Goal: Task Accomplishment & Management: Use online tool/utility

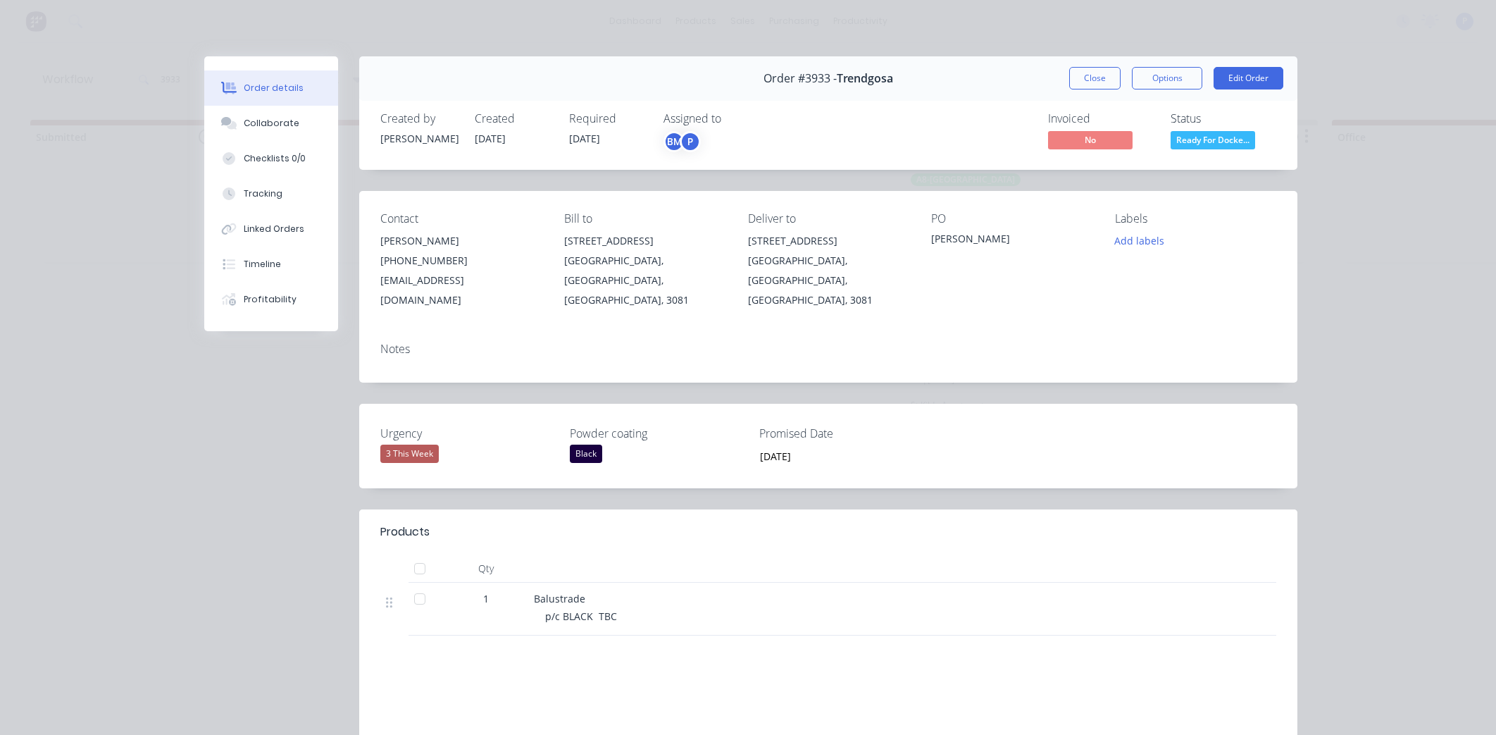
scroll to position [0, 2996]
click at [1079, 79] on button "Close" at bounding box center [1094, 78] width 51 height 23
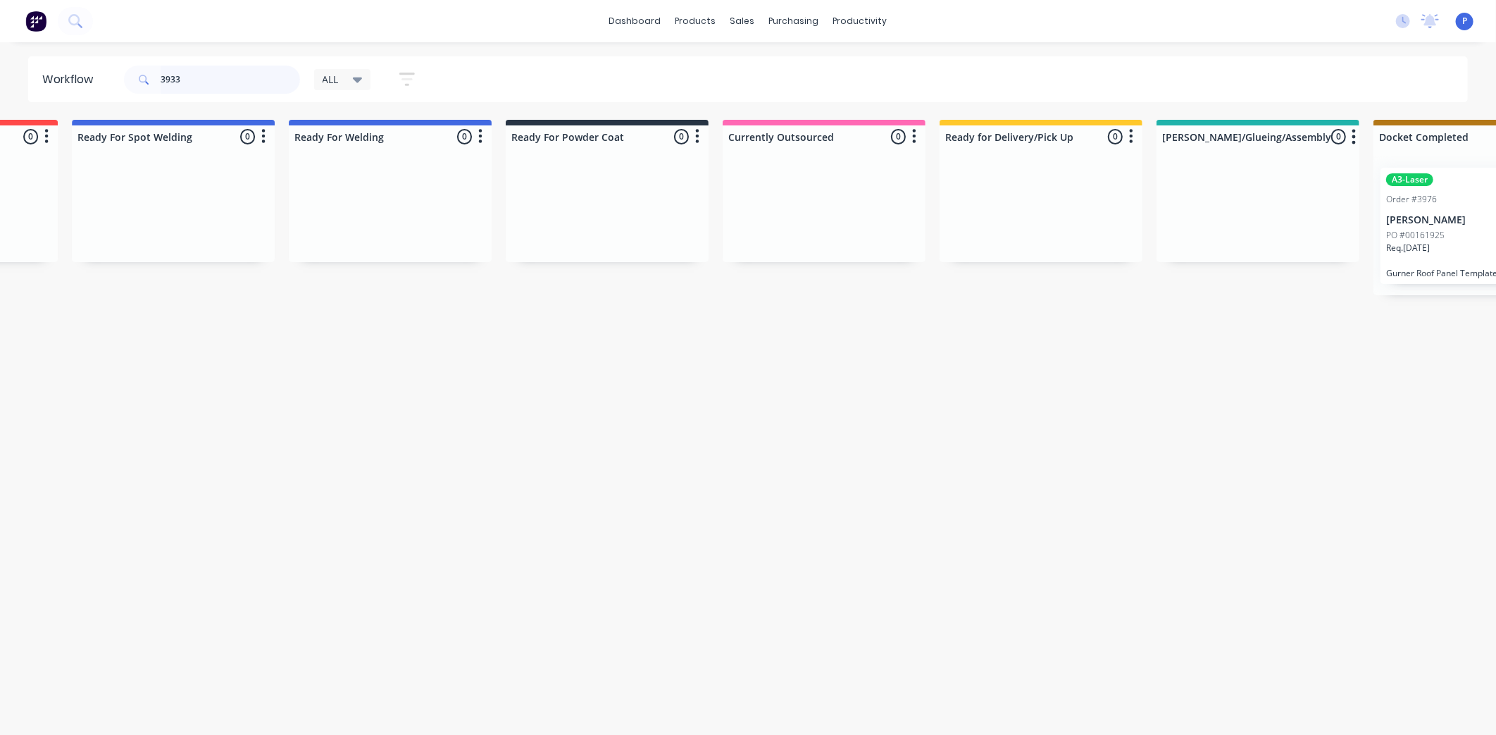
click at [196, 78] on input "3933" at bounding box center [230, 80] width 139 height 28
click at [1455, 243] on div "Req. [DATE]" at bounding box center [1475, 254] width 178 height 24
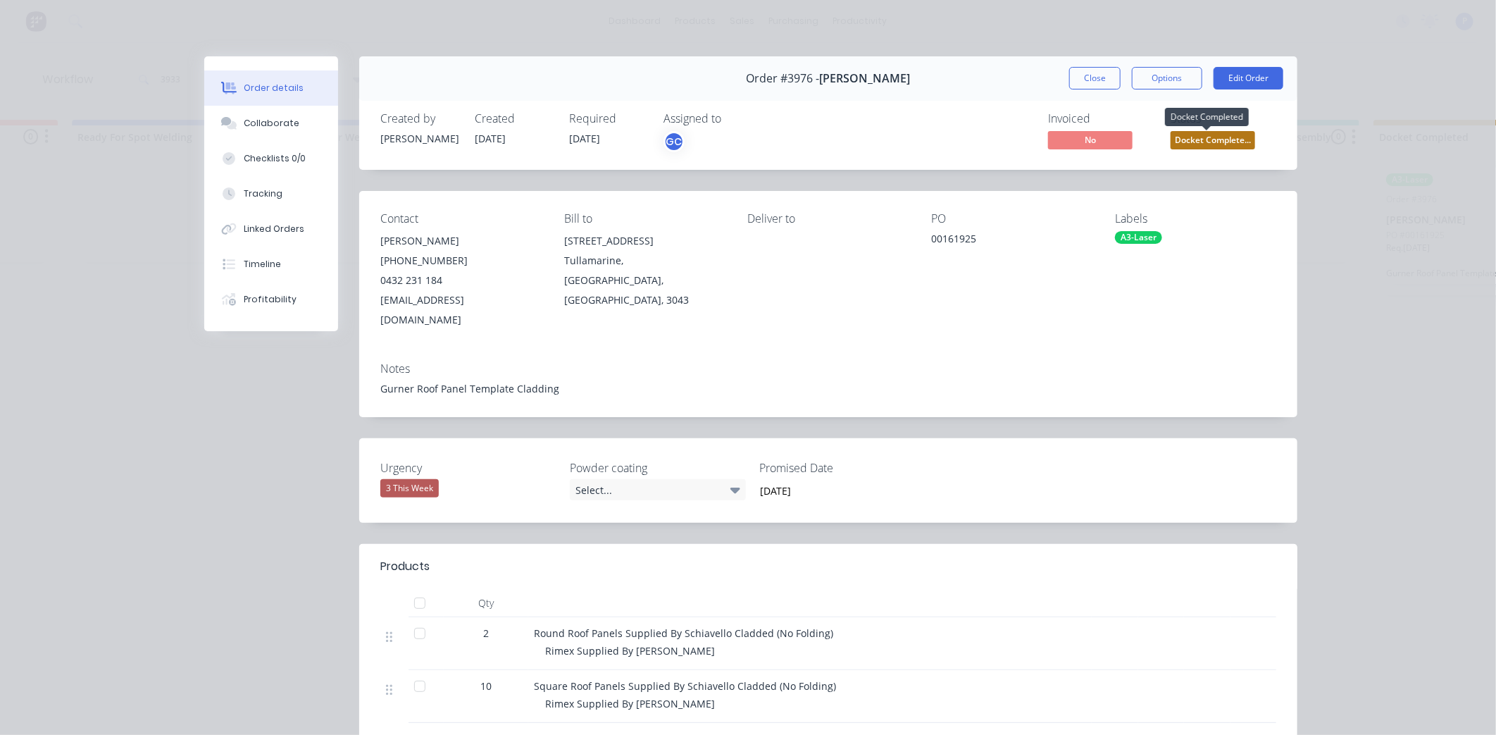
click at [1214, 135] on span "Docket Complete..." at bounding box center [1213, 140] width 85 height 18
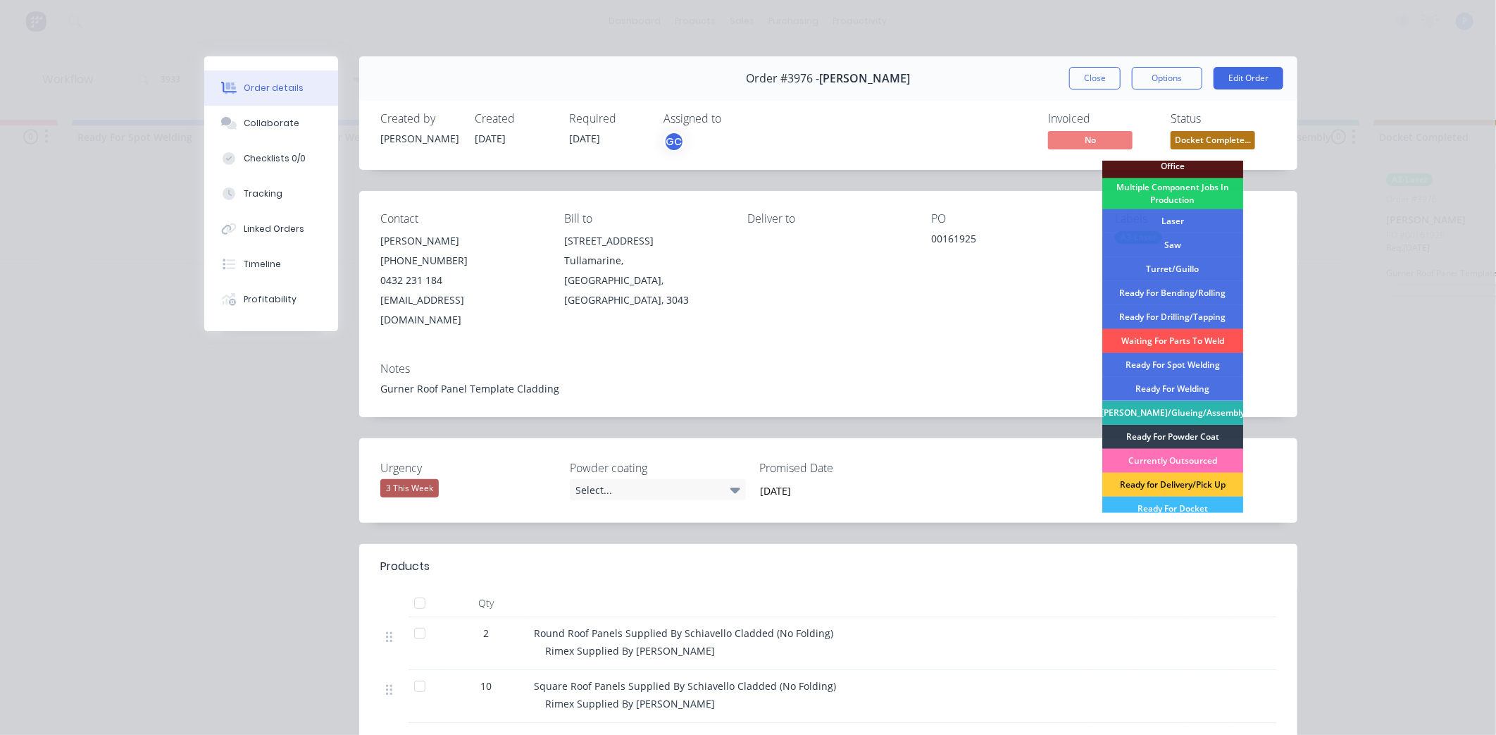
scroll to position [206, 0]
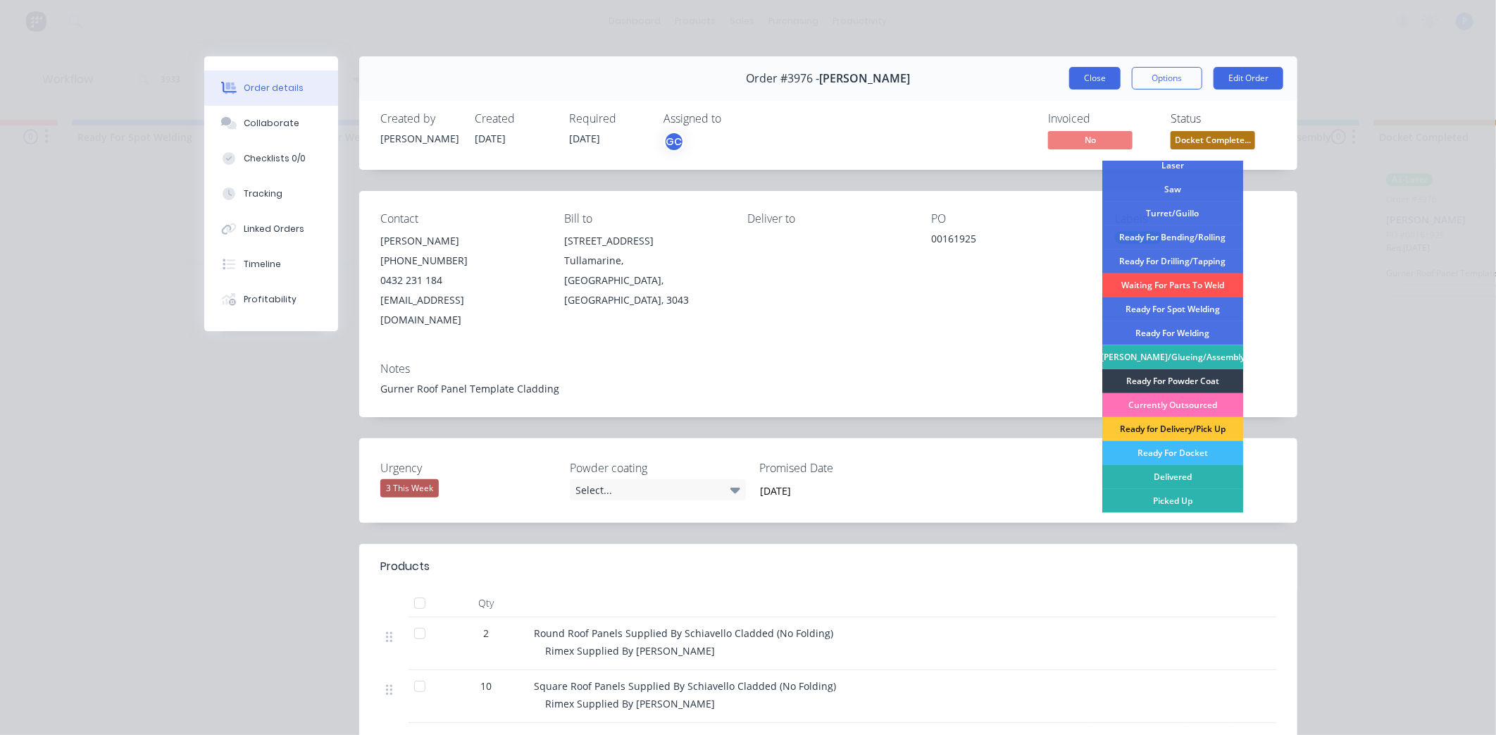
click at [1097, 74] on button "Close" at bounding box center [1094, 78] width 51 height 23
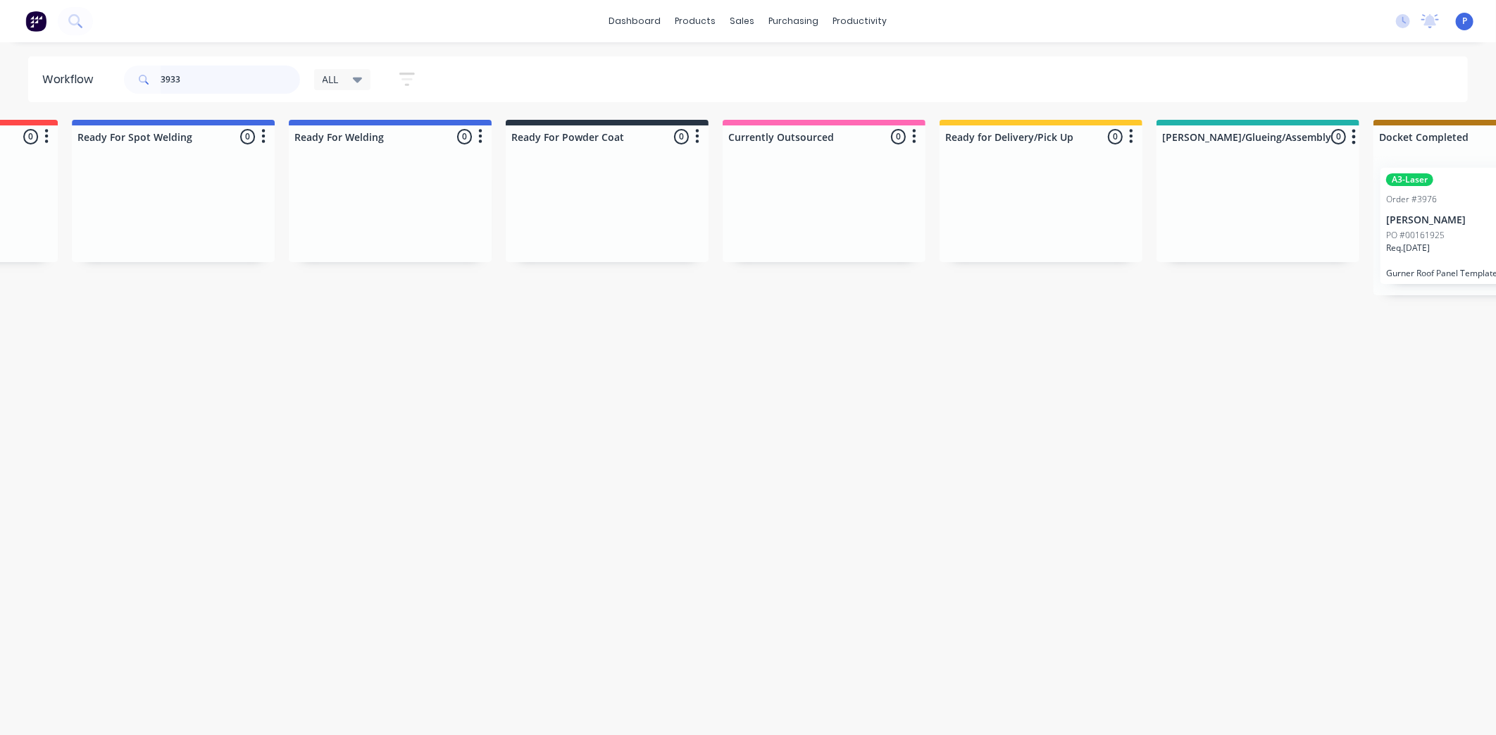
click at [190, 85] on input "3933" at bounding box center [230, 80] width 139 height 28
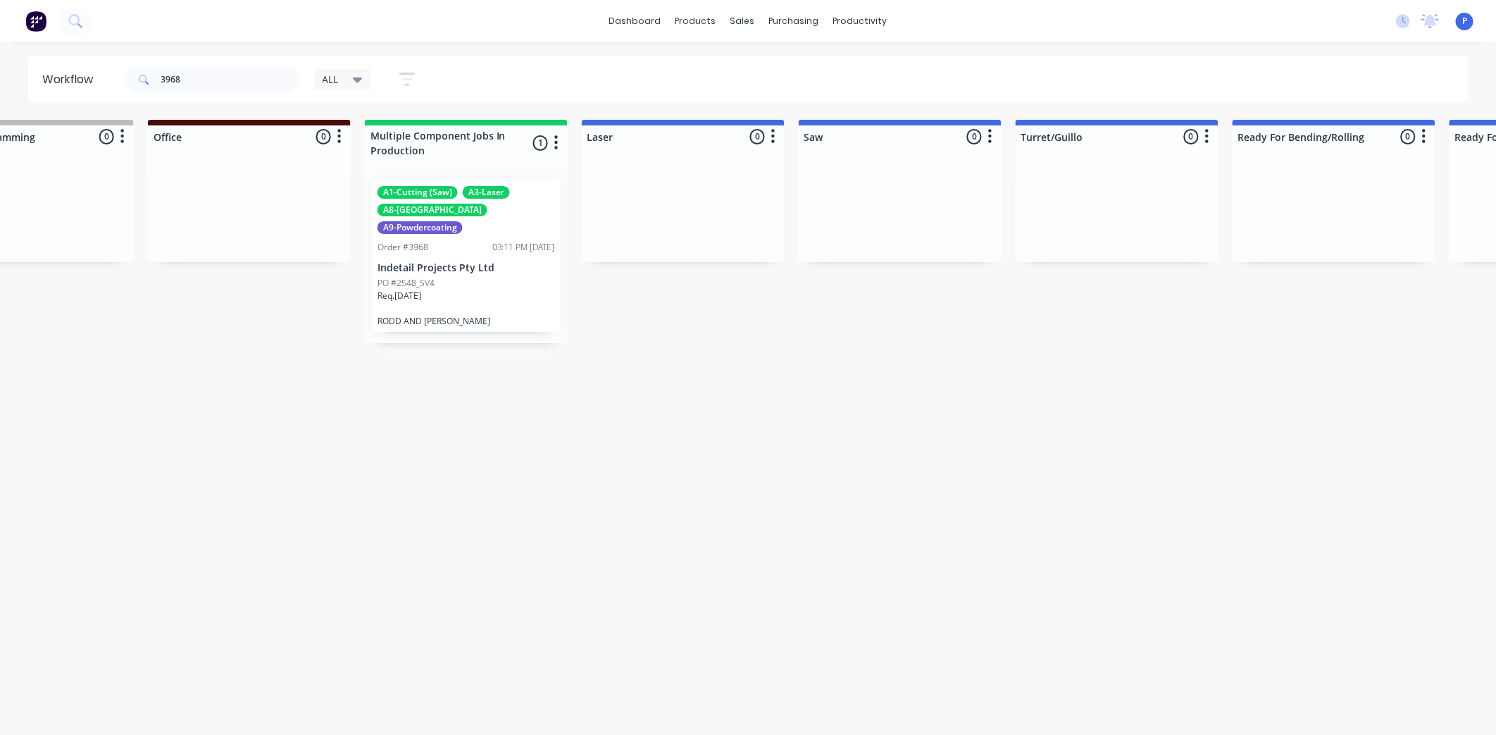
scroll to position [0, 954]
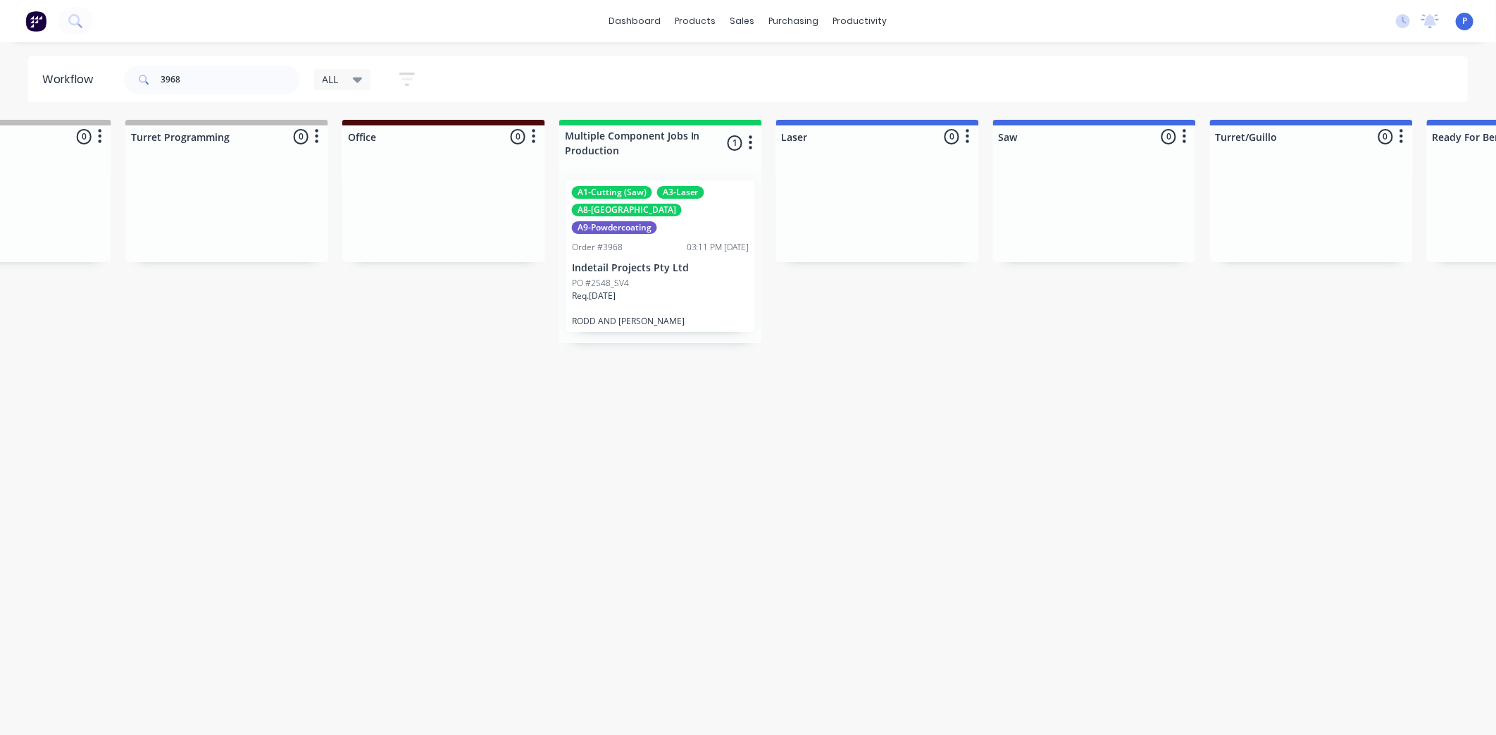
drag, startPoint x: 597, startPoint y: 376, endPoint x: 445, endPoint y: 424, distance: 158.8
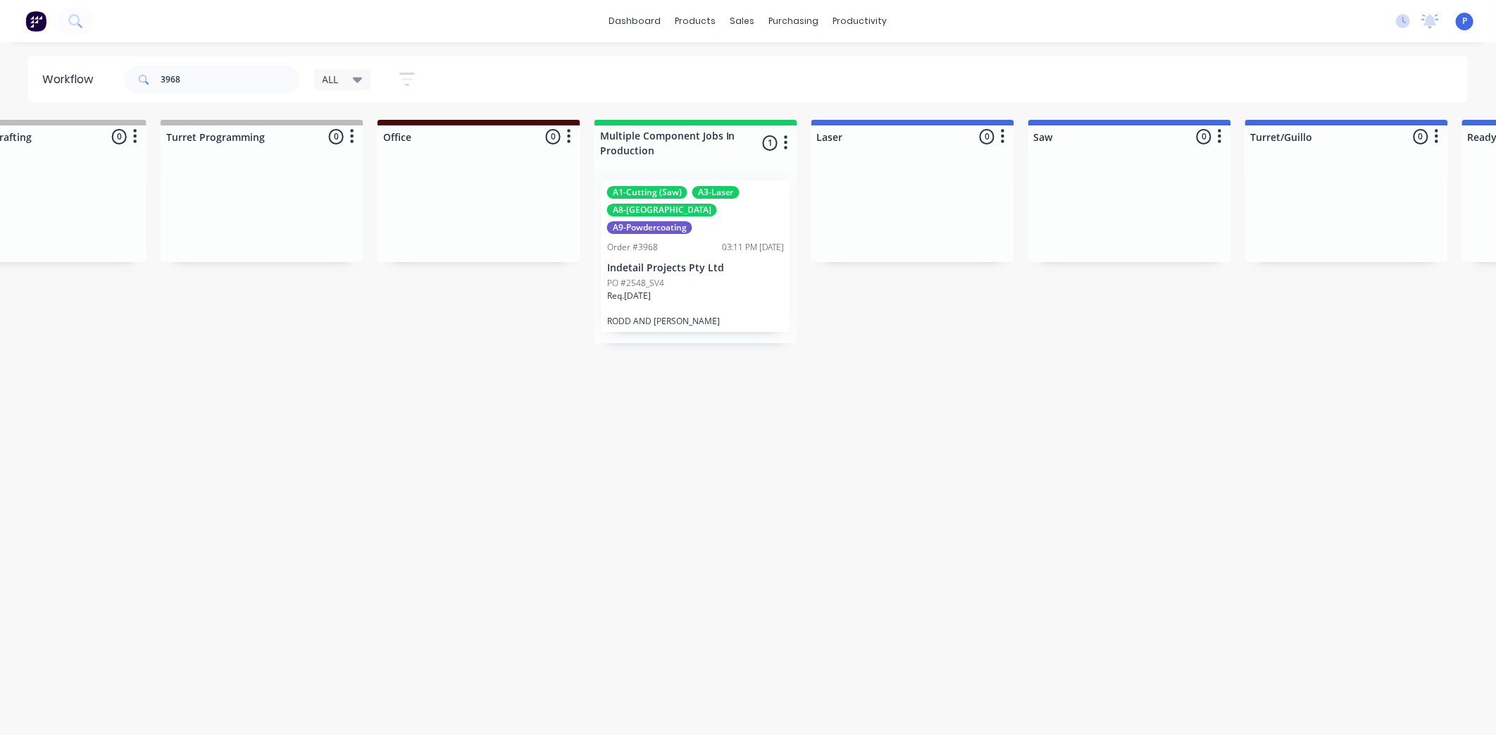
click at [655, 262] on p "Indetail Projects Pty Ltd" at bounding box center [696, 268] width 178 height 12
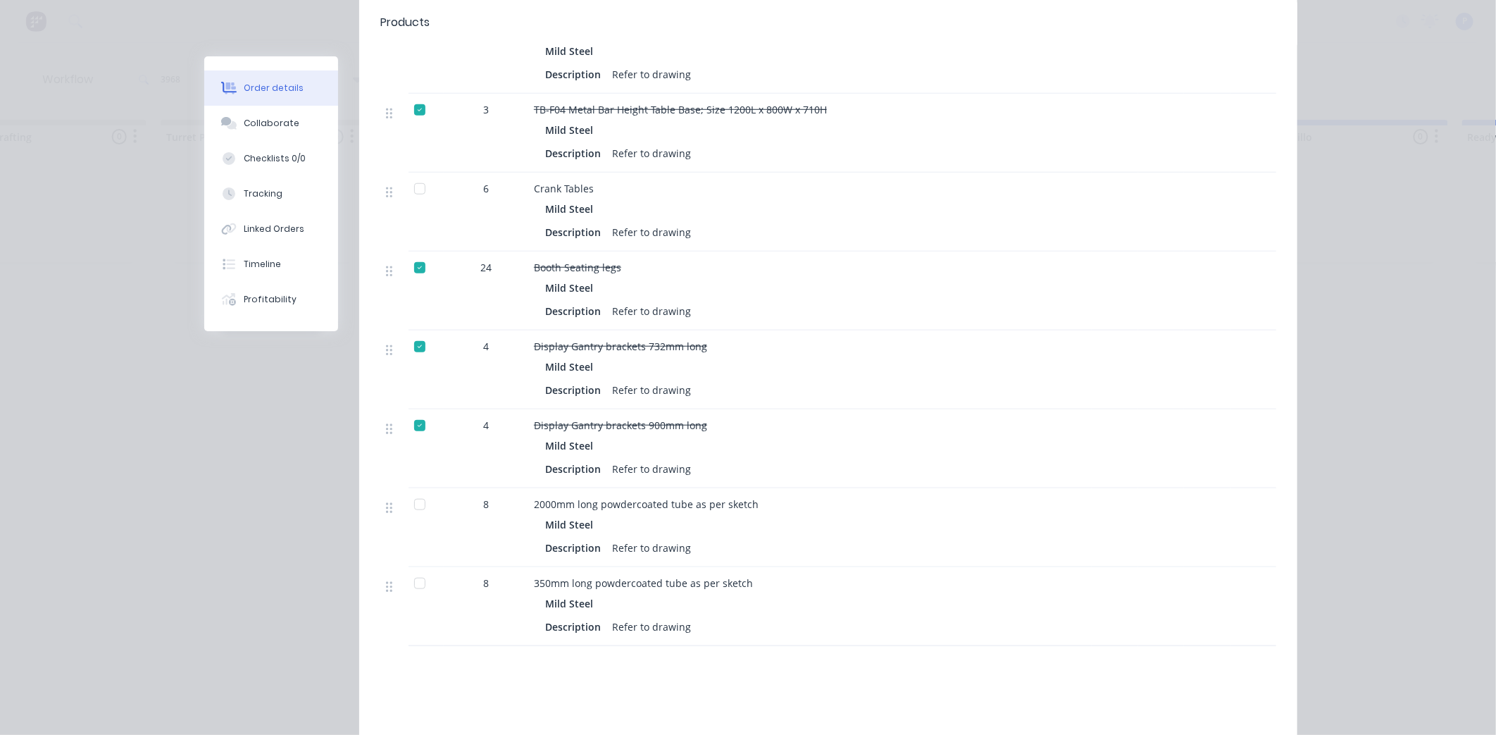
scroll to position [680, 0]
click at [411, 492] on div at bounding box center [420, 506] width 28 height 28
click at [414, 571] on div at bounding box center [420, 585] width 28 height 28
click at [305, 194] on button "Tracking" at bounding box center [271, 193] width 134 height 35
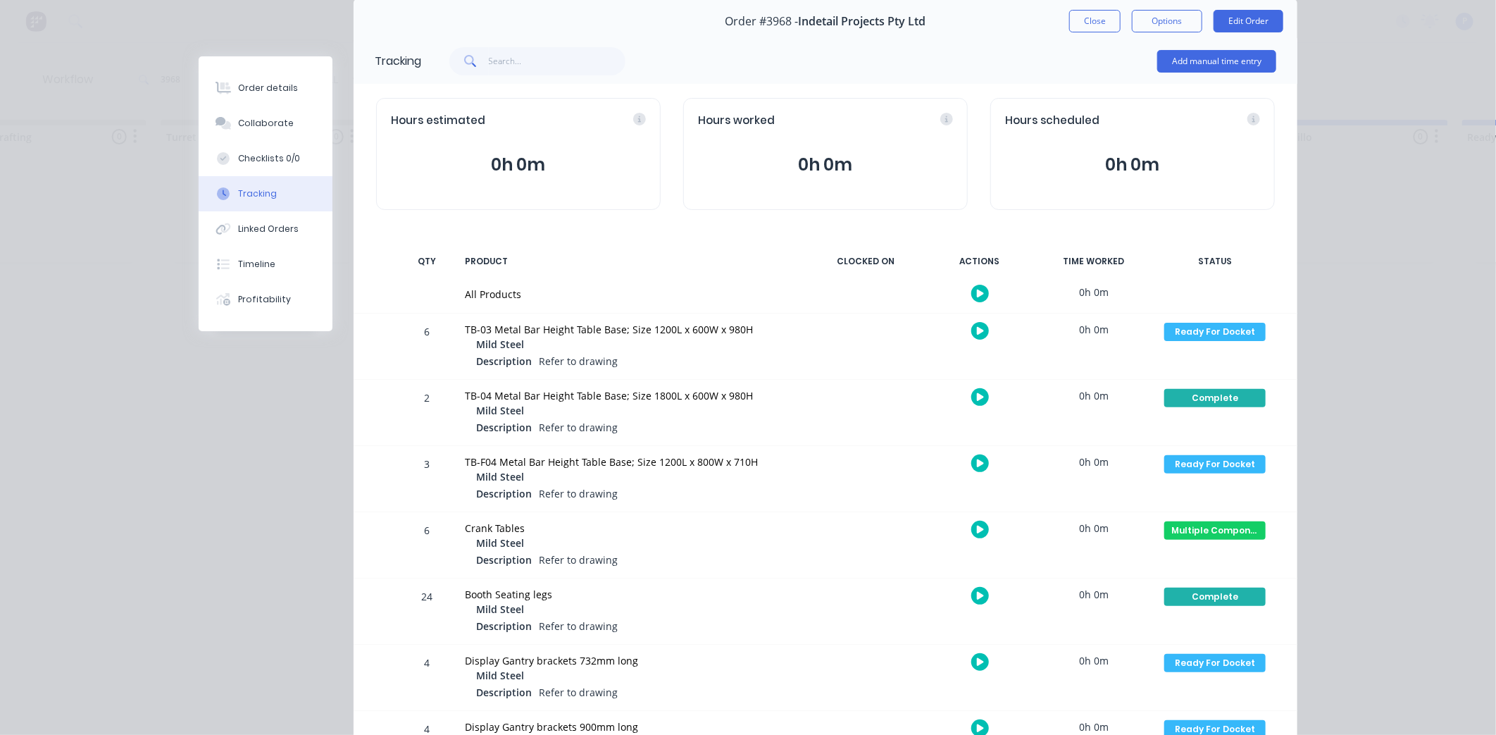
scroll to position [0, 0]
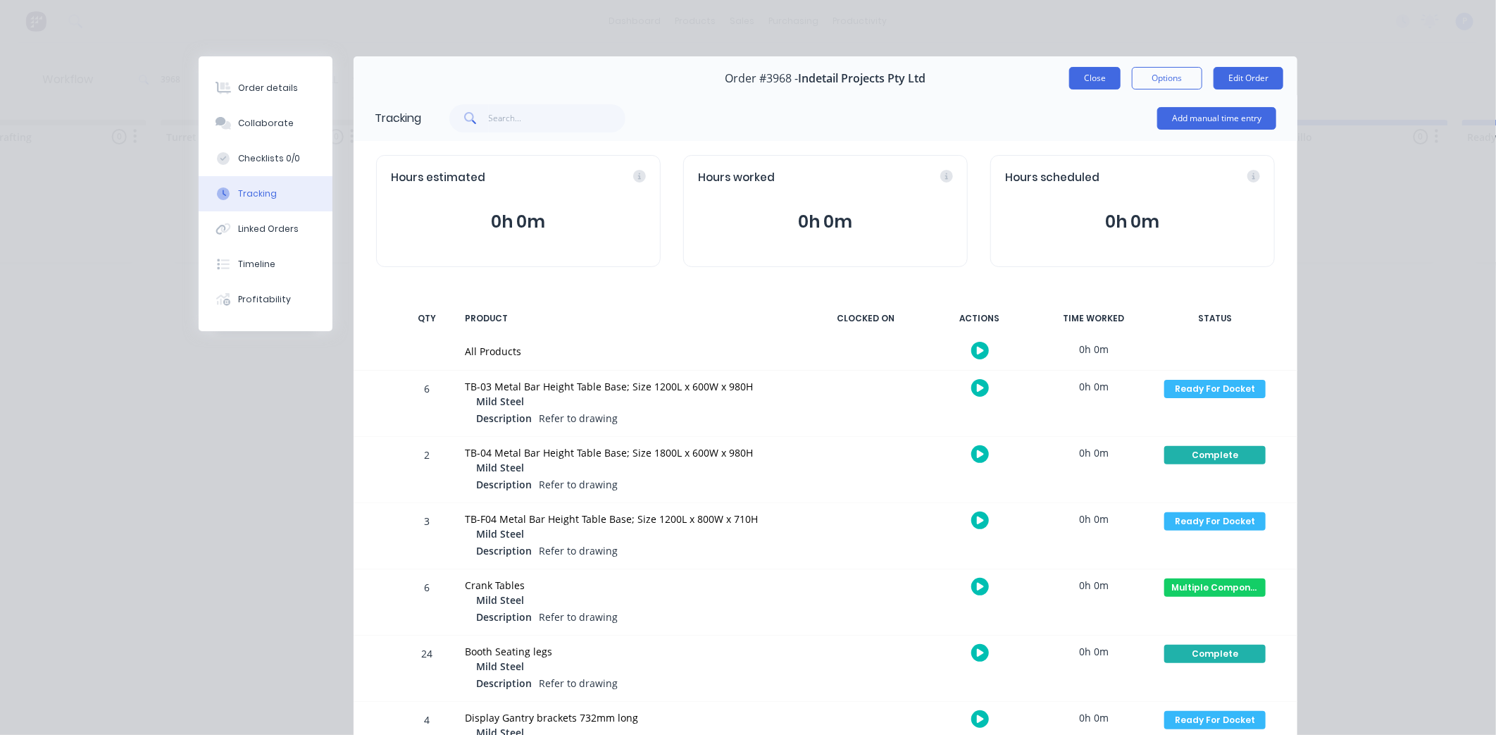
click at [1099, 80] on button "Close" at bounding box center [1094, 78] width 51 height 23
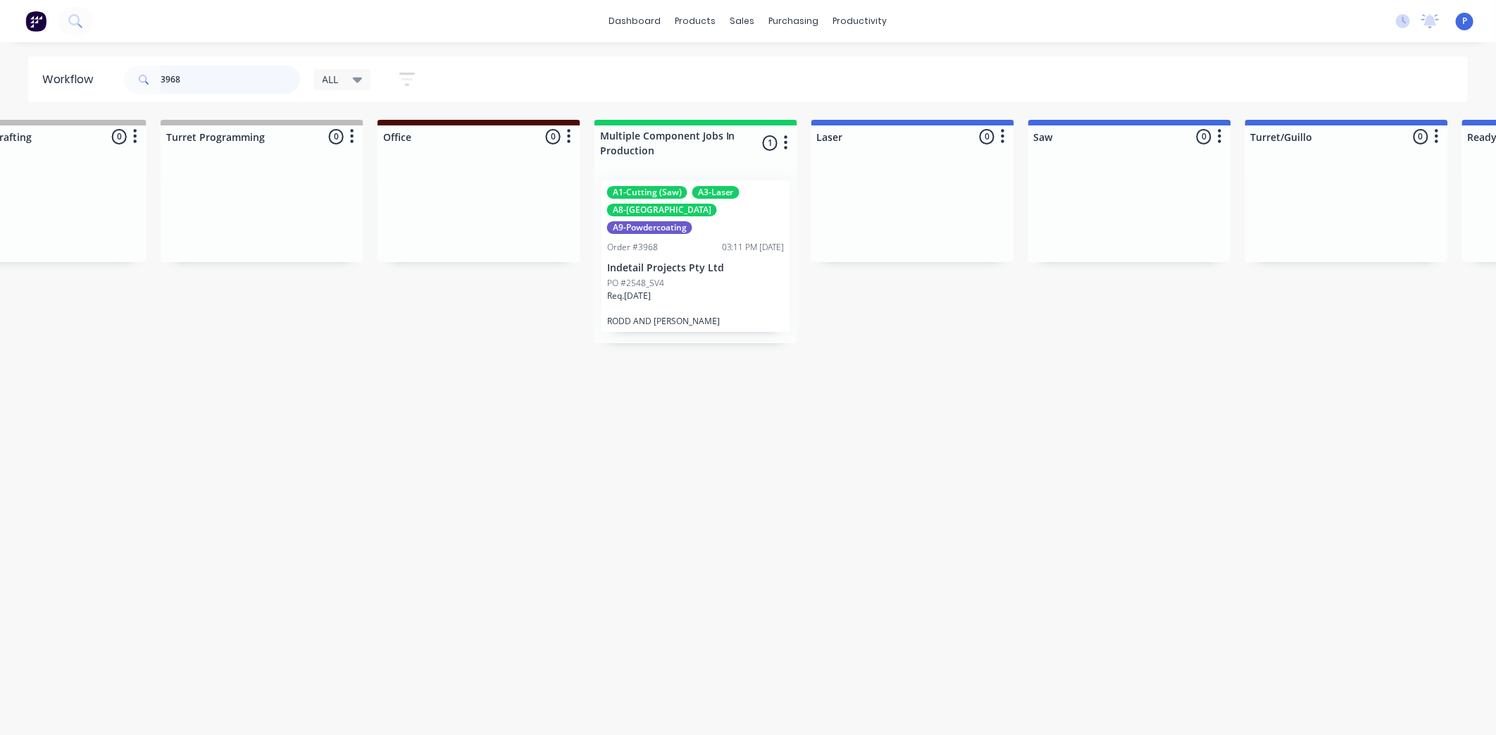
click at [187, 77] on input "3968" at bounding box center [230, 80] width 139 height 28
type input "3"
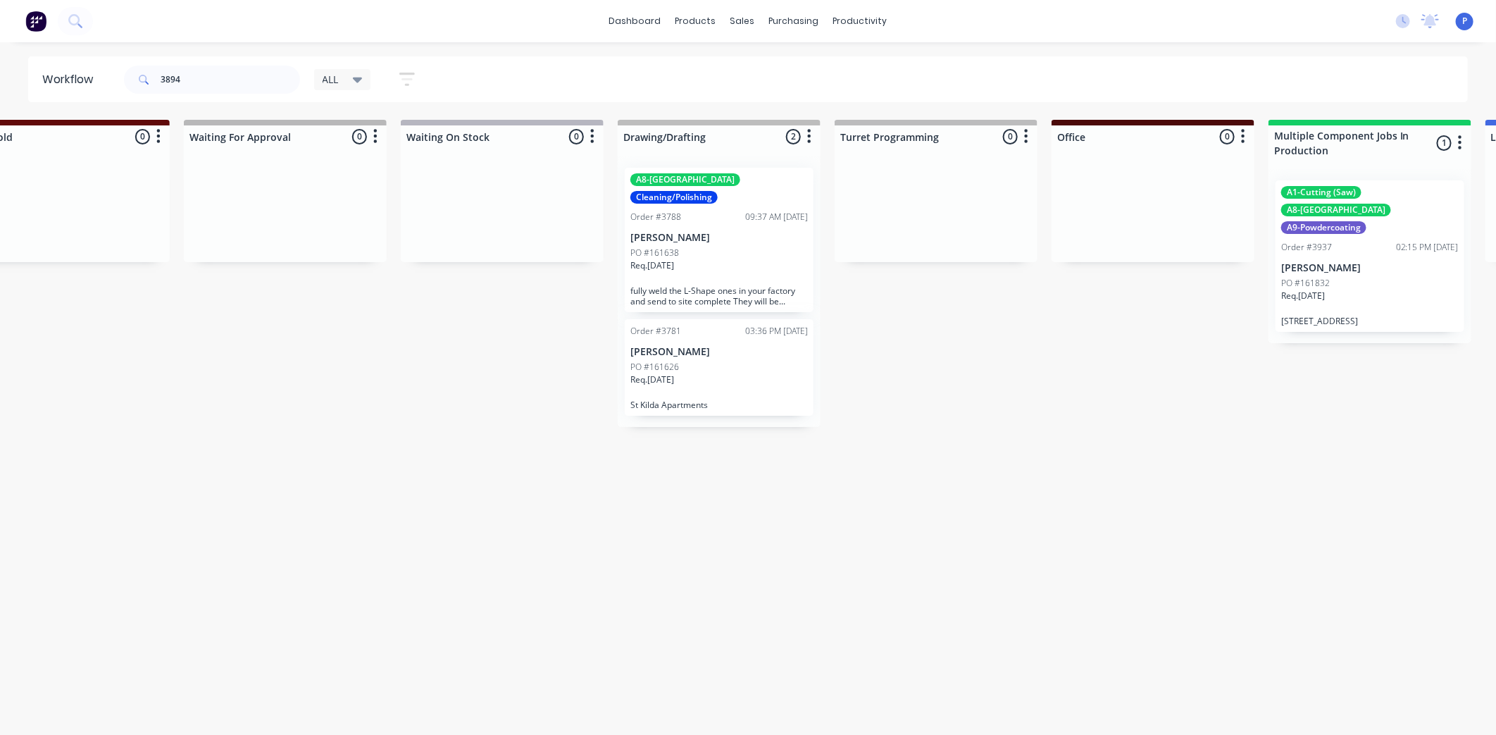
scroll to position [0, 1353]
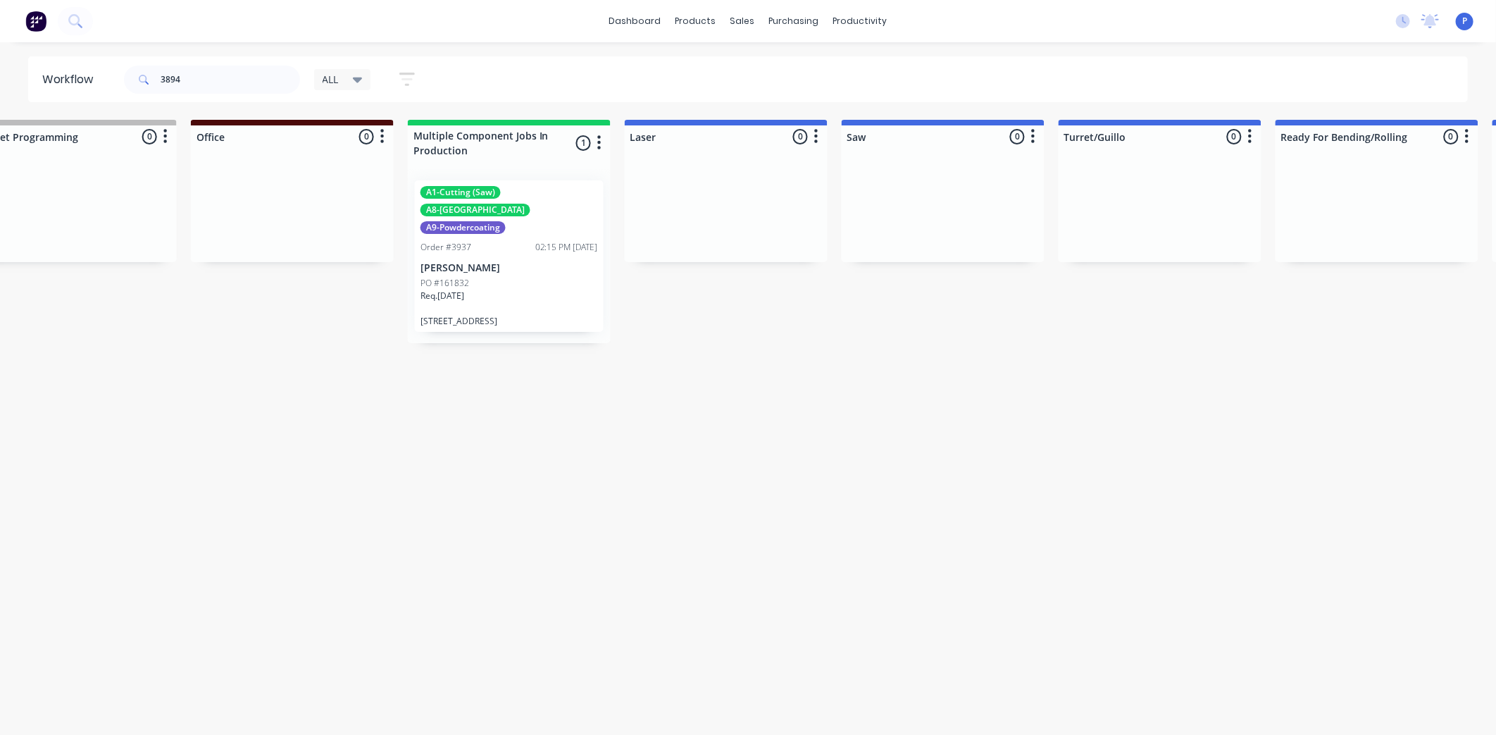
drag, startPoint x: 403, startPoint y: 342, endPoint x: 556, endPoint y: 373, distance: 156.7
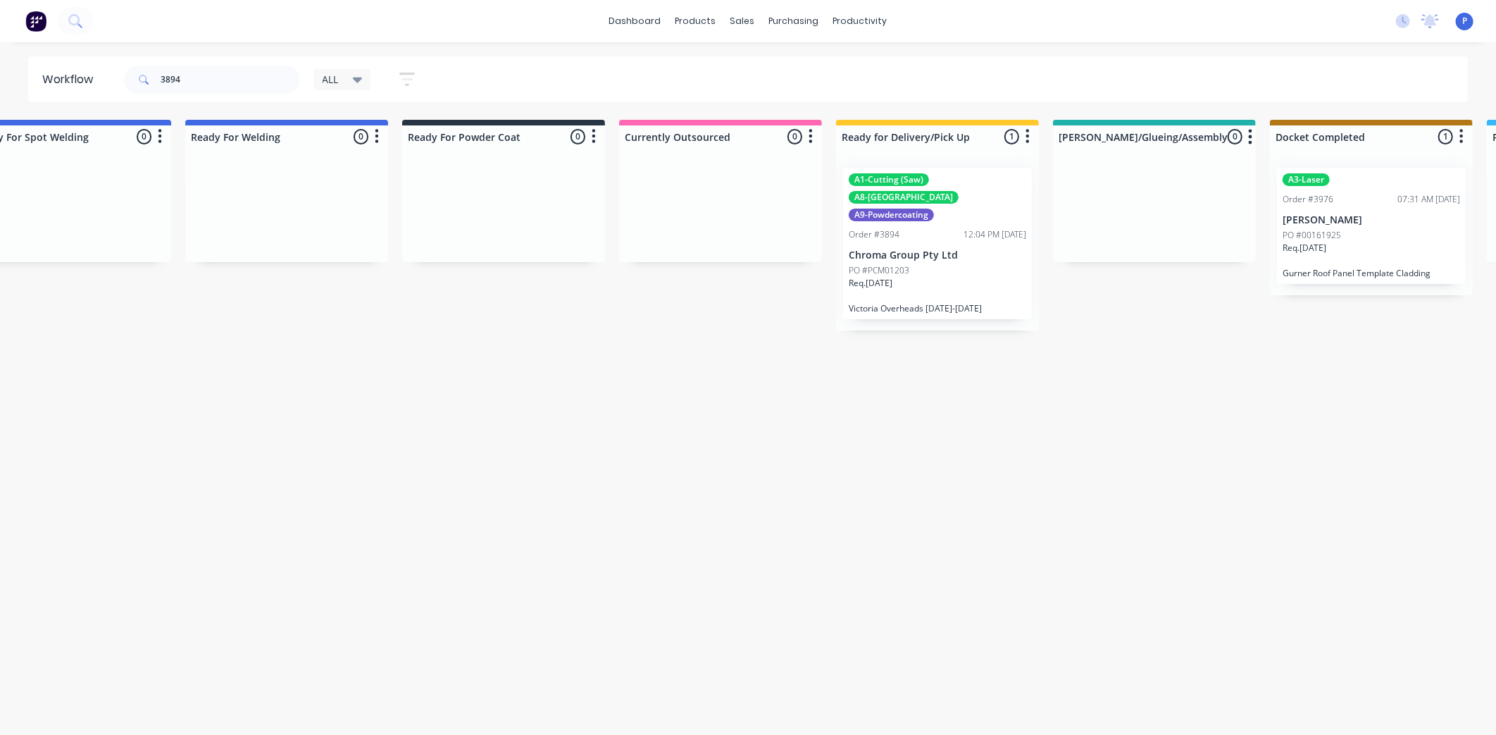
scroll to position [0, 3509]
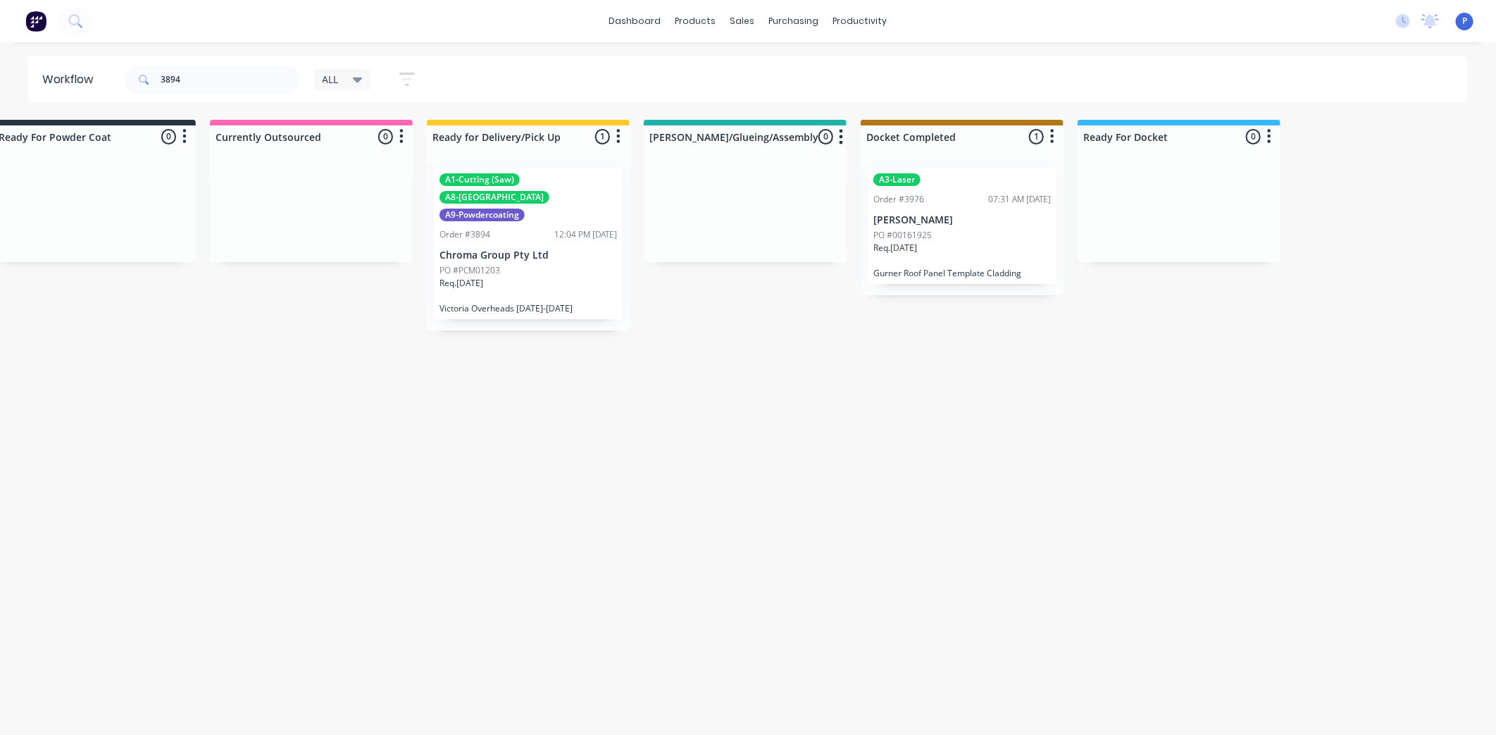
drag, startPoint x: 335, startPoint y: 373, endPoint x: 465, endPoint y: 398, distance: 132.6
click at [513, 249] on p "Chroma Group Pty Ltd" at bounding box center [529, 255] width 178 height 12
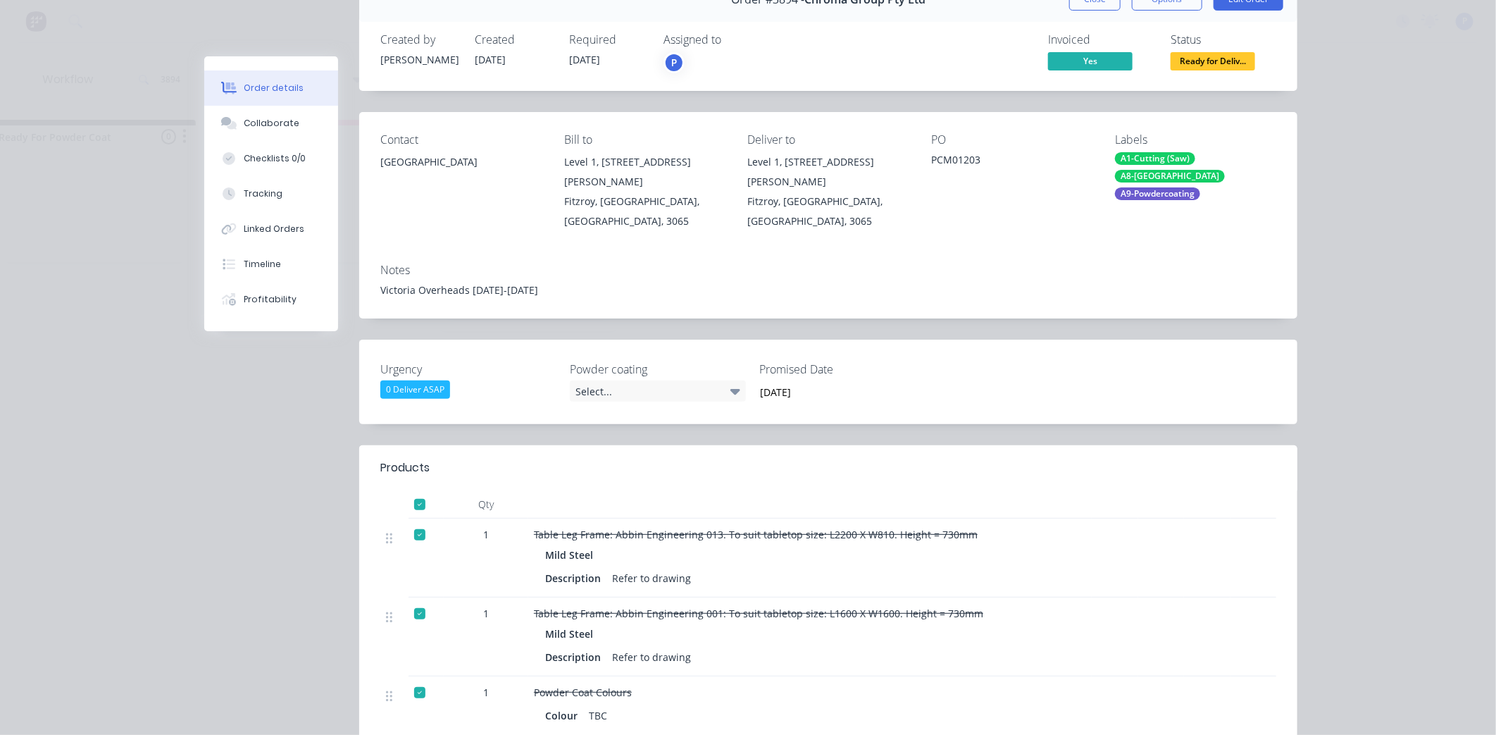
scroll to position [61, 0]
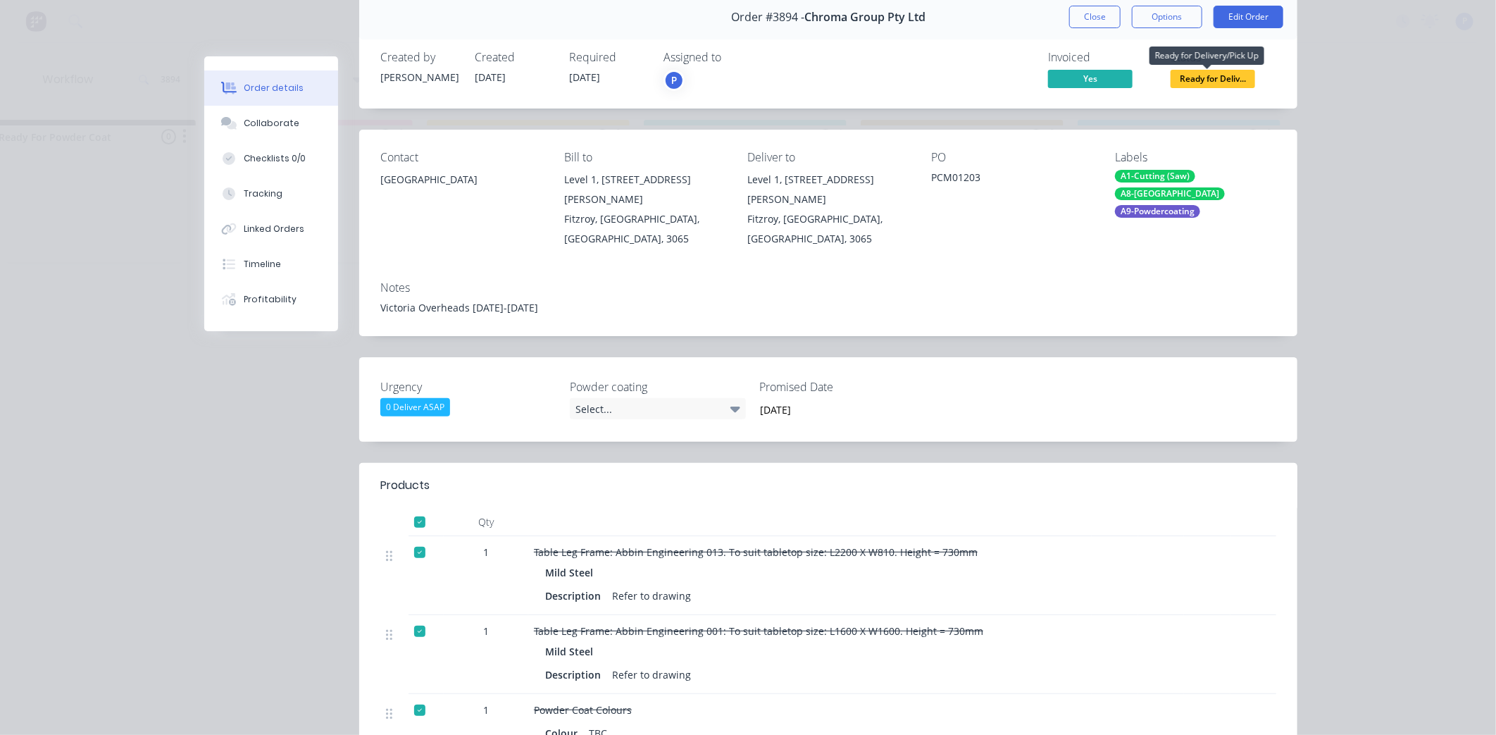
click at [1187, 76] on span "Ready for Deliv..." at bounding box center [1213, 79] width 85 height 18
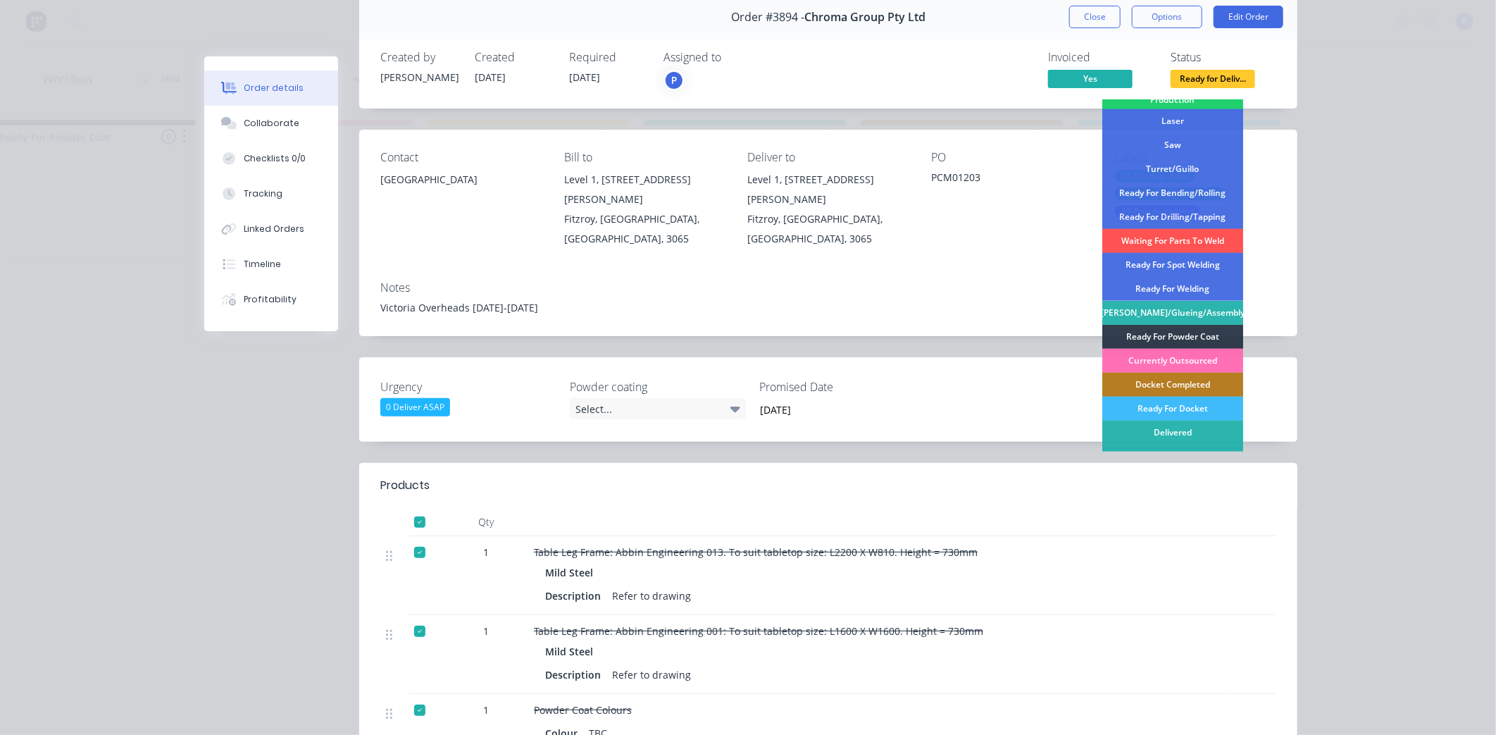
scroll to position [206, 0]
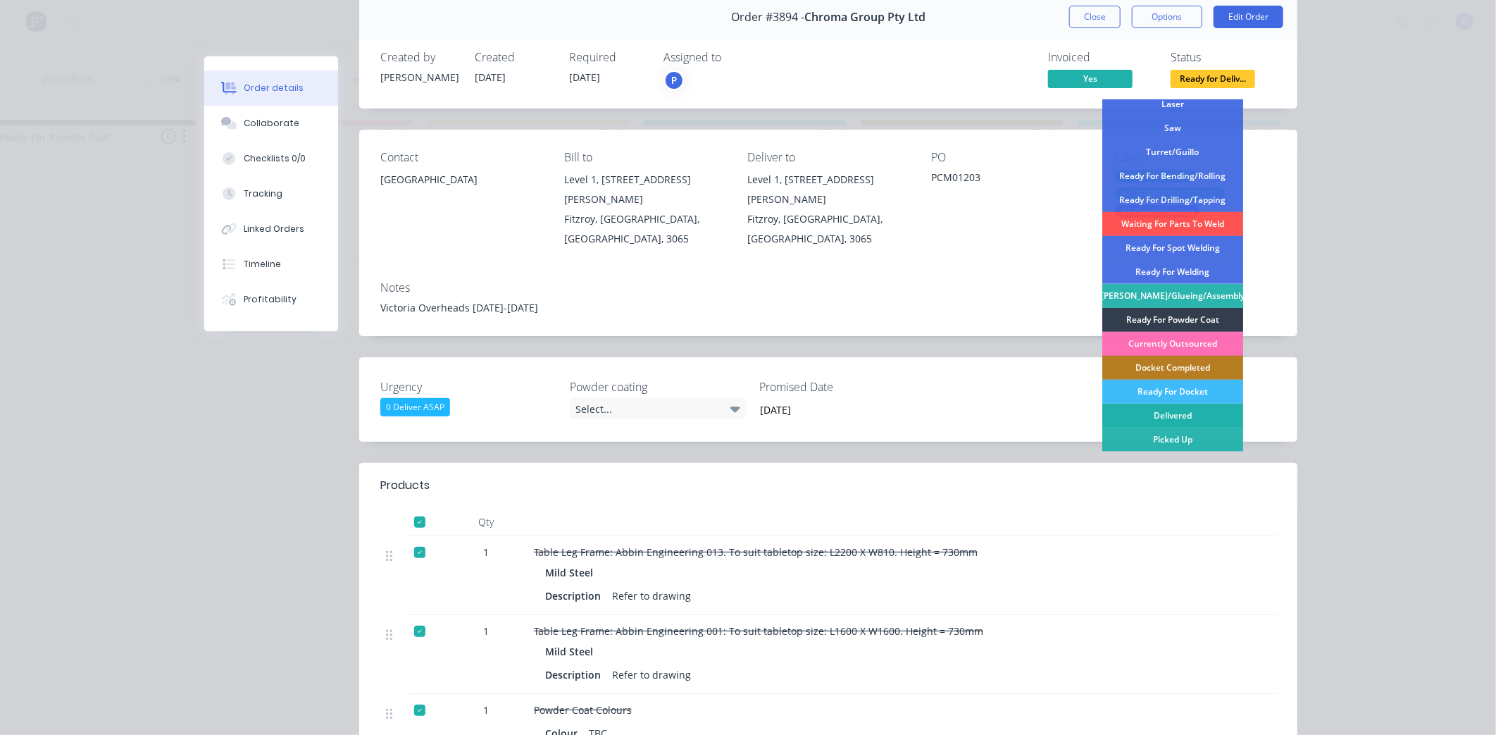
click at [1161, 413] on div "Delivered" at bounding box center [1172, 416] width 141 height 24
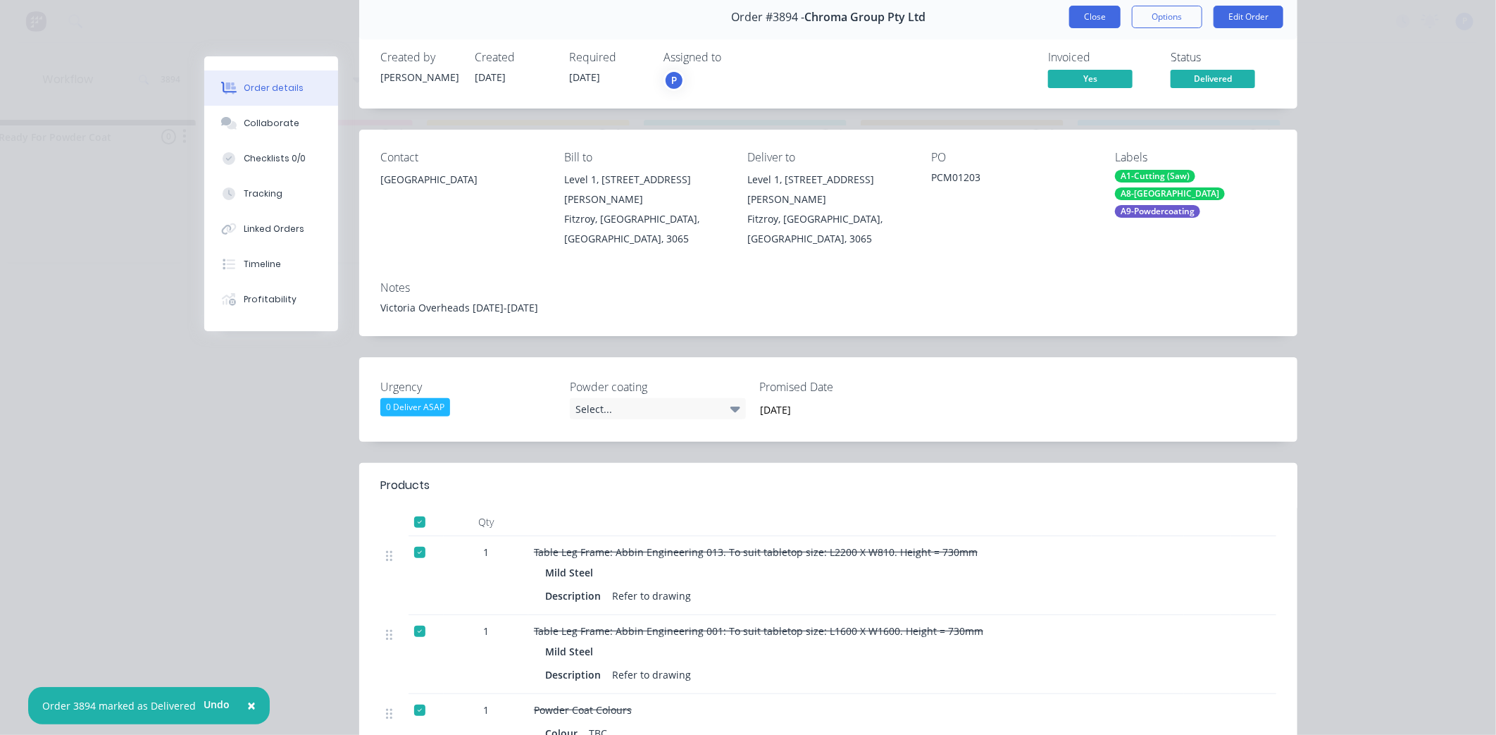
click at [1096, 14] on button "Close" at bounding box center [1094, 17] width 51 height 23
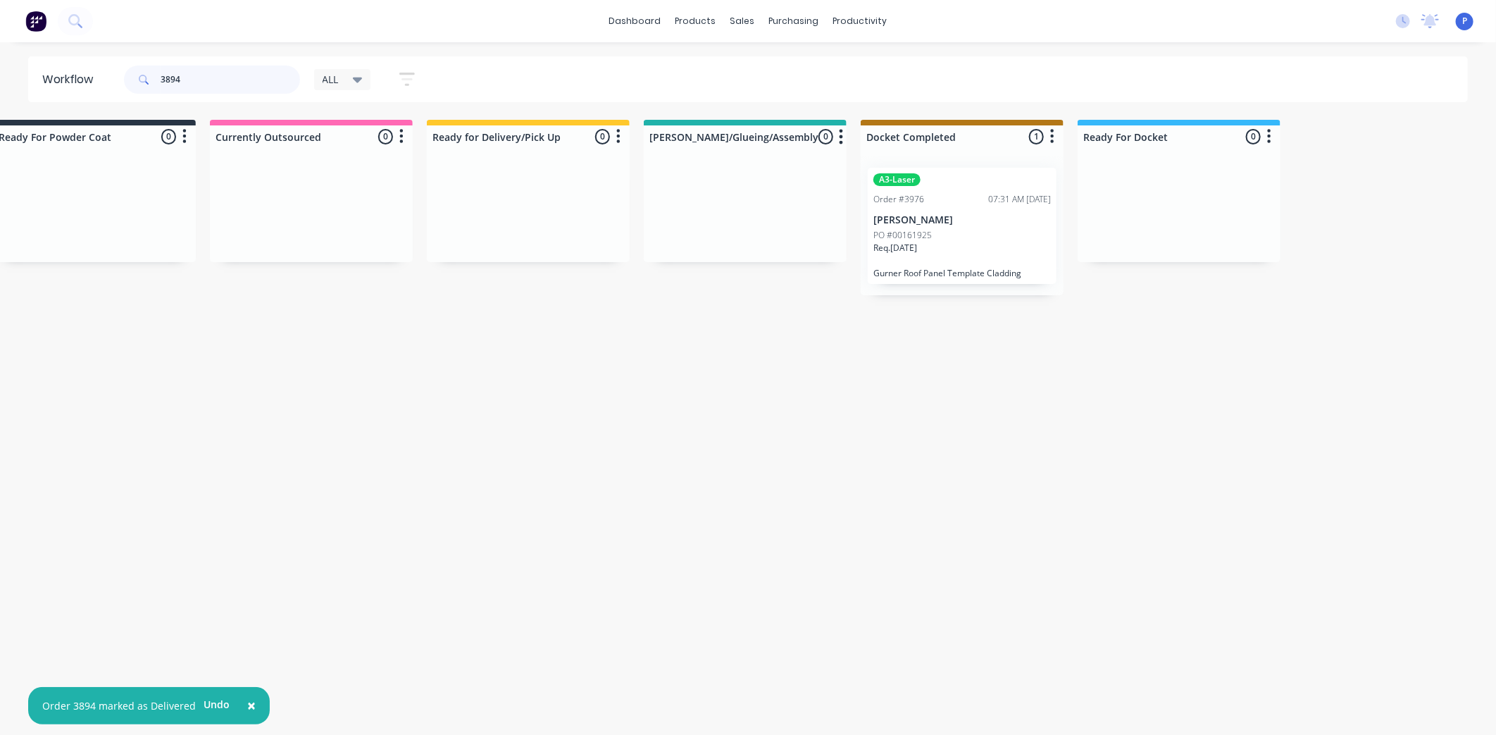
click at [187, 80] on input "3894" at bounding box center [230, 80] width 139 height 28
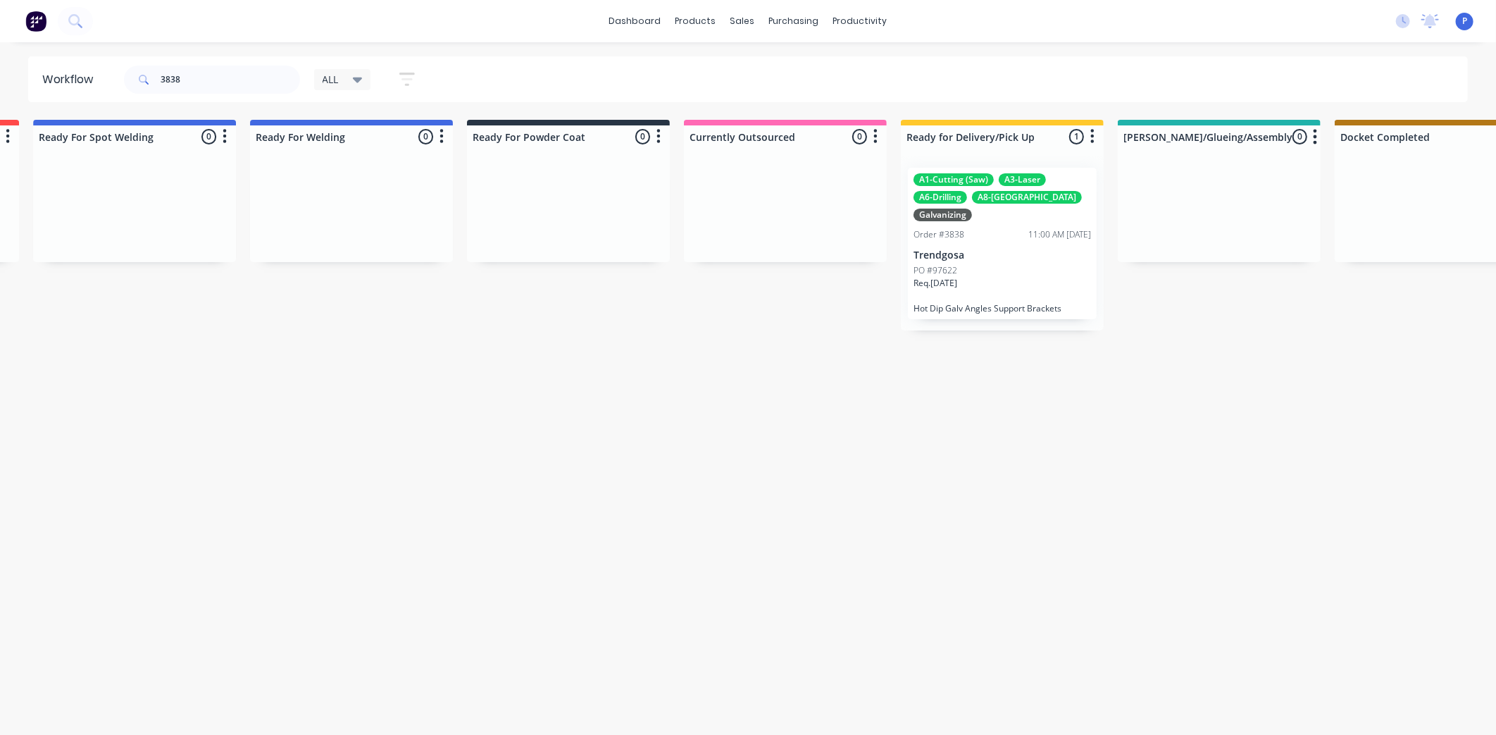
scroll to position [0, 3431]
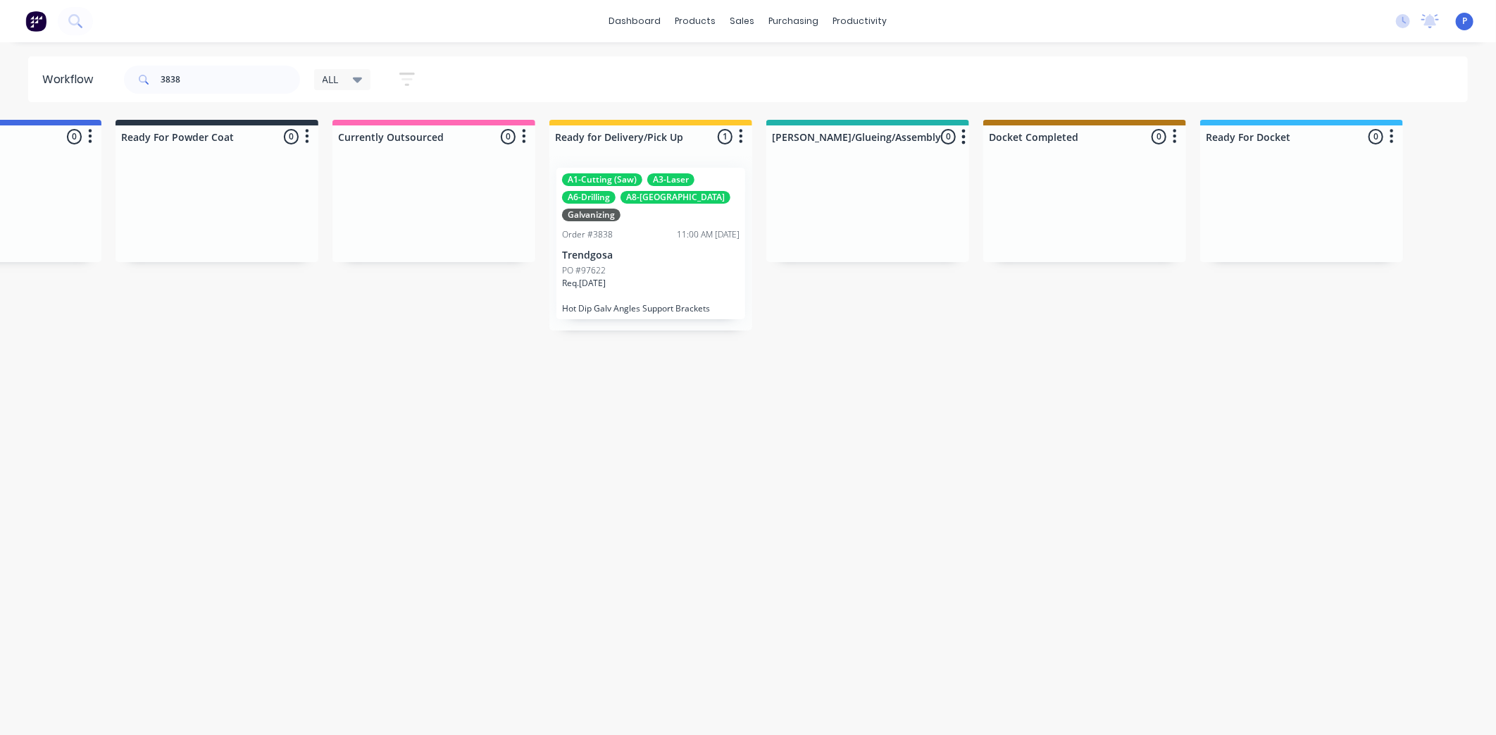
drag, startPoint x: 502, startPoint y: 349, endPoint x: 580, endPoint y: 360, distance: 78.9
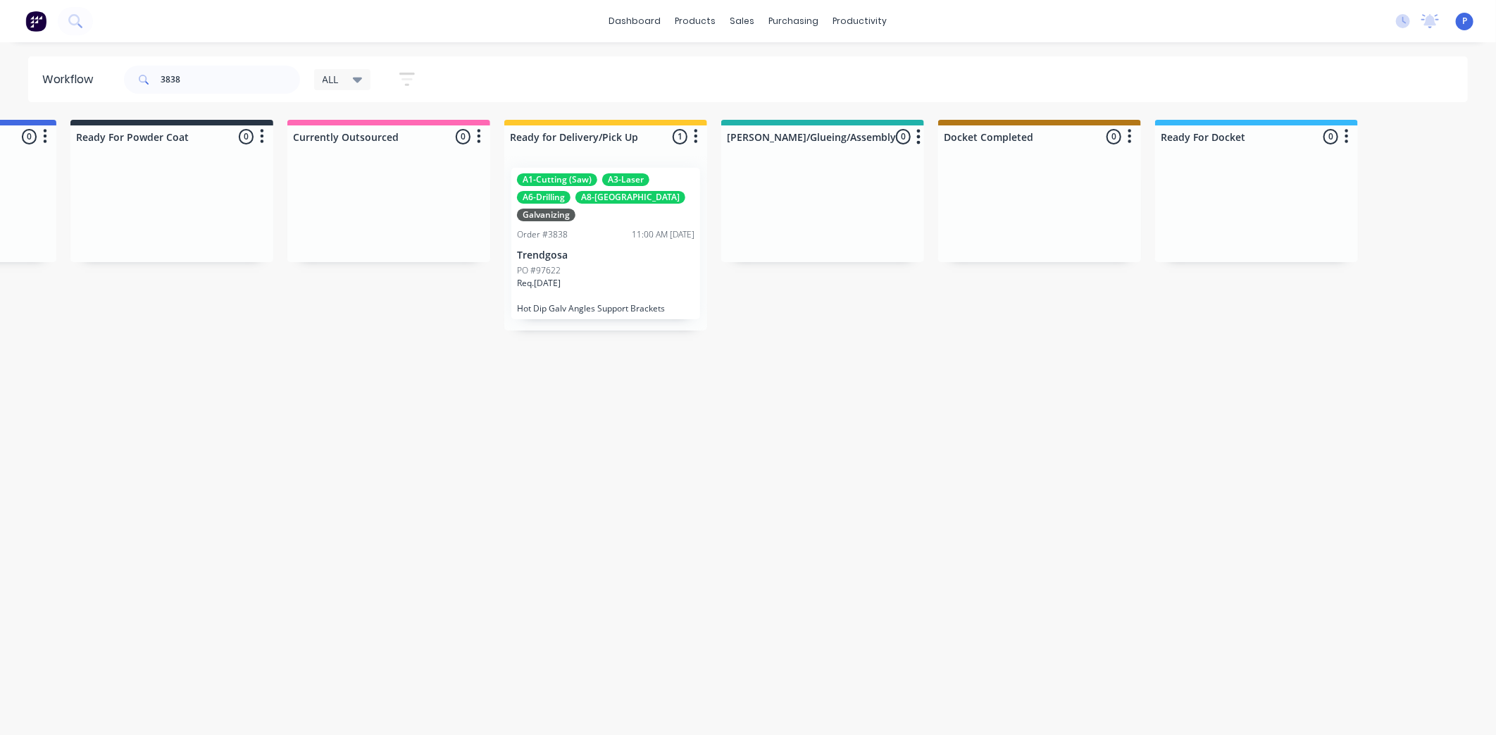
click at [593, 254] on p "Trendgosa" at bounding box center [606, 255] width 178 height 12
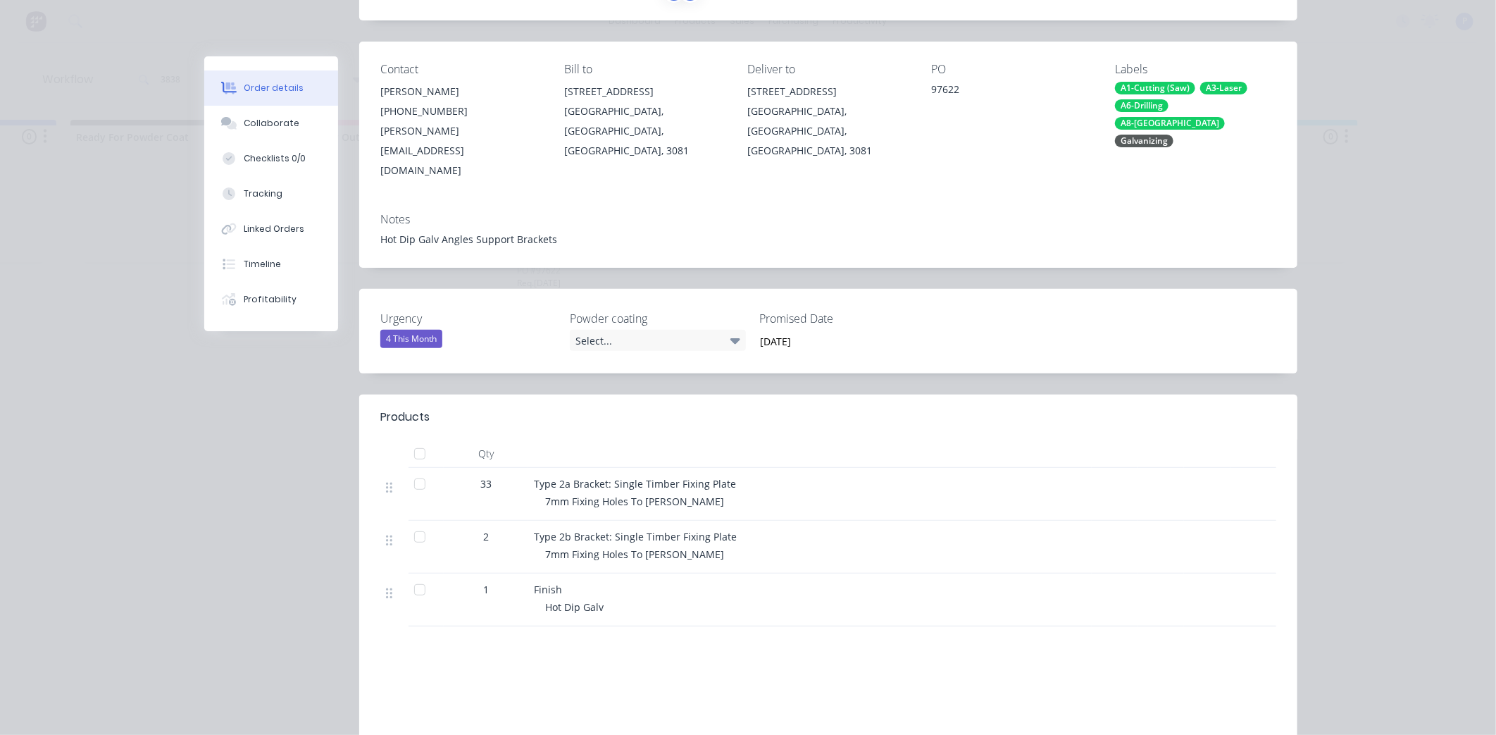
scroll to position [150, 0]
click at [413, 439] on div at bounding box center [420, 453] width 28 height 28
click at [263, 189] on div "Tracking" at bounding box center [263, 193] width 39 height 13
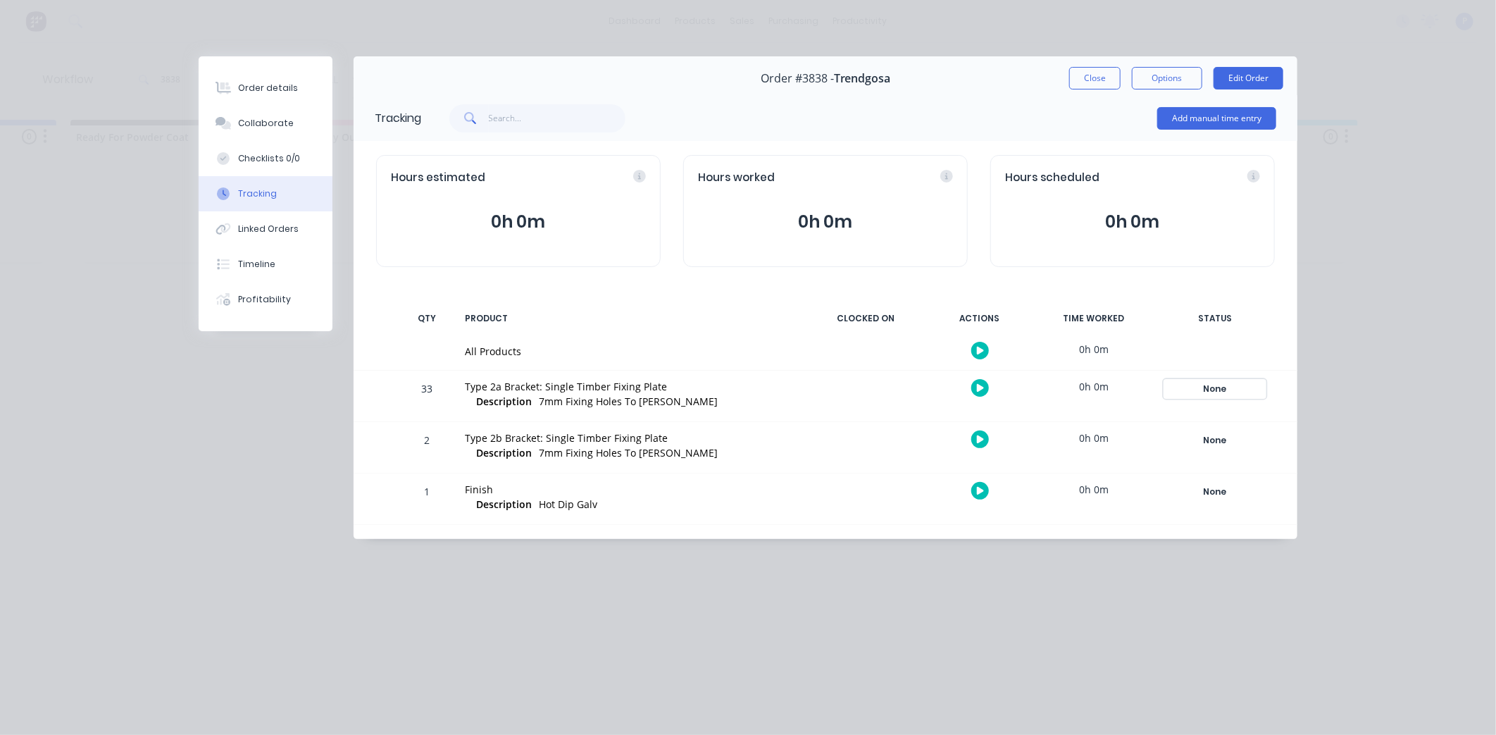
click at [1217, 388] on div "None" at bounding box center [1214, 389] width 101 height 18
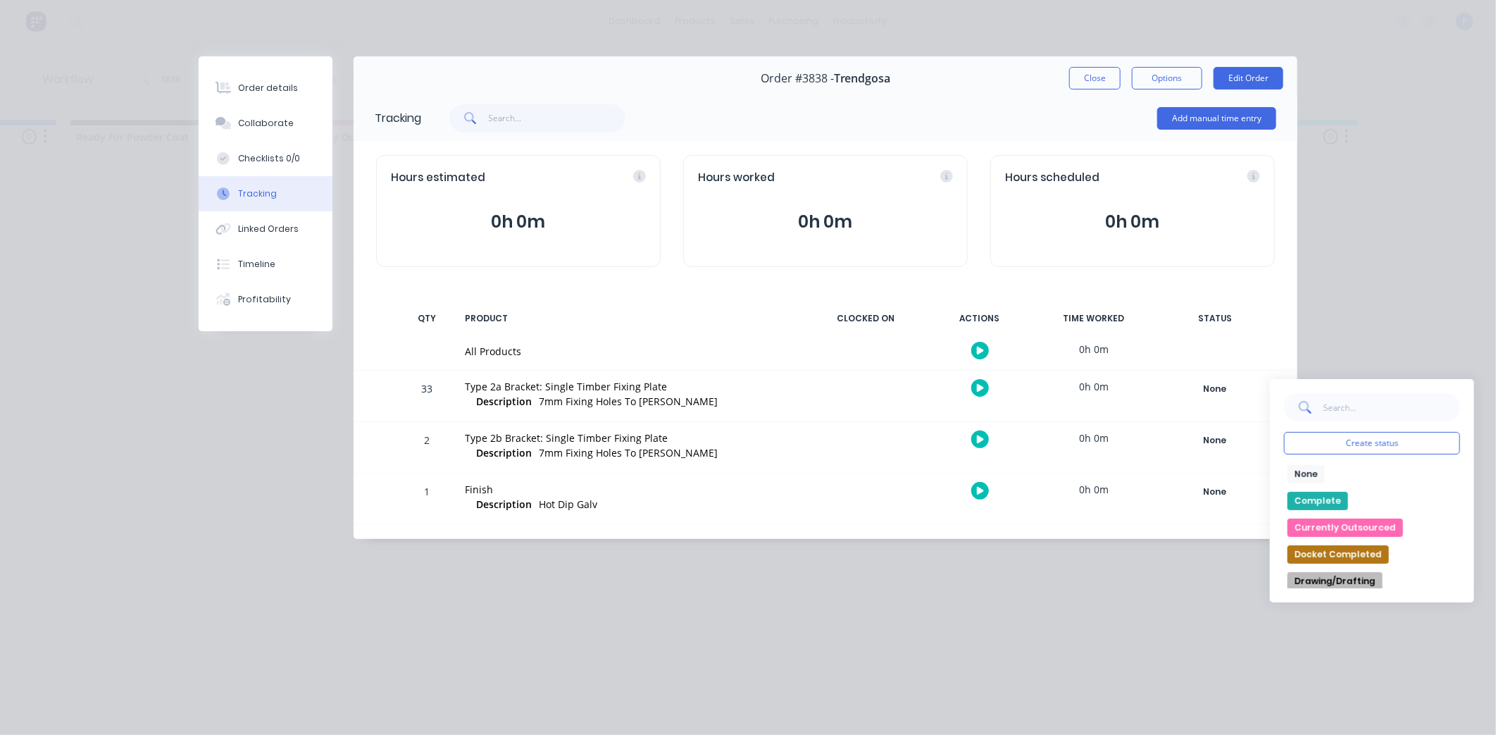
click at [1308, 501] on button "Complete" at bounding box center [1318, 501] width 61 height 18
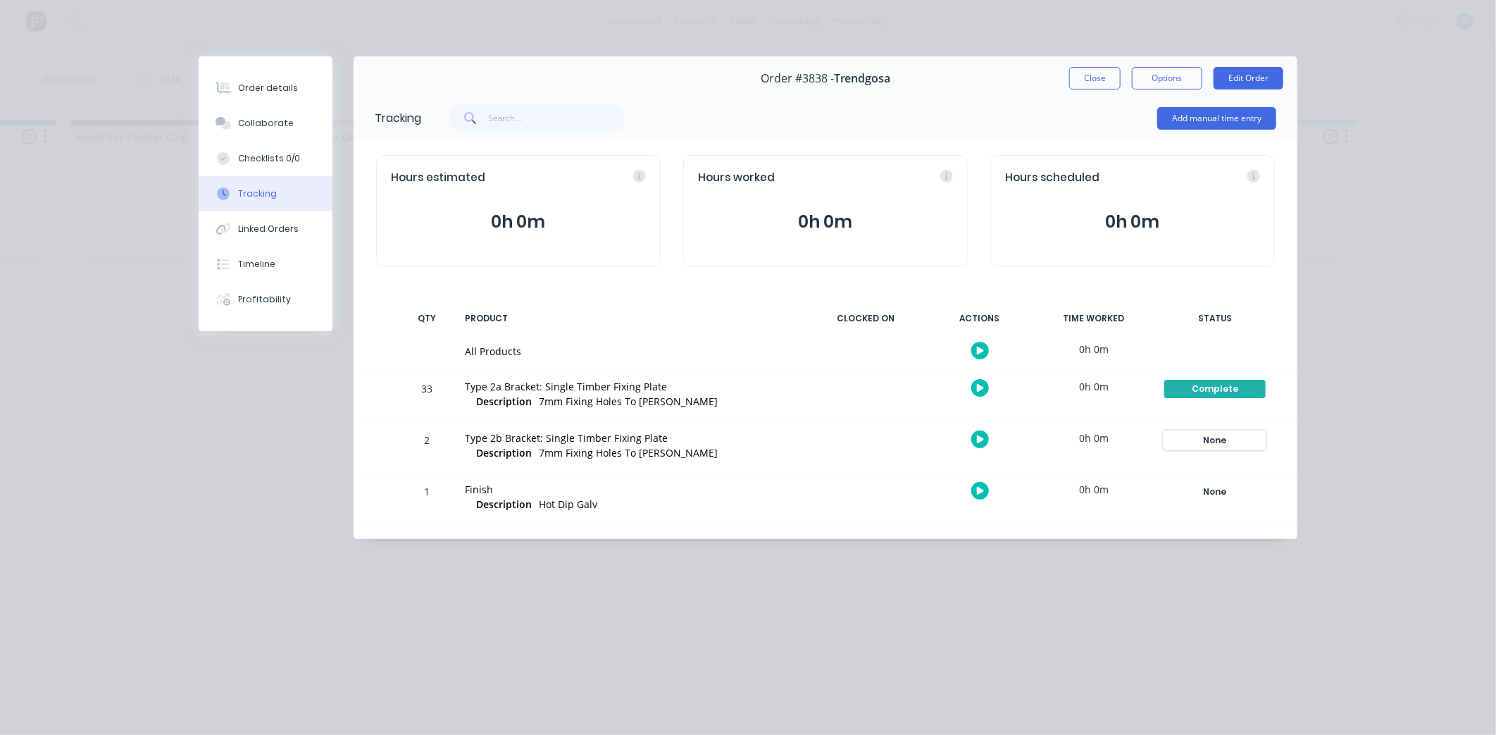
click at [1190, 438] on div "None" at bounding box center [1214, 440] width 101 height 18
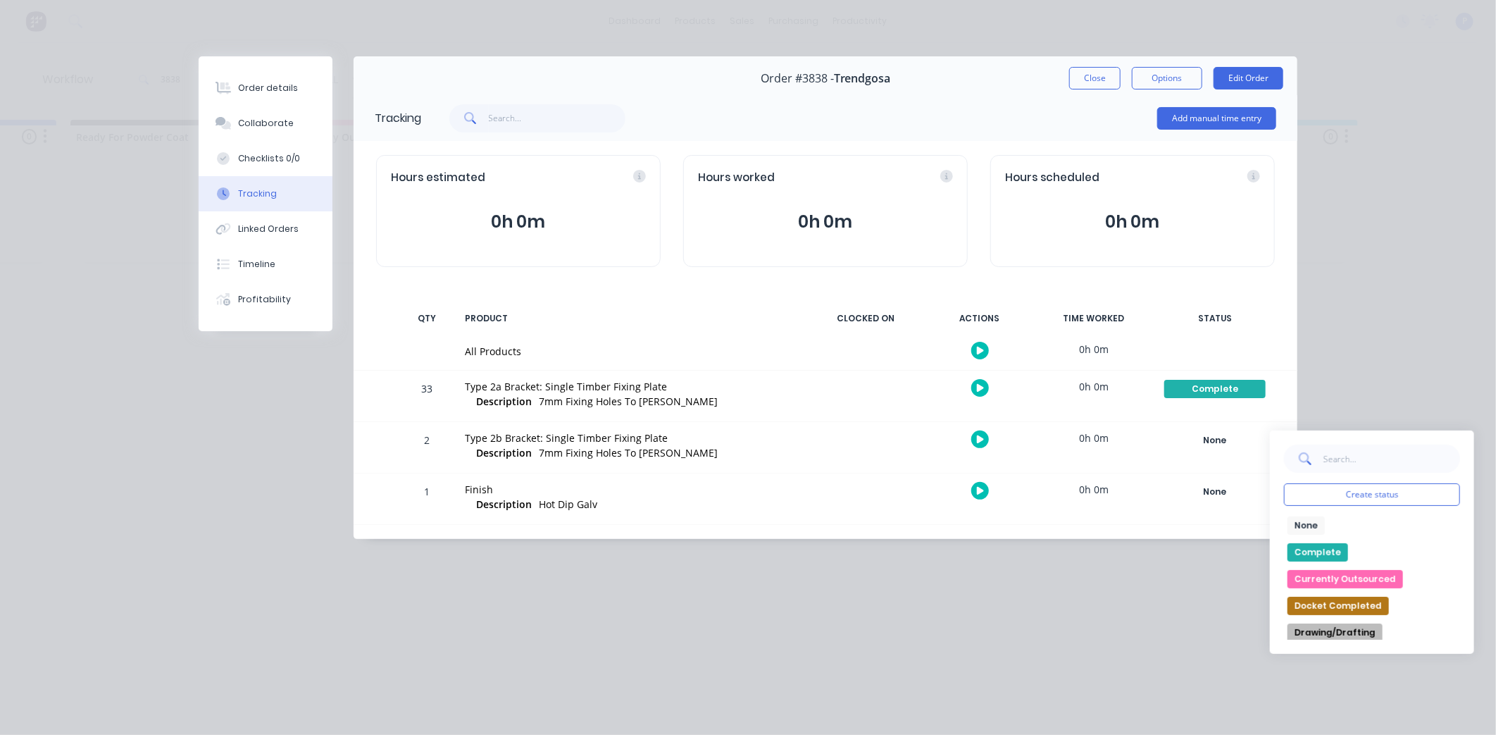
click at [1319, 556] on button "Complete" at bounding box center [1318, 552] width 61 height 18
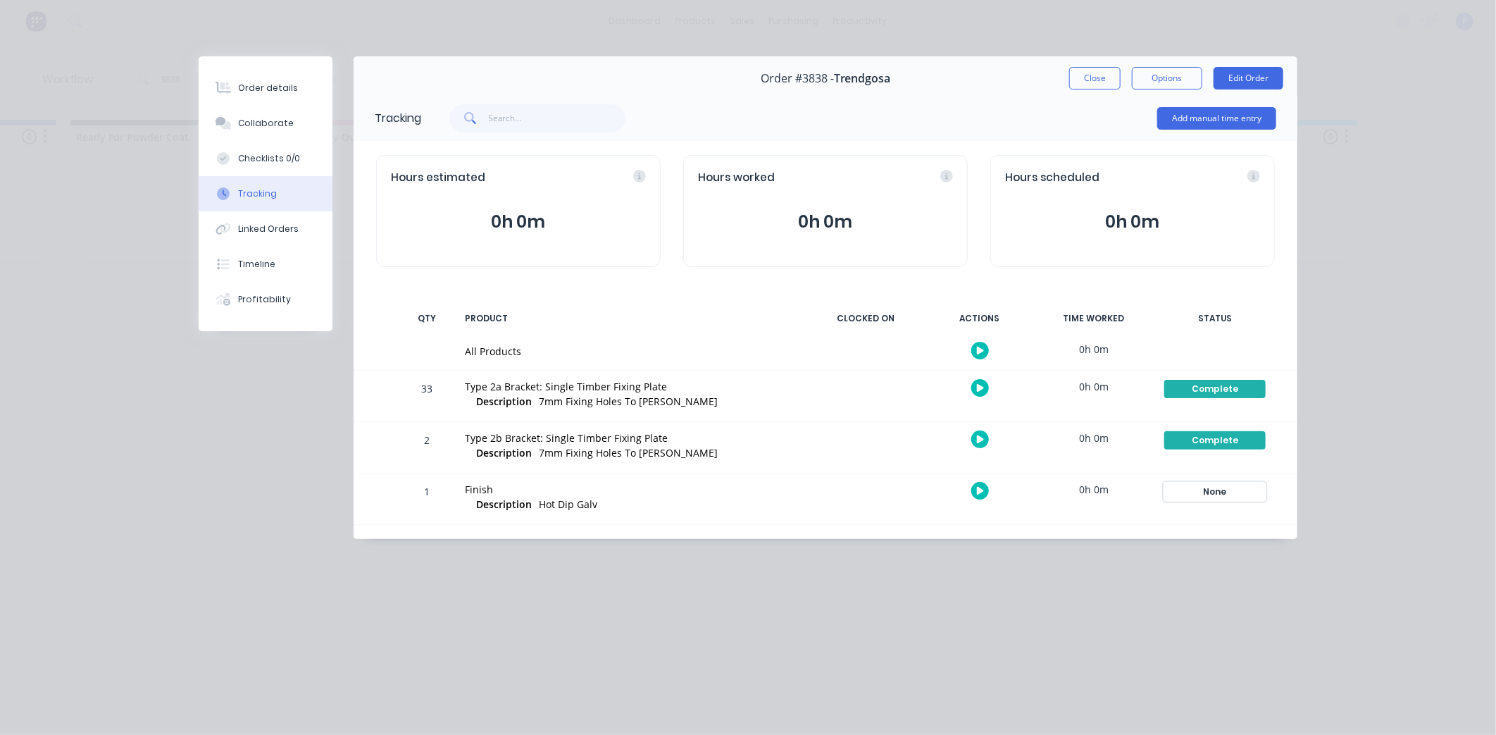
click at [1219, 493] on div "None" at bounding box center [1214, 492] width 101 height 18
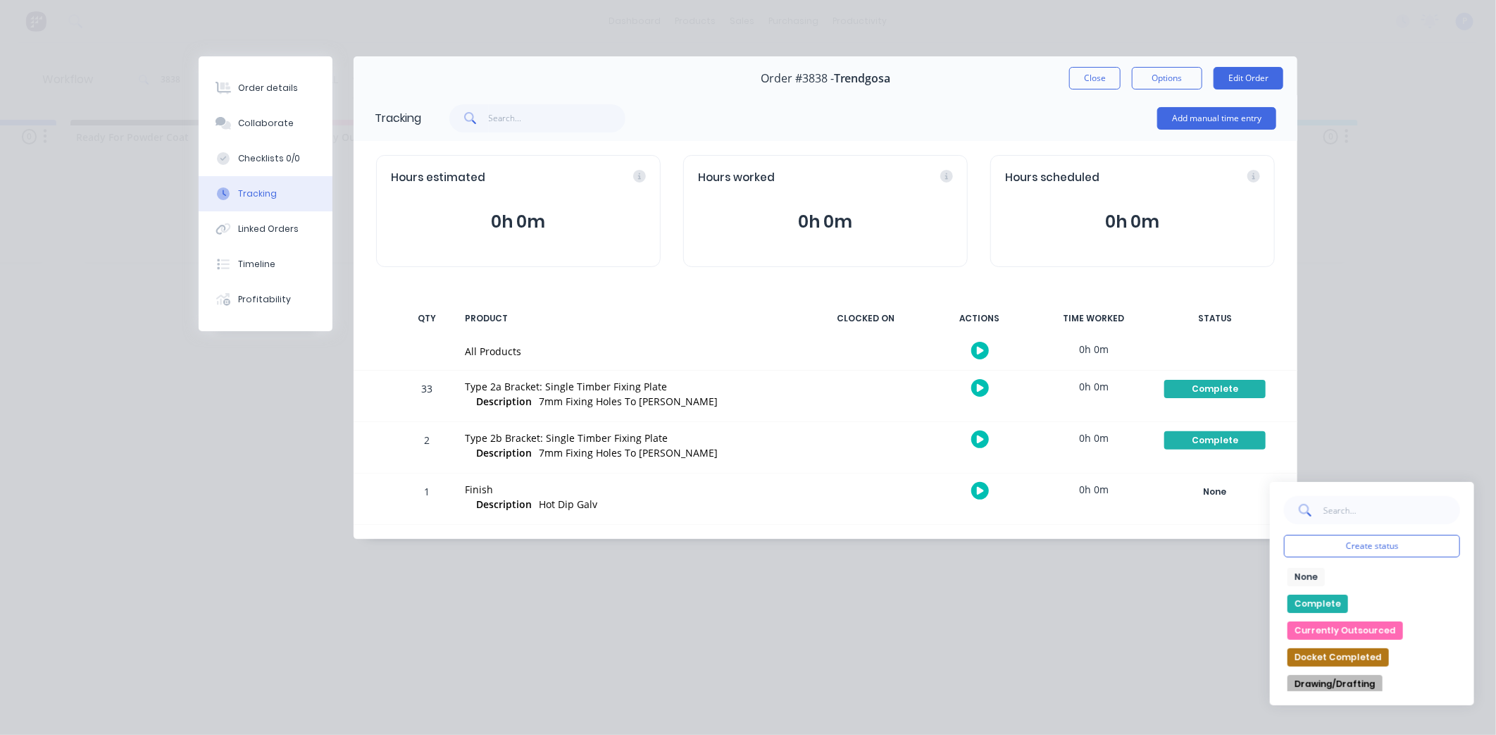
click at [1322, 600] on button "Complete" at bounding box center [1318, 604] width 61 height 18
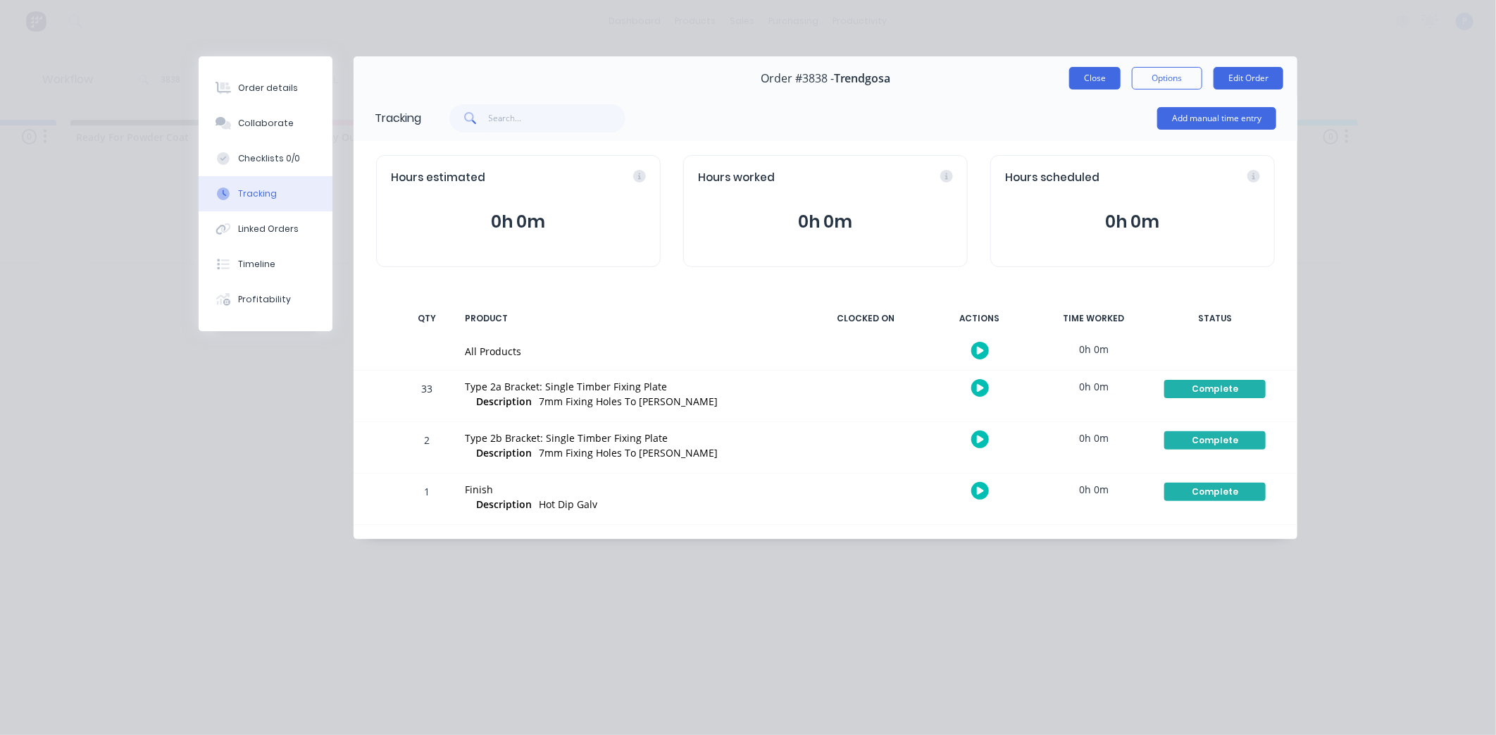
click at [1086, 80] on button "Close" at bounding box center [1094, 78] width 51 height 23
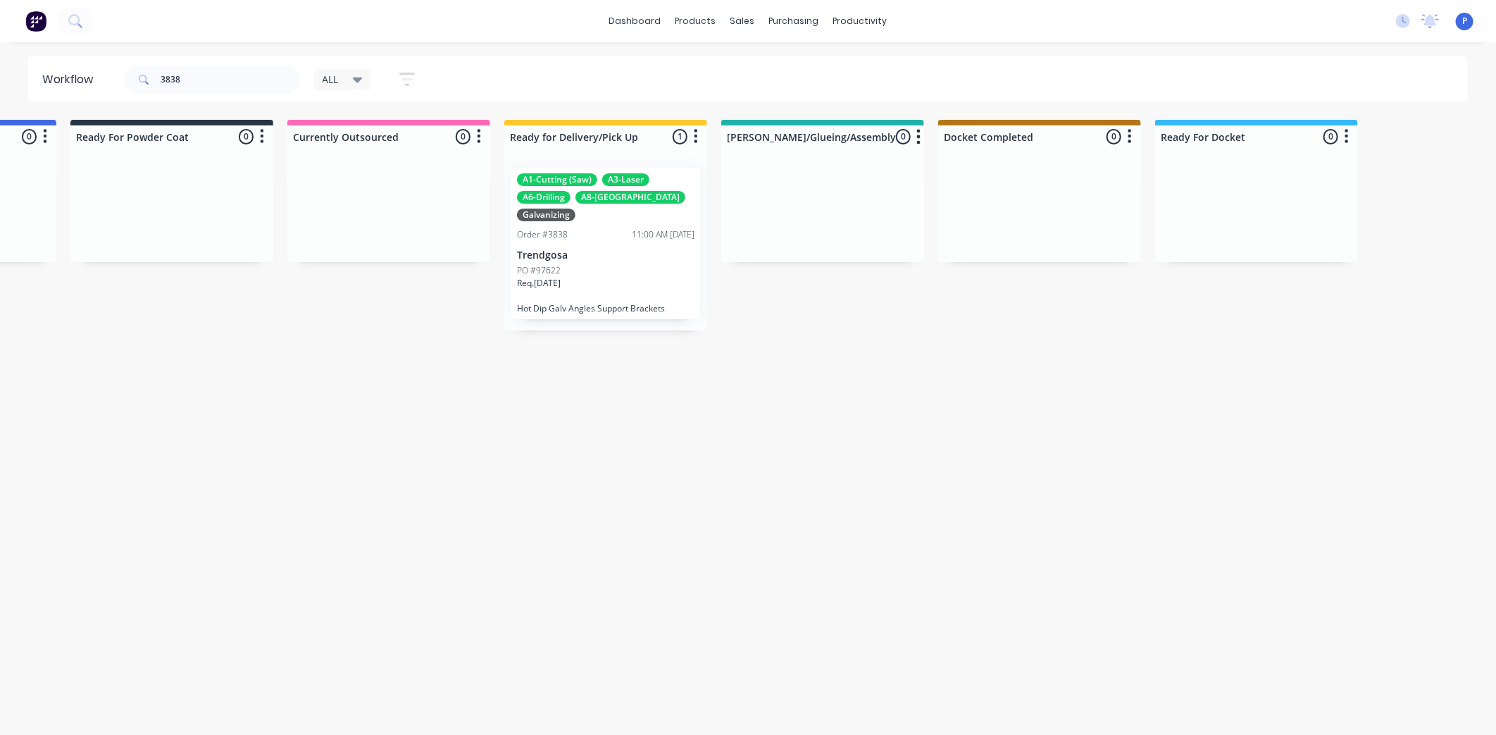
click at [587, 237] on div "Order #3838 11:00 AM [DATE]" at bounding box center [606, 234] width 178 height 13
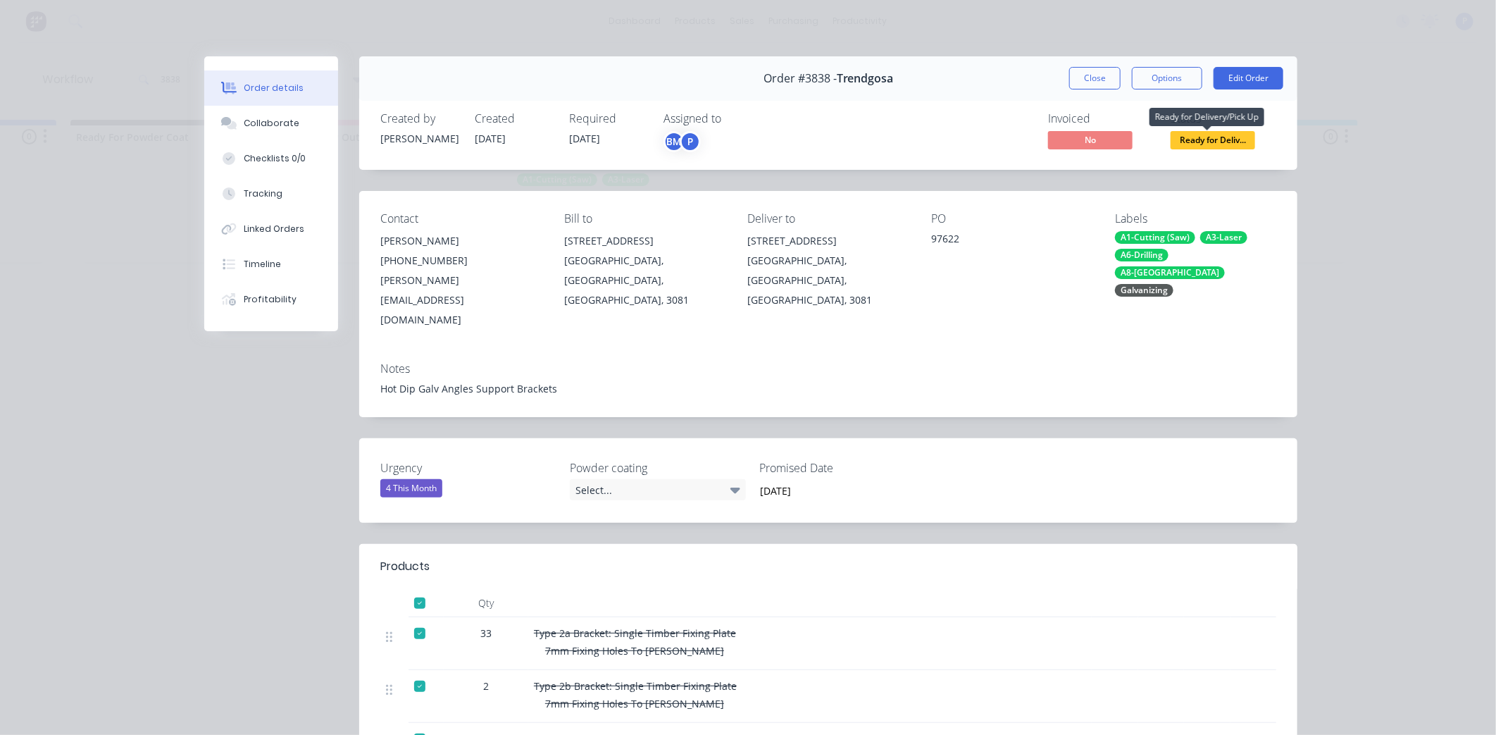
click at [1207, 142] on span "Ready for Deliv..." at bounding box center [1213, 140] width 85 height 18
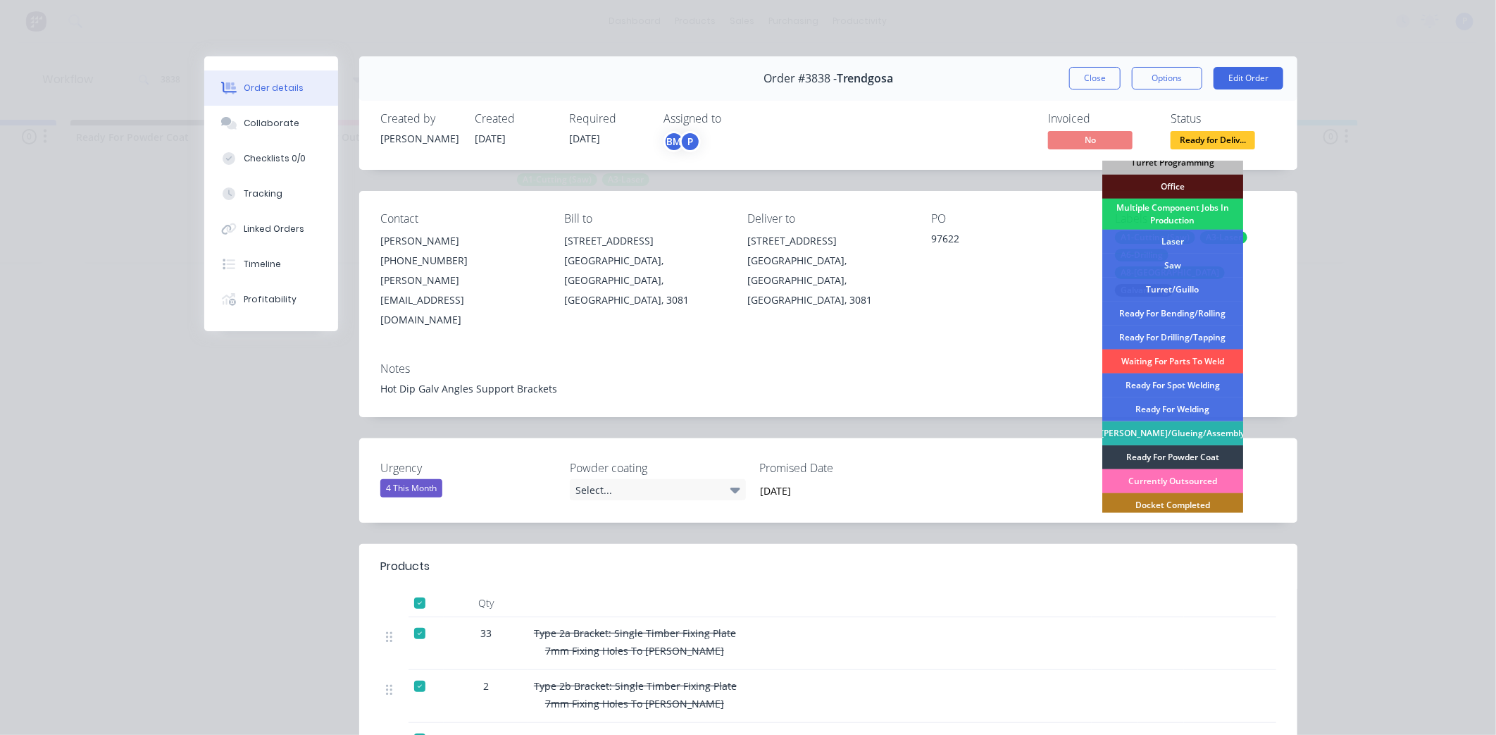
scroll to position [206, 0]
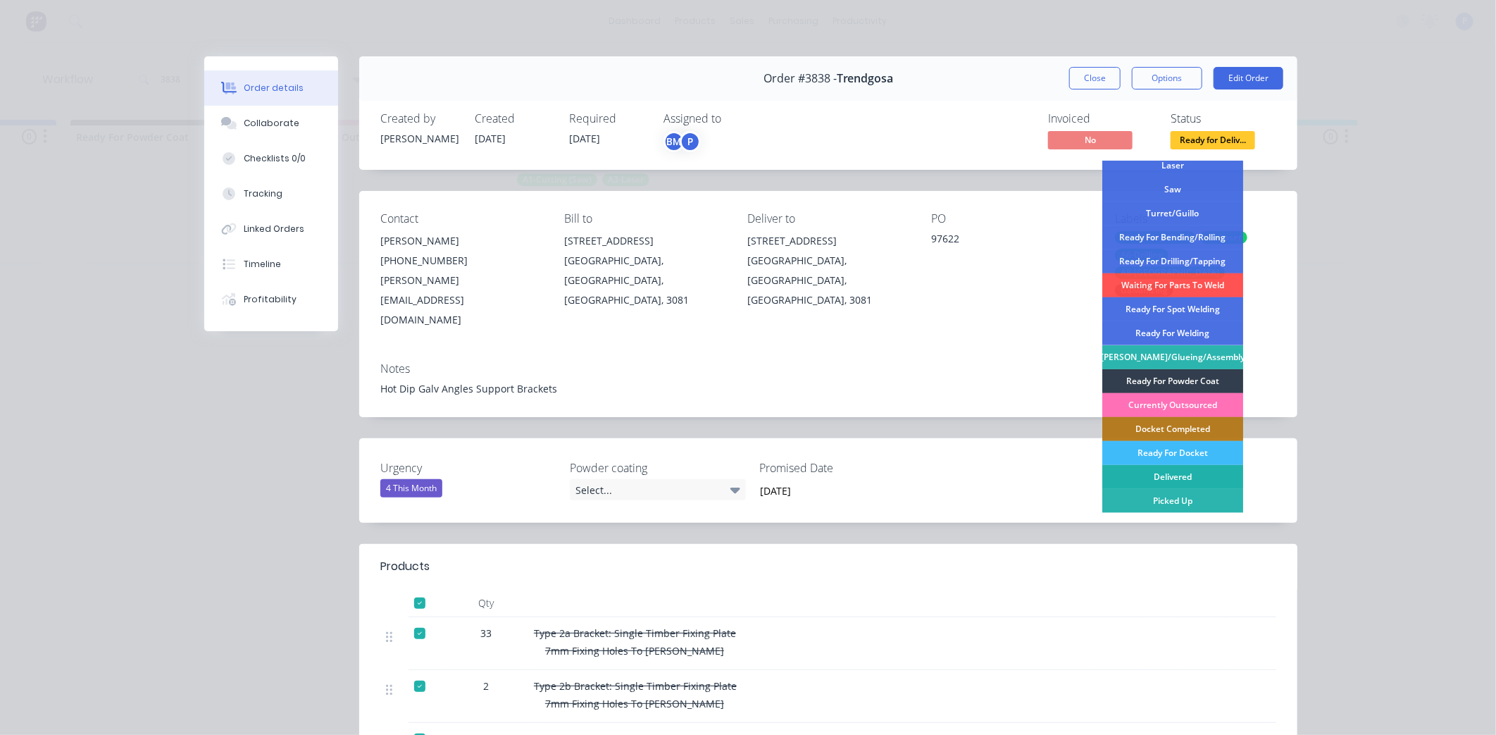
click at [1171, 478] on div "Delivered" at bounding box center [1172, 477] width 141 height 24
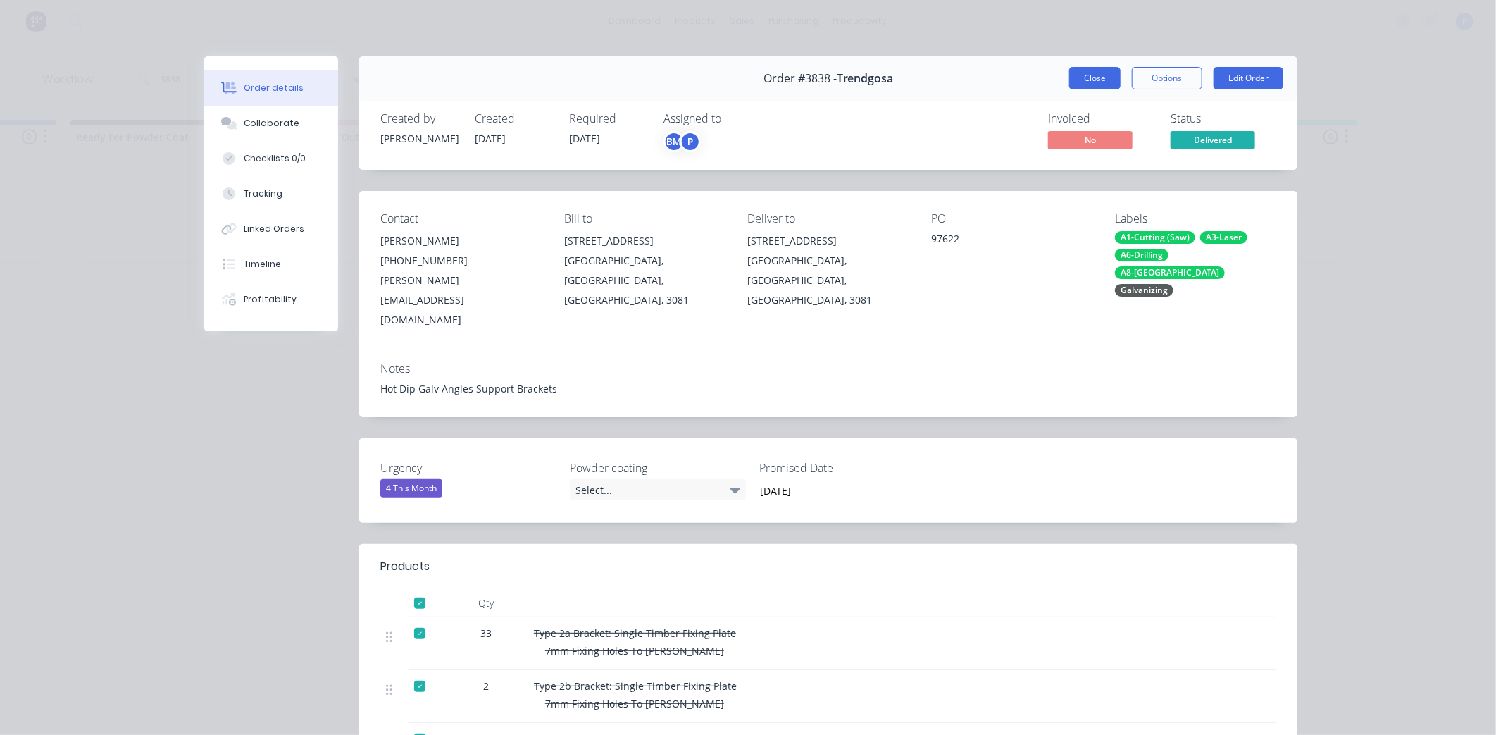
click at [1076, 75] on button "Close" at bounding box center [1094, 78] width 51 height 23
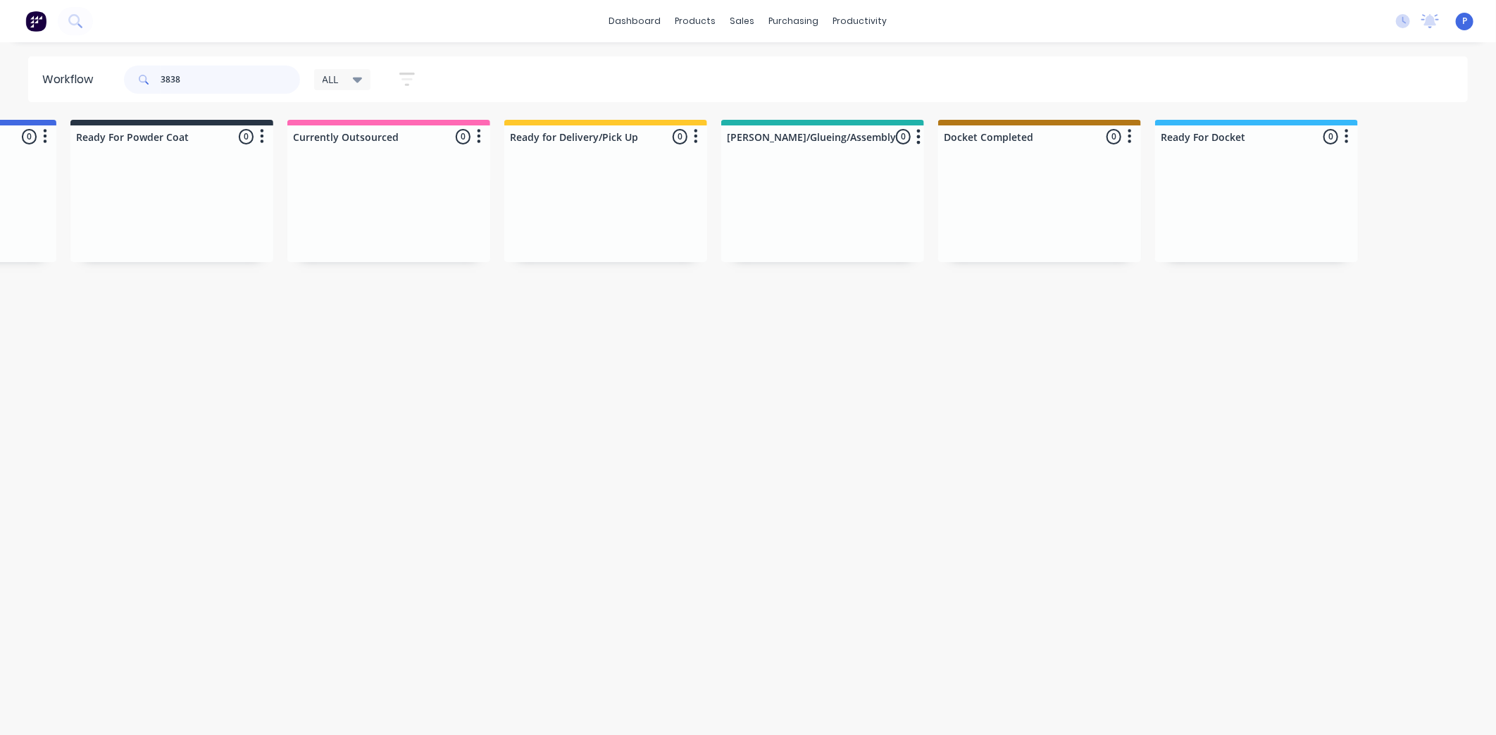
click at [202, 81] on input "3838" at bounding box center [230, 80] width 139 height 28
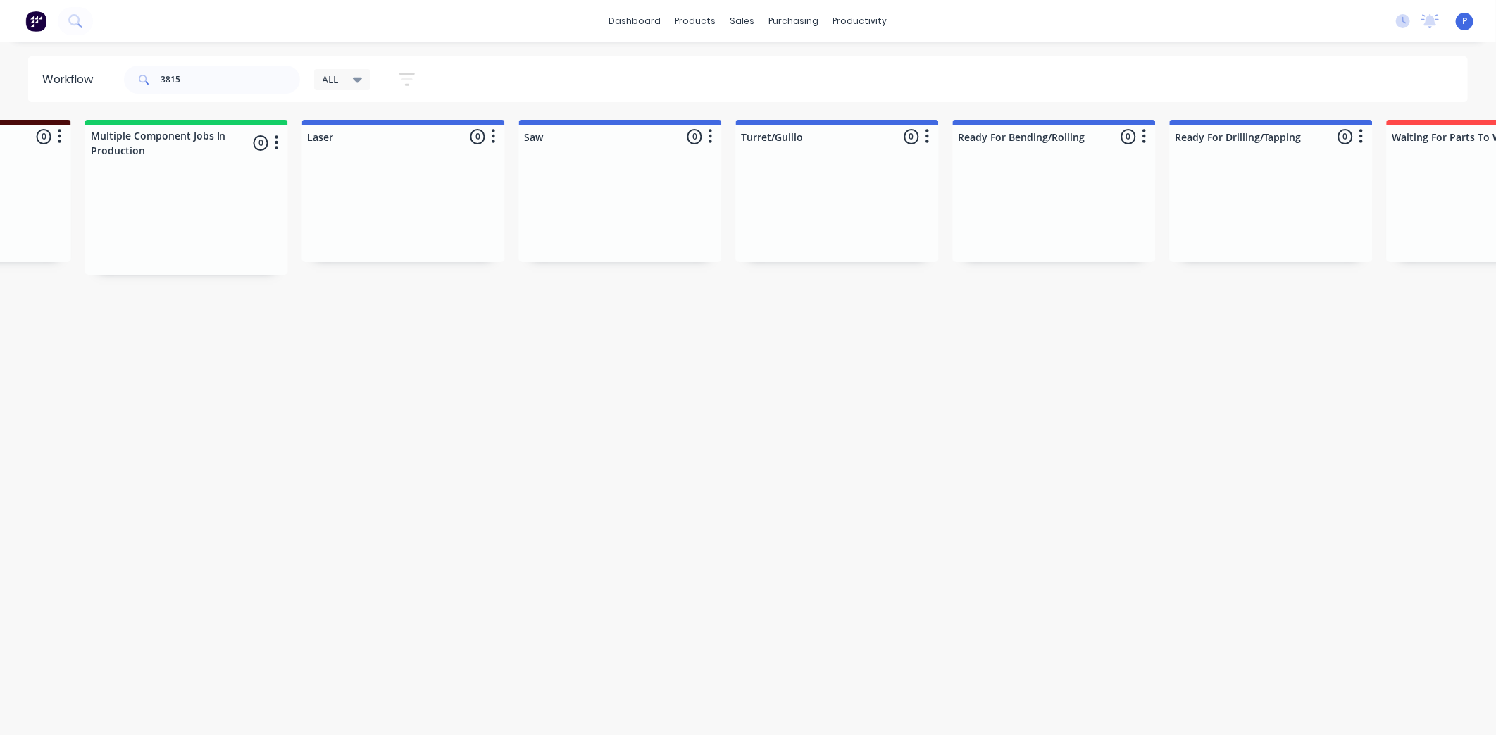
drag, startPoint x: 621, startPoint y: 377, endPoint x: 756, endPoint y: 396, distance: 136.6
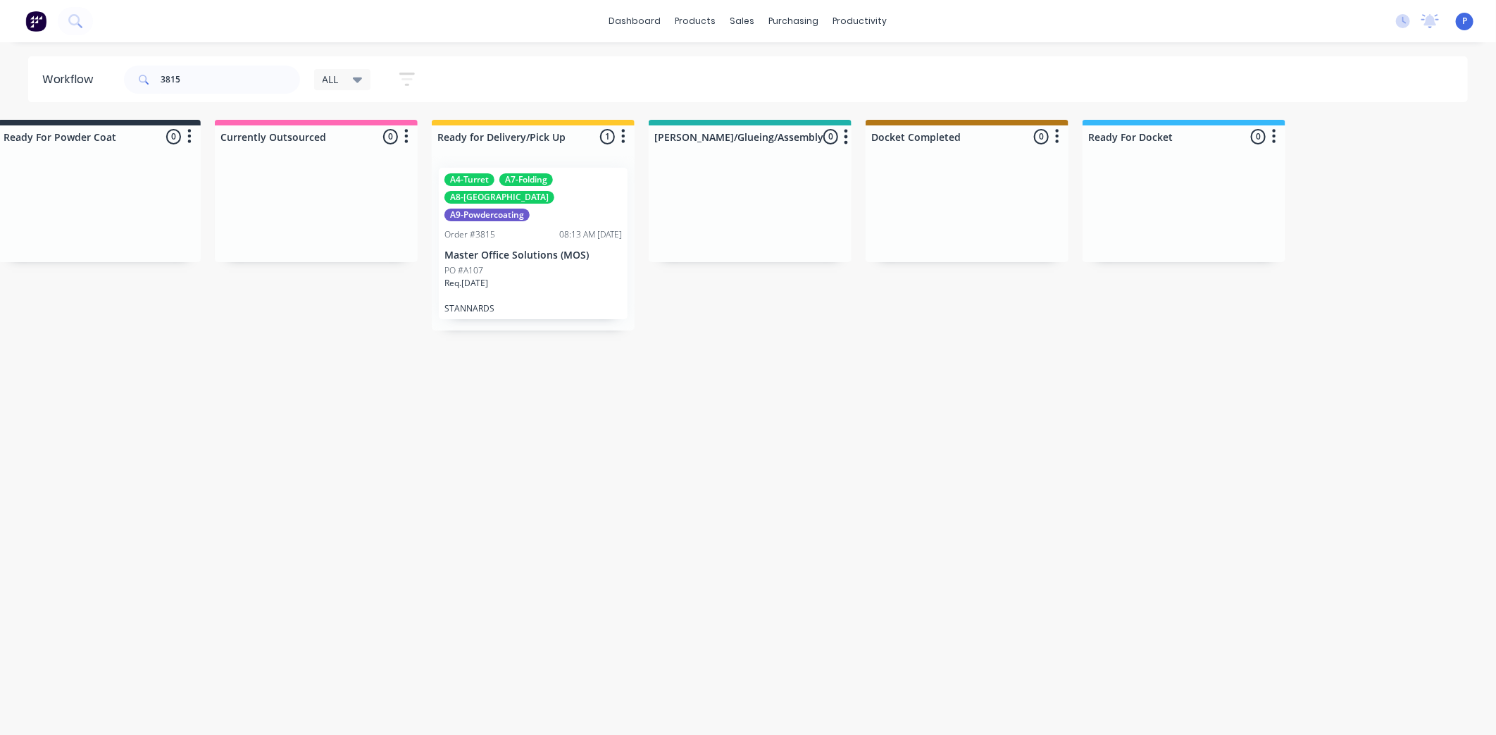
drag, startPoint x: 883, startPoint y: 402, endPoint x: 830, endPoint y: 399, distance: 52.9
click at [521, 228] on div "Order #3815 08:13 AM [DATE]" at bounding box center [534, 234] width 178 height 13
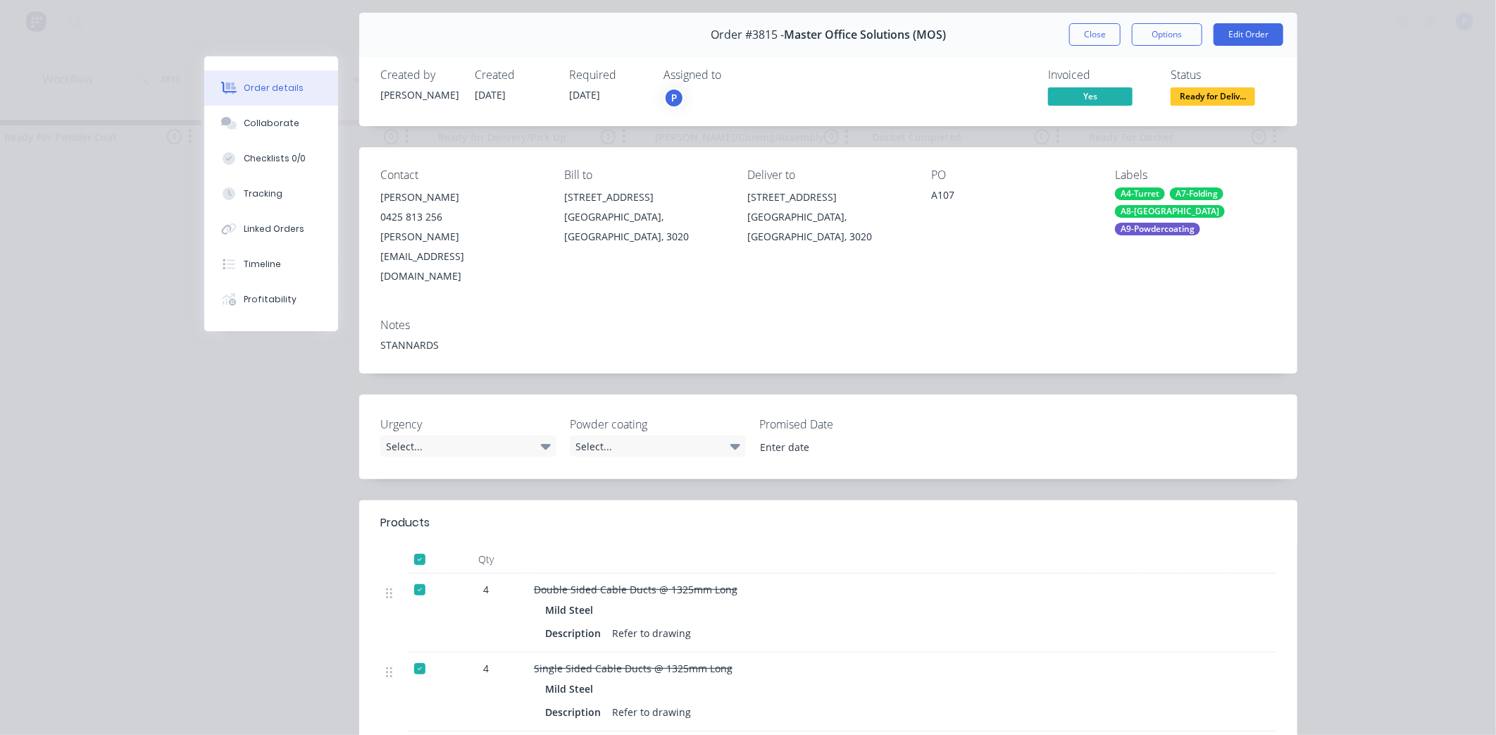
scroll to position [0, 0]
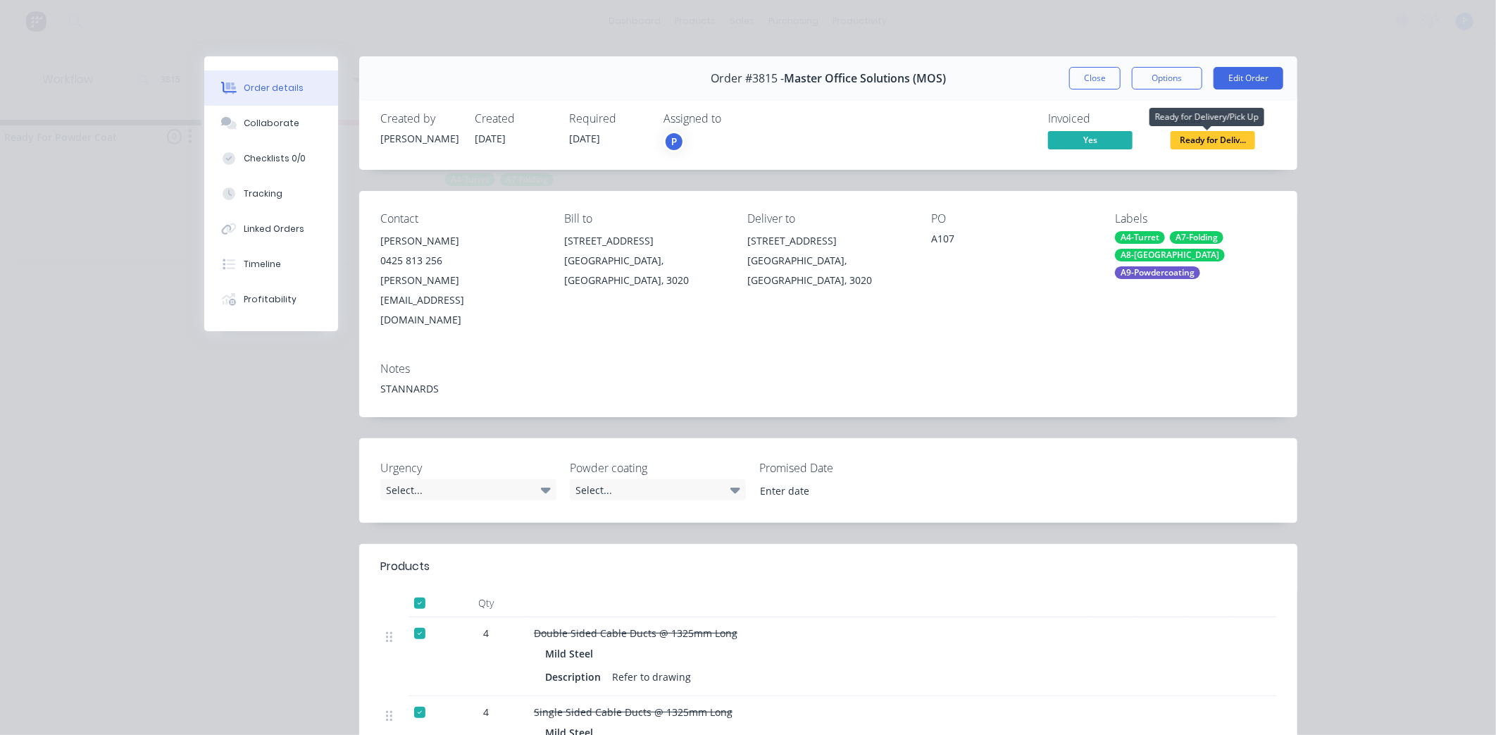
click at [1214, 145] on span "Ready for Deliv..." at bounding box center [1213, 140] width 85 height 18
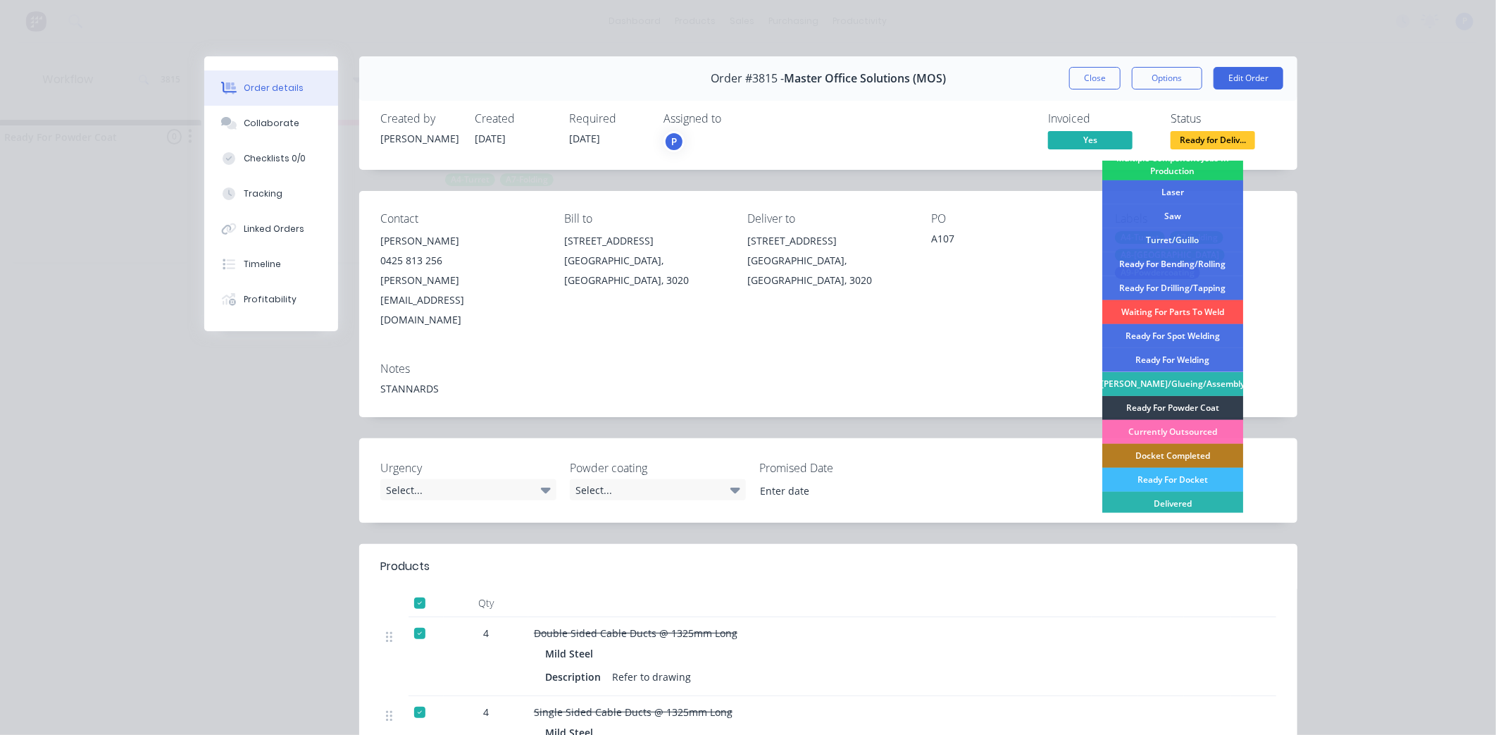
scroll to position [206, 0]
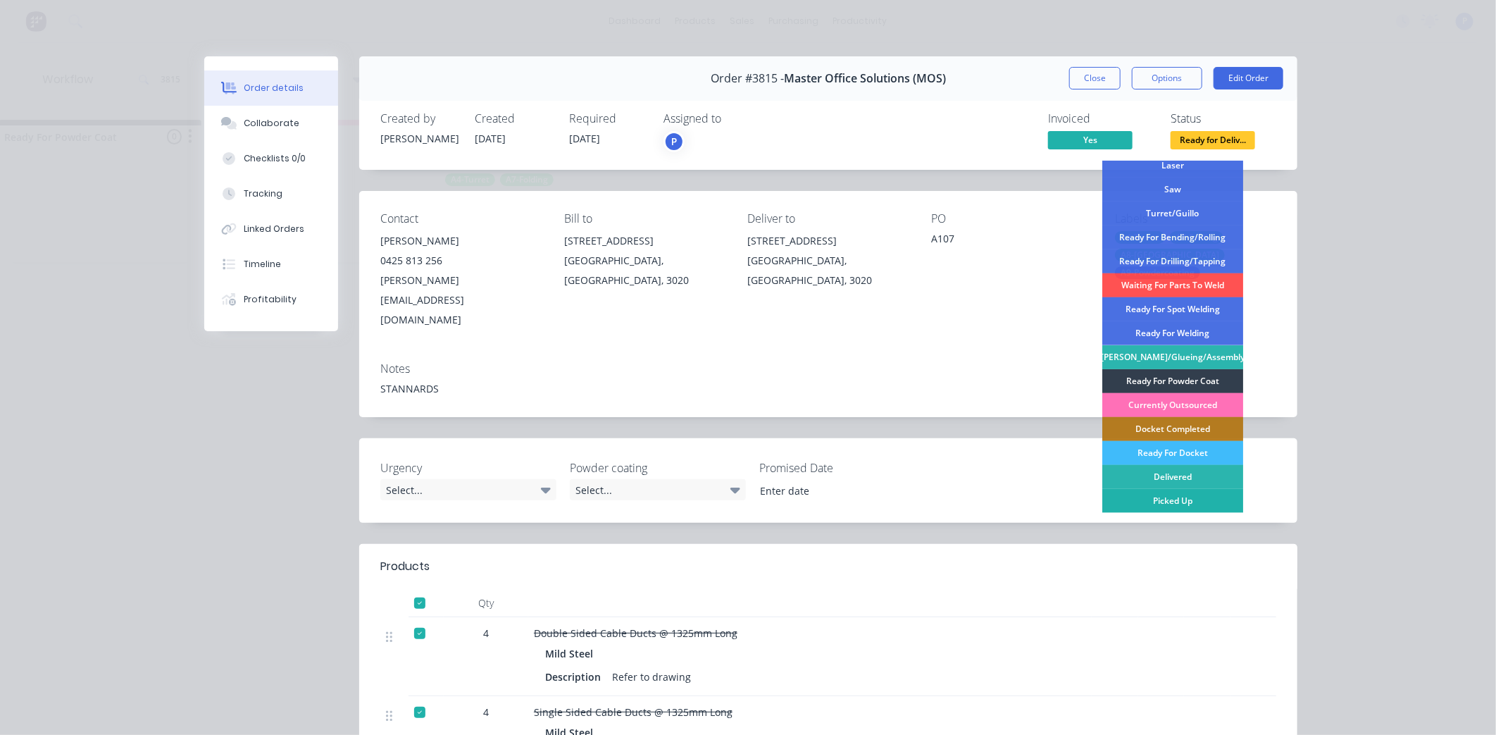
click at [1171, 502] on div "Picked Up" at bounding box center [1172, 501] width 141 height 24
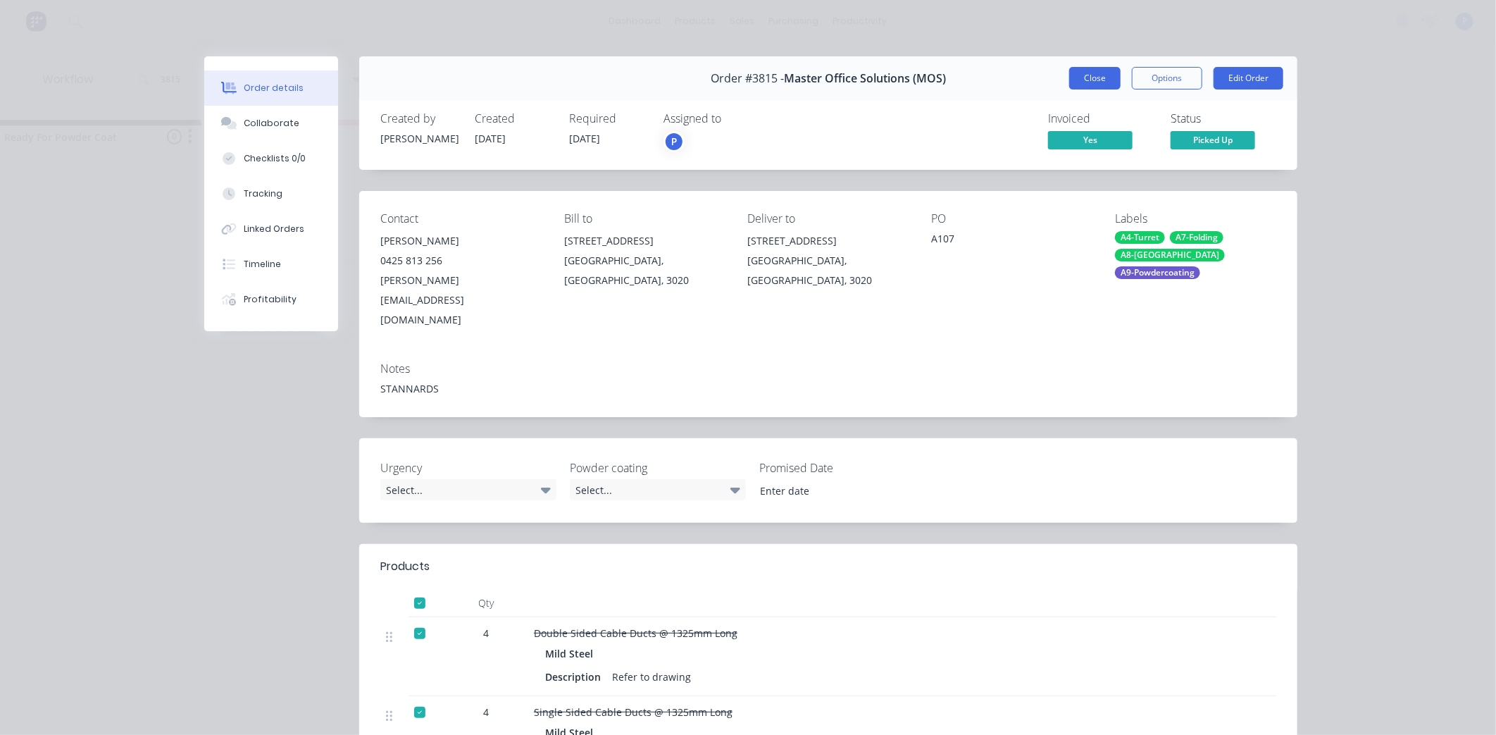
click at [1073, 73] on button "Close" at bounding box center [1094, 78] width 51 height 23
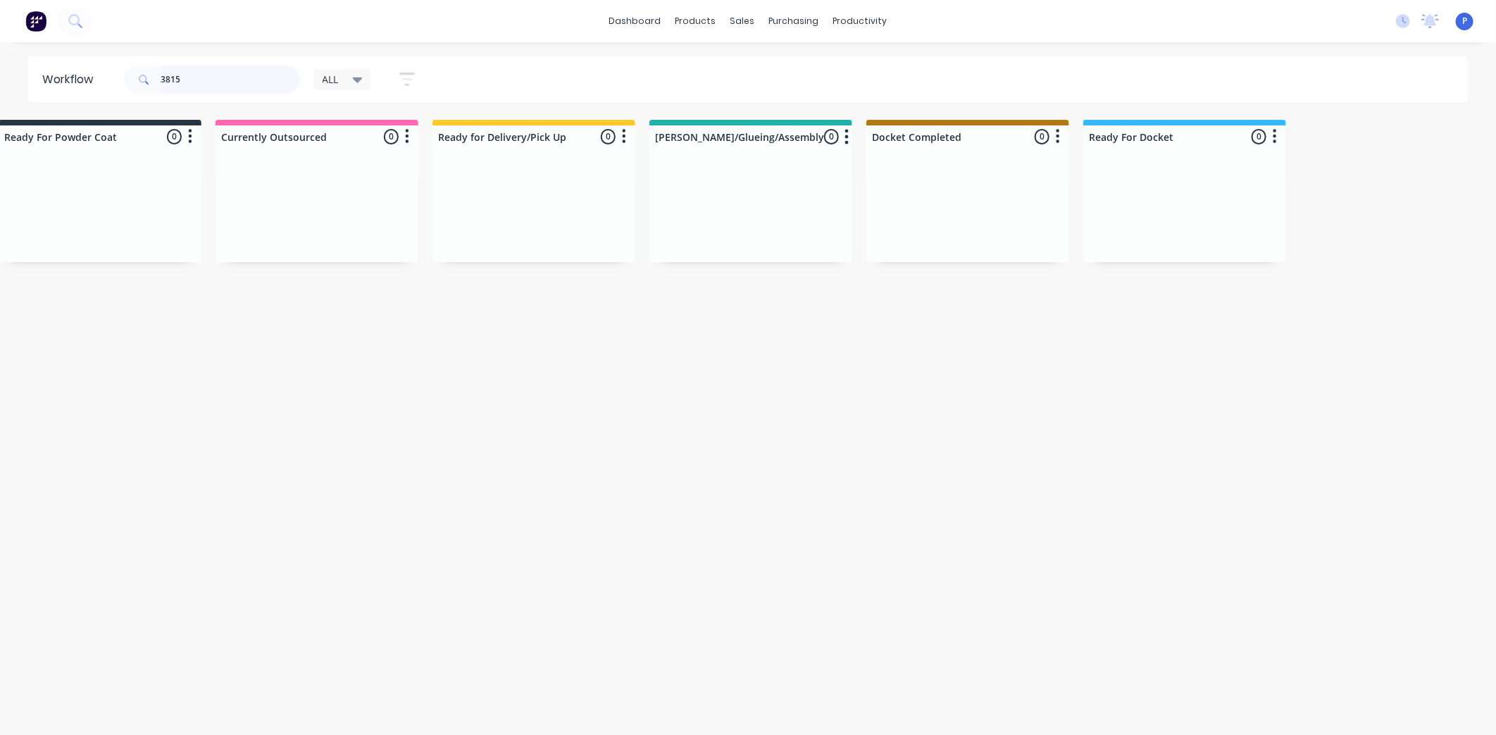
click at [189, 78] on input "3815" at bounding box center [230, 80] width 139 height 28
type input "3"
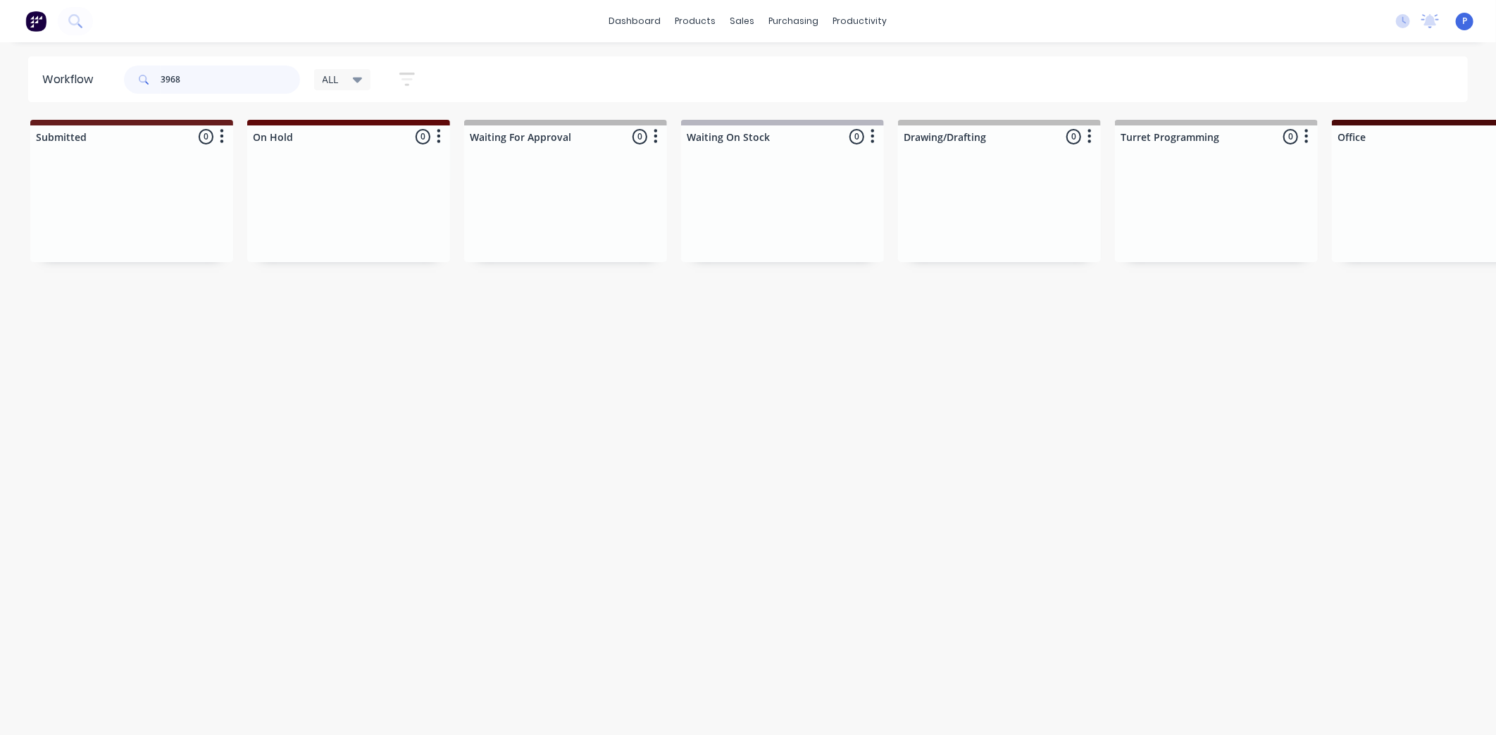
type input "3968"
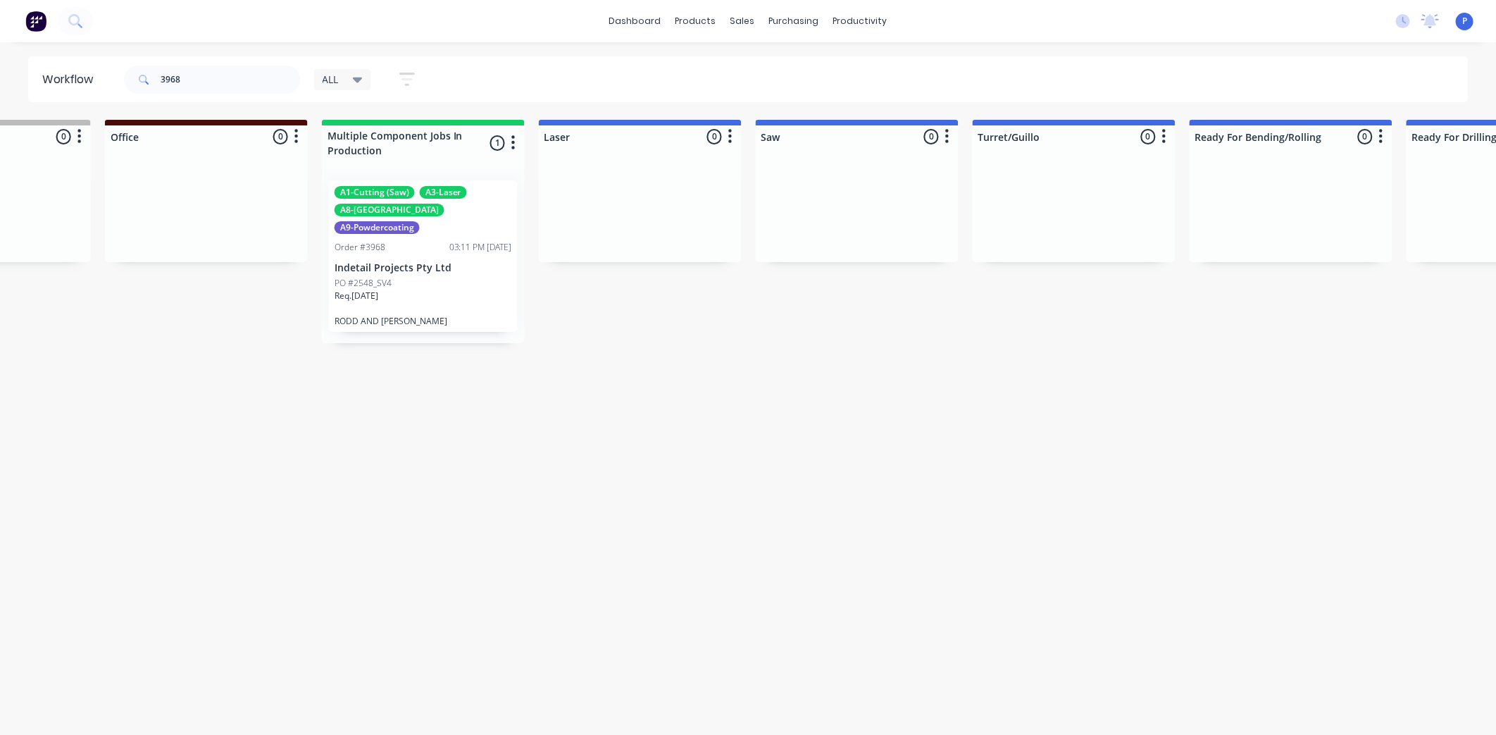
drag, startPoint x: 688, startPoint y: 473, endPoint x: 785, endPoint y: 486, distance: 98.1
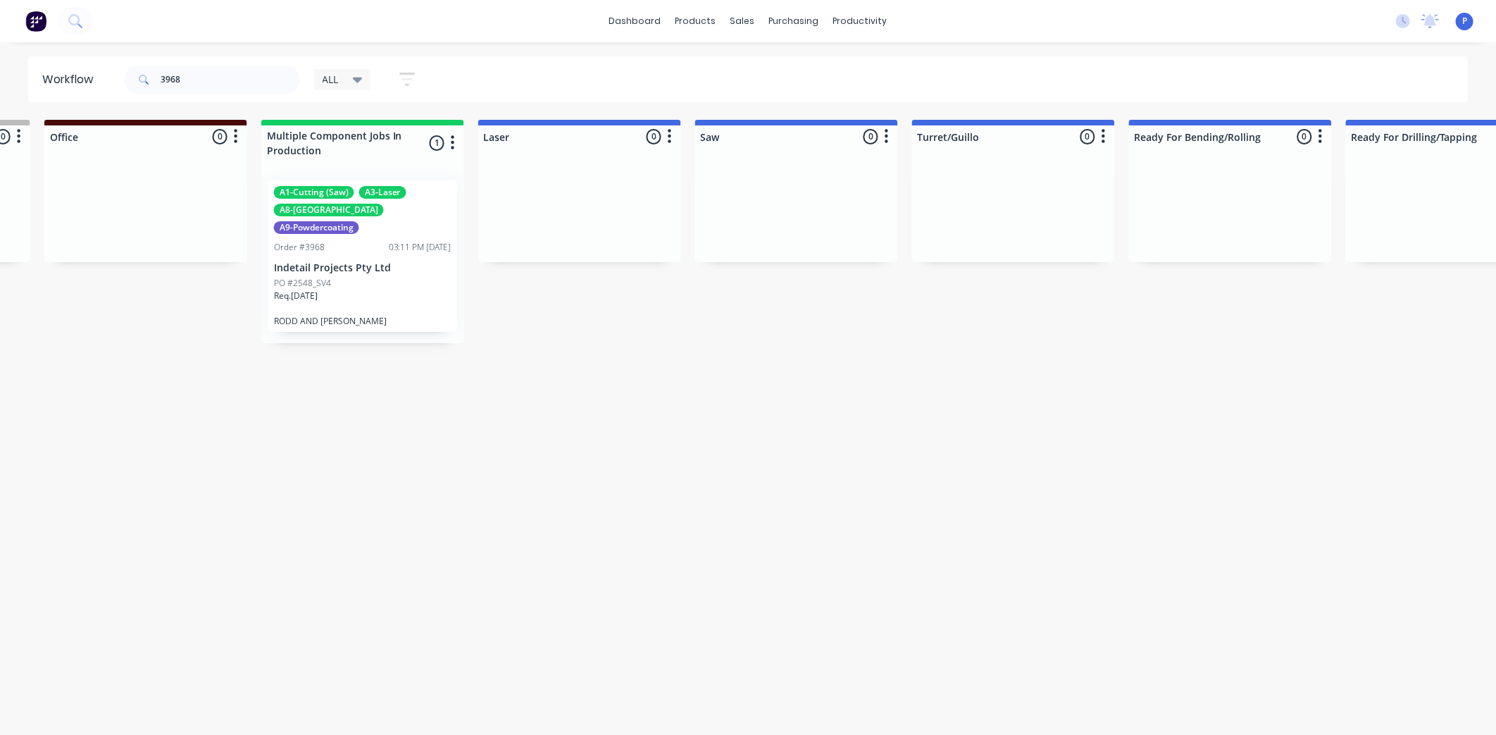
click at [370, 256] on div "A1-Cutting (Saw) A3-Laser A8-Welding A9-Powdercoating Order #3968 03:11 PM [DAT…" at bounding box center [362, 255] width 189 height 151
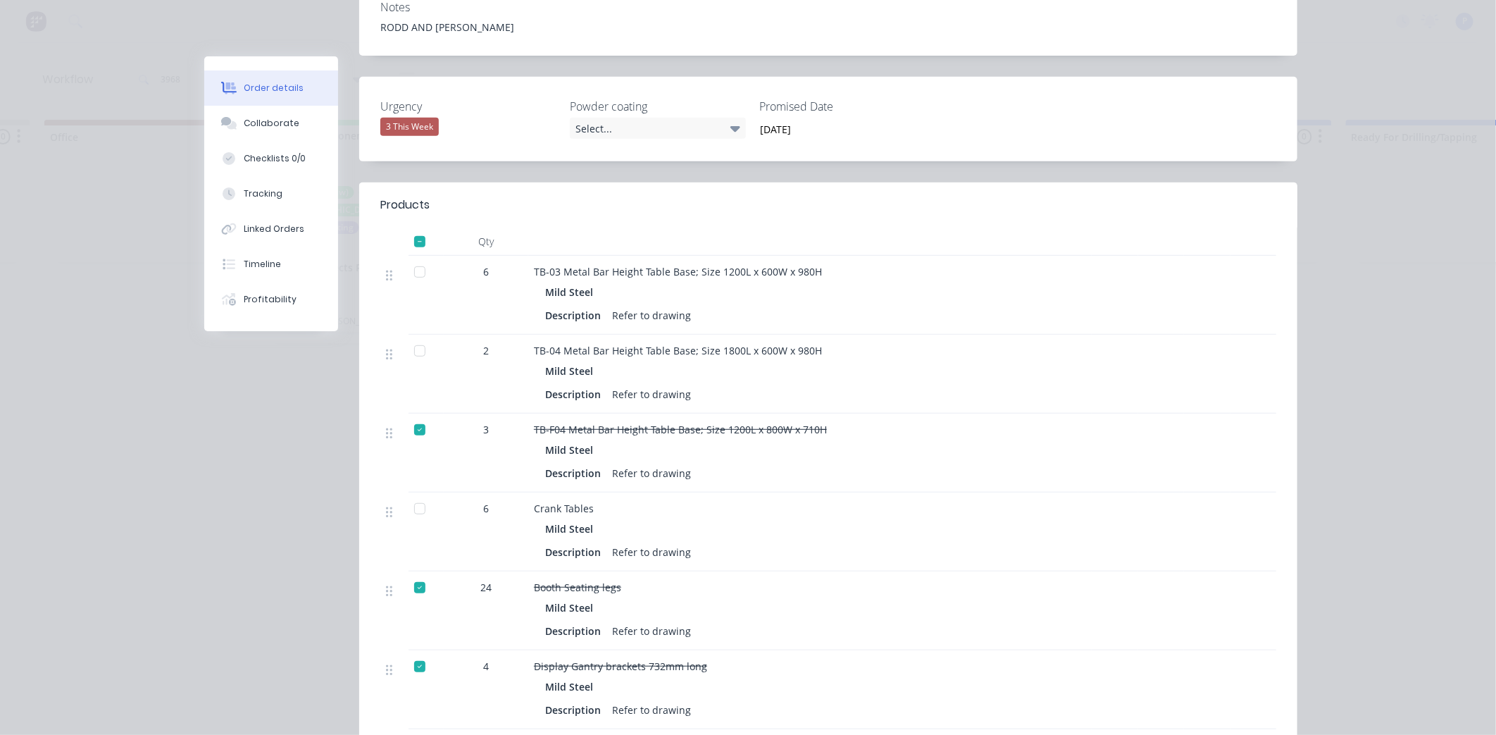
scroll to position [409, 0]
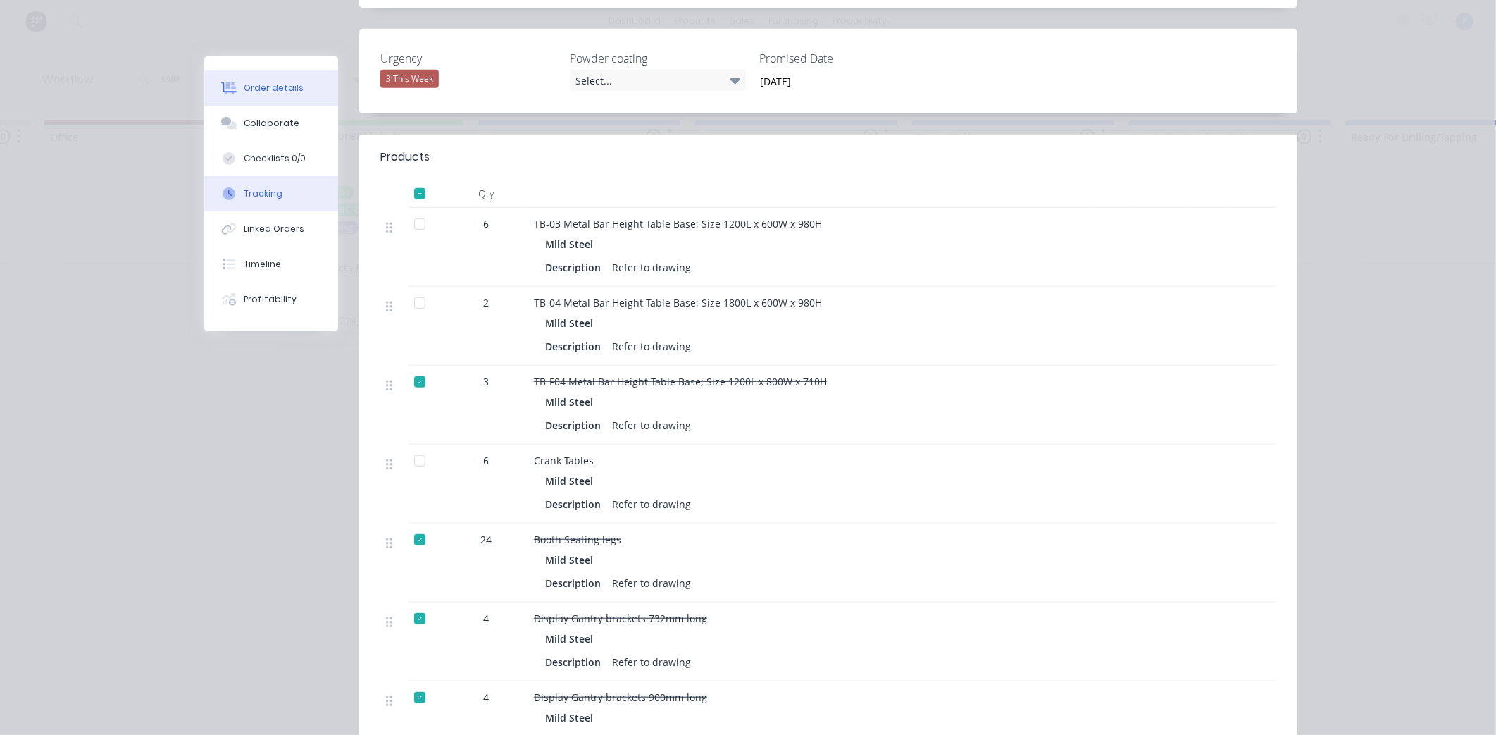
click at [296, 195] on button "Tracking" at bounding box center [271, 193] width 134 height 35
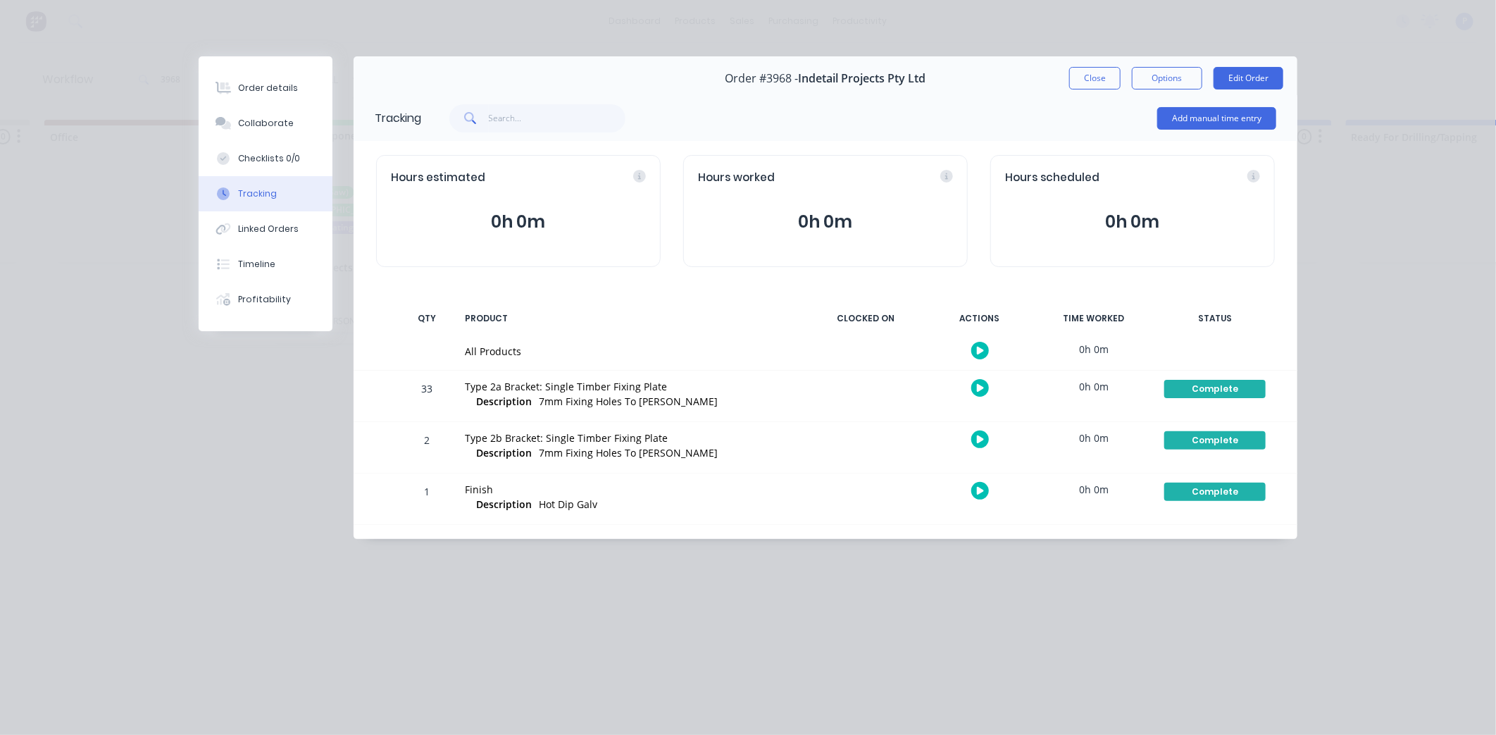
scroll to position [0, 0]
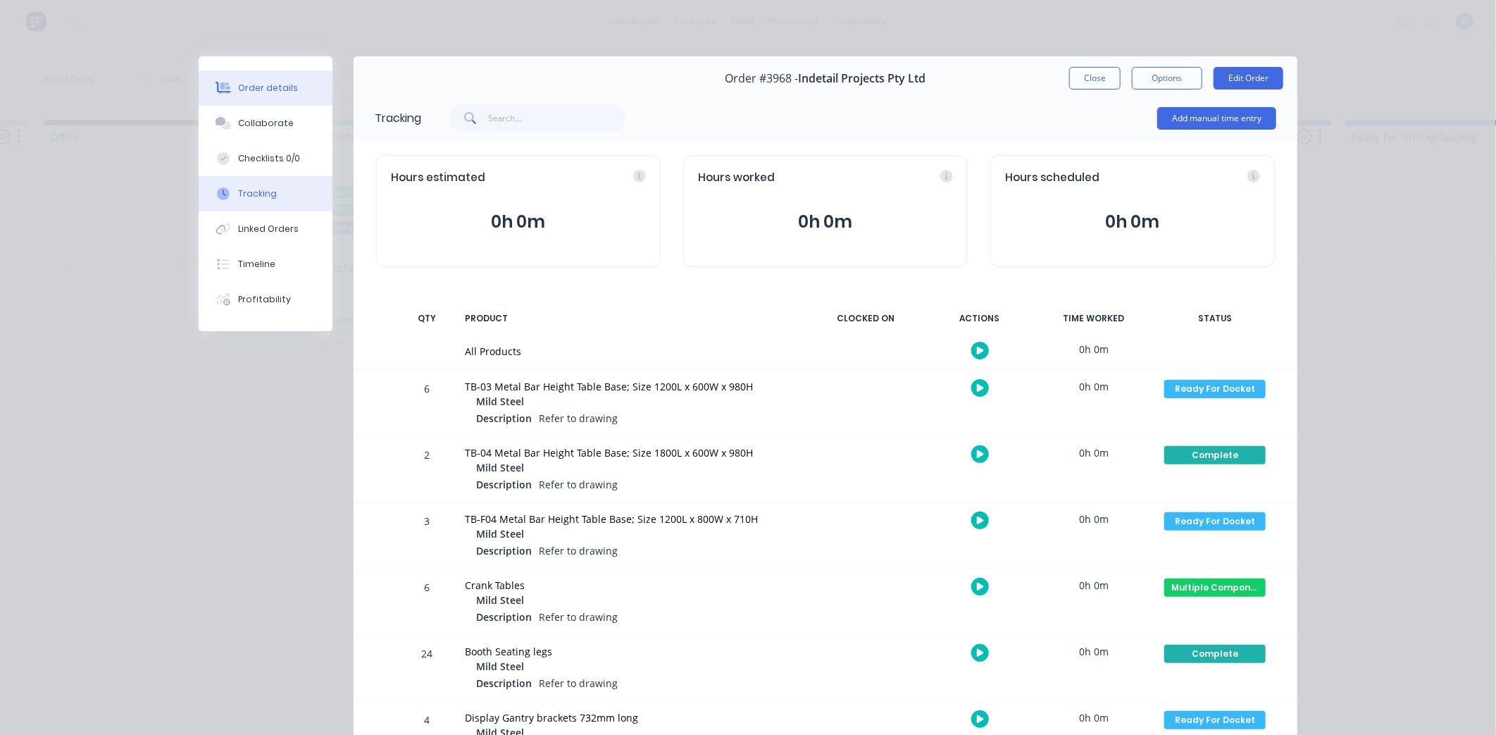
click at [280, 83] on div "Order details" at bounding box center [268, 88] width 60 height 13
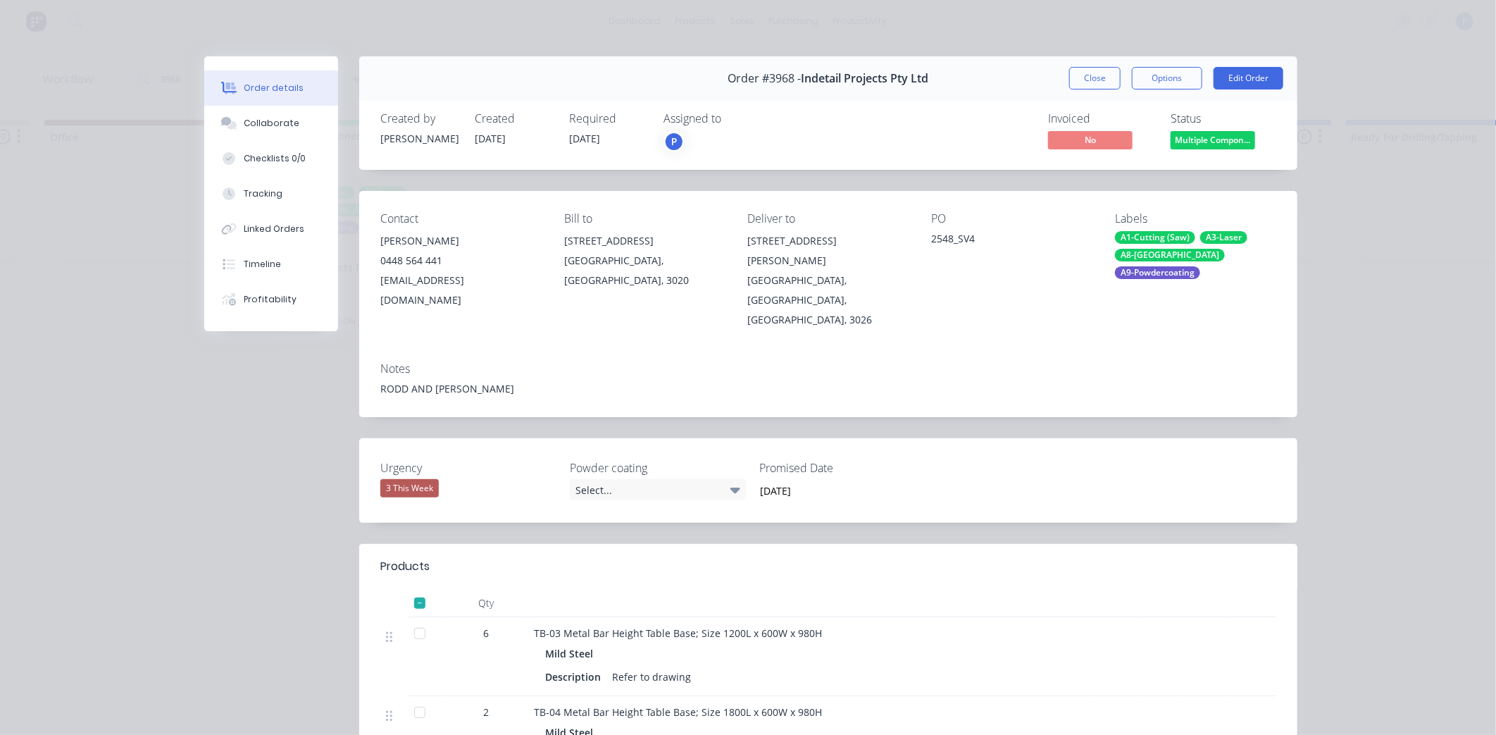
click at [414, 619] on div at bounding box center [420, 633] width 28 height 28
click at [413, 698] on div at bounding box center [420, 712] width 28 height 28
click at [256, 198] on div "Tracking" at bounding box center [263, 193] width 39 height 13
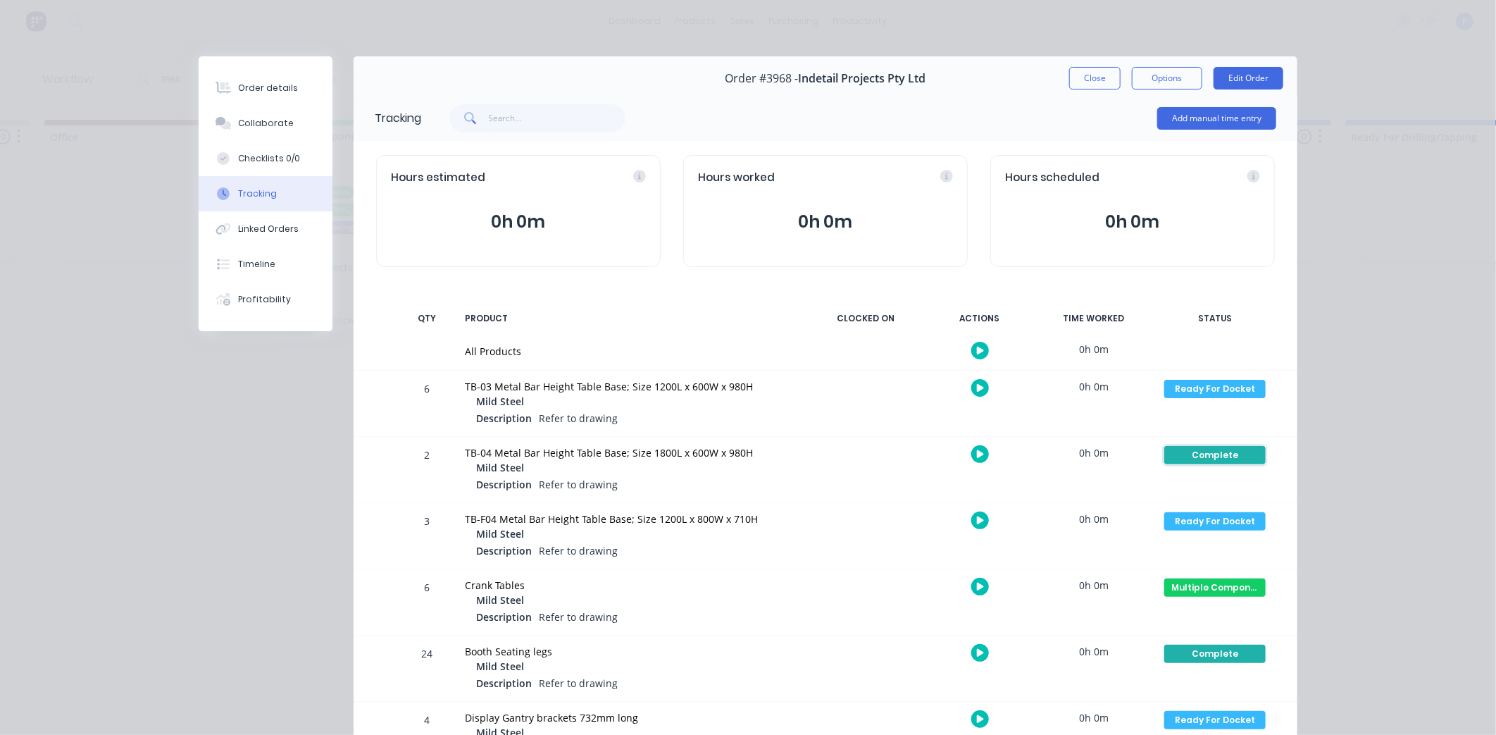
click at [1212, 458] on div "Complete" at bounding box center [1214, 455] width 101 height 18
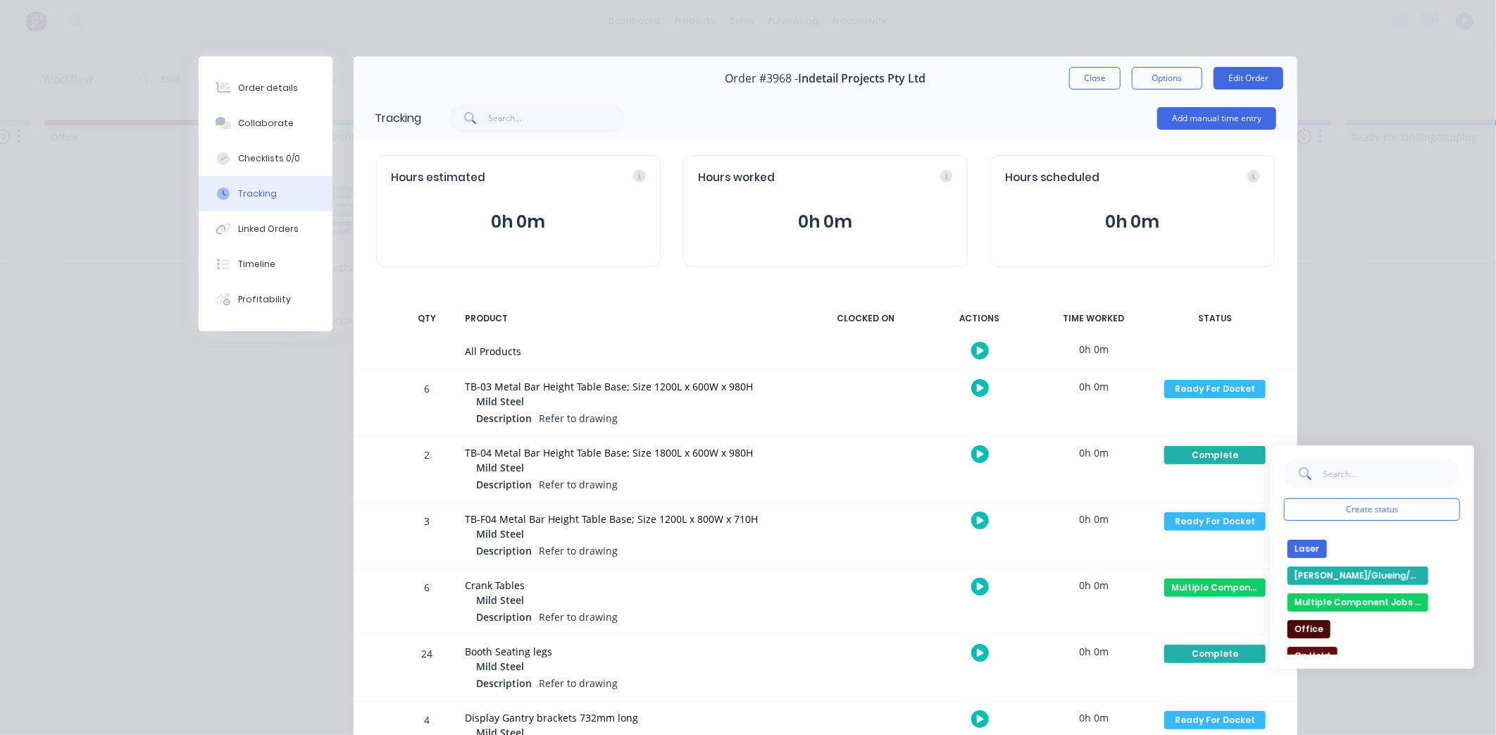
scroll to position [132, 0]
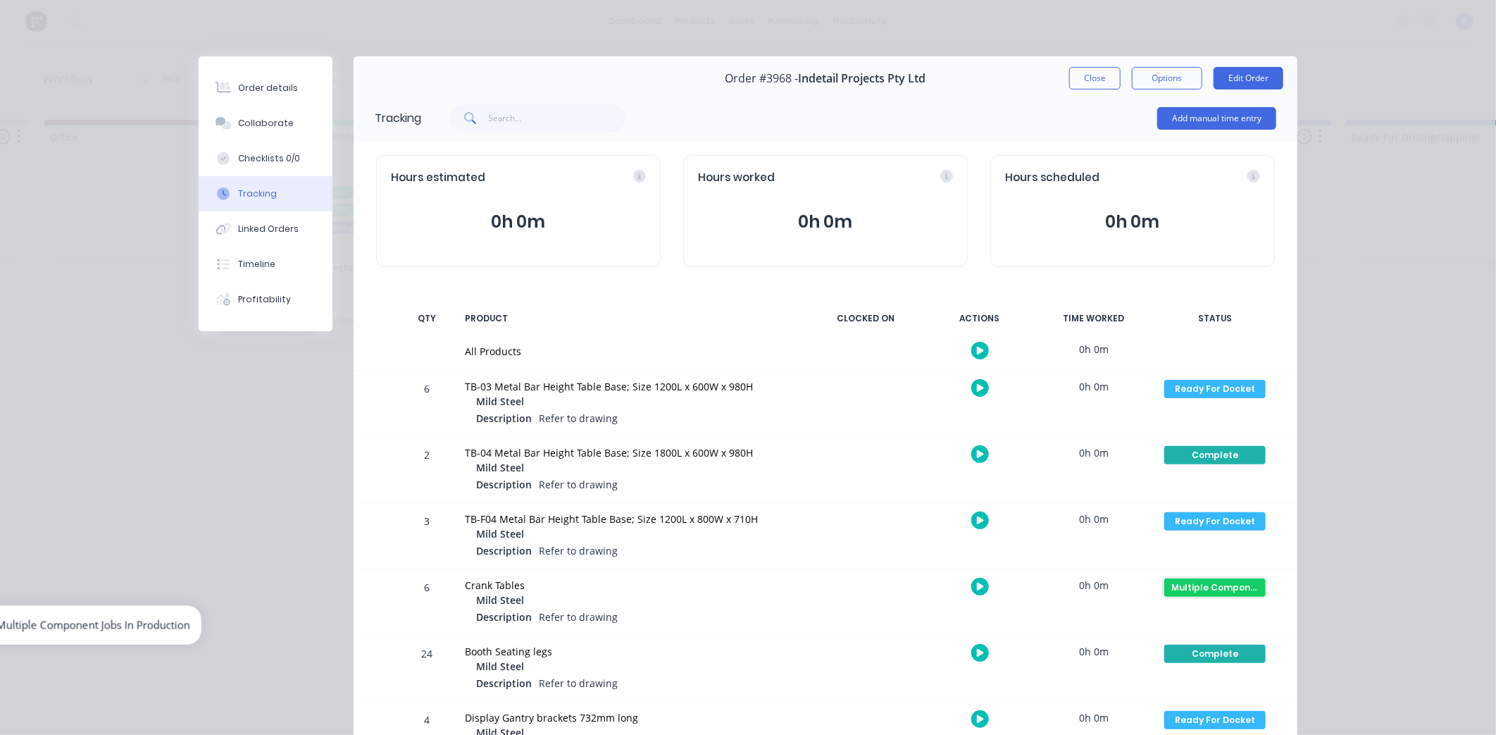
click at [1193, 589] on div "Multiple Component Jobs In Production" at bounding box center [1214, 587] width 101 height 18
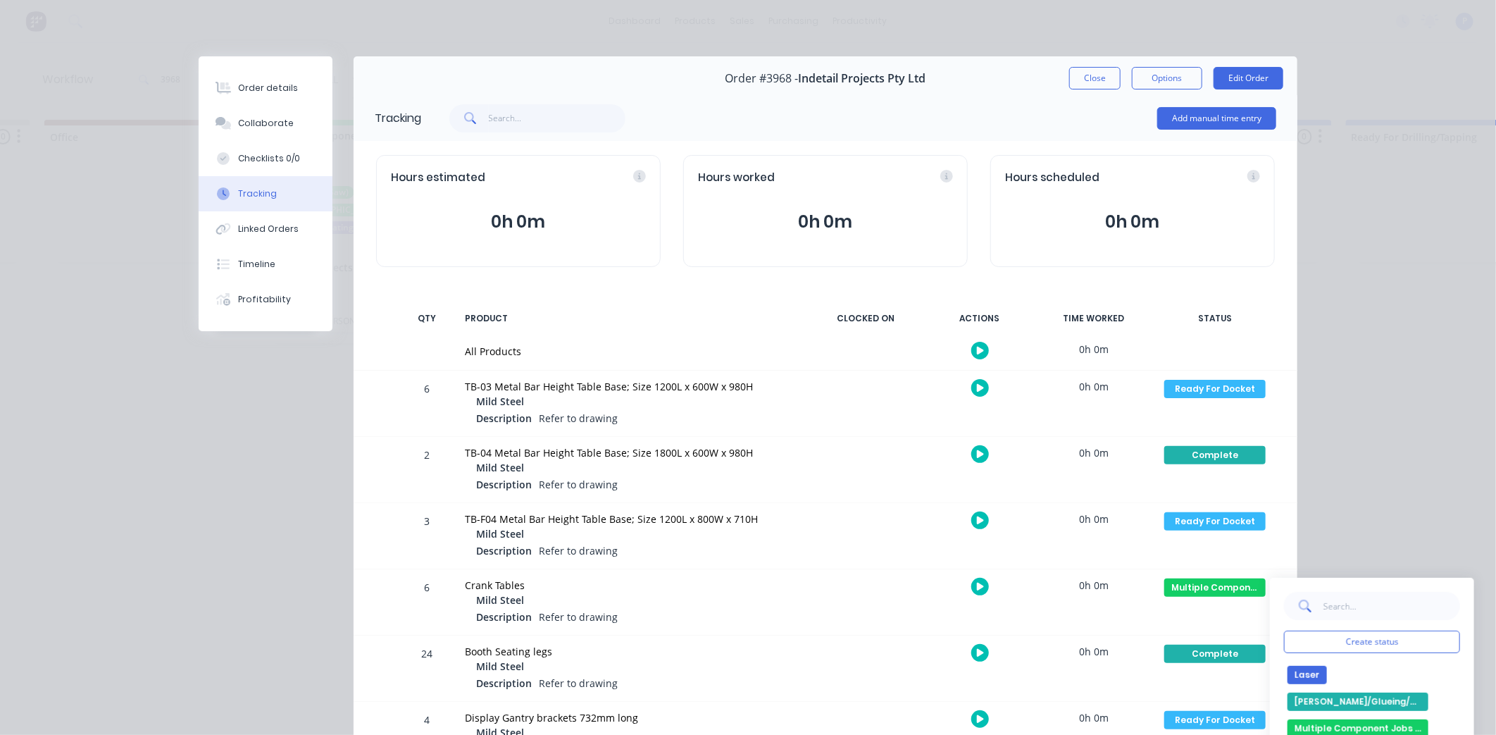
click at [1392, 702] on button "[PERSON_NAME]/Glueing/Assembly" at bounding box center [1358, 701] width 141 height 18
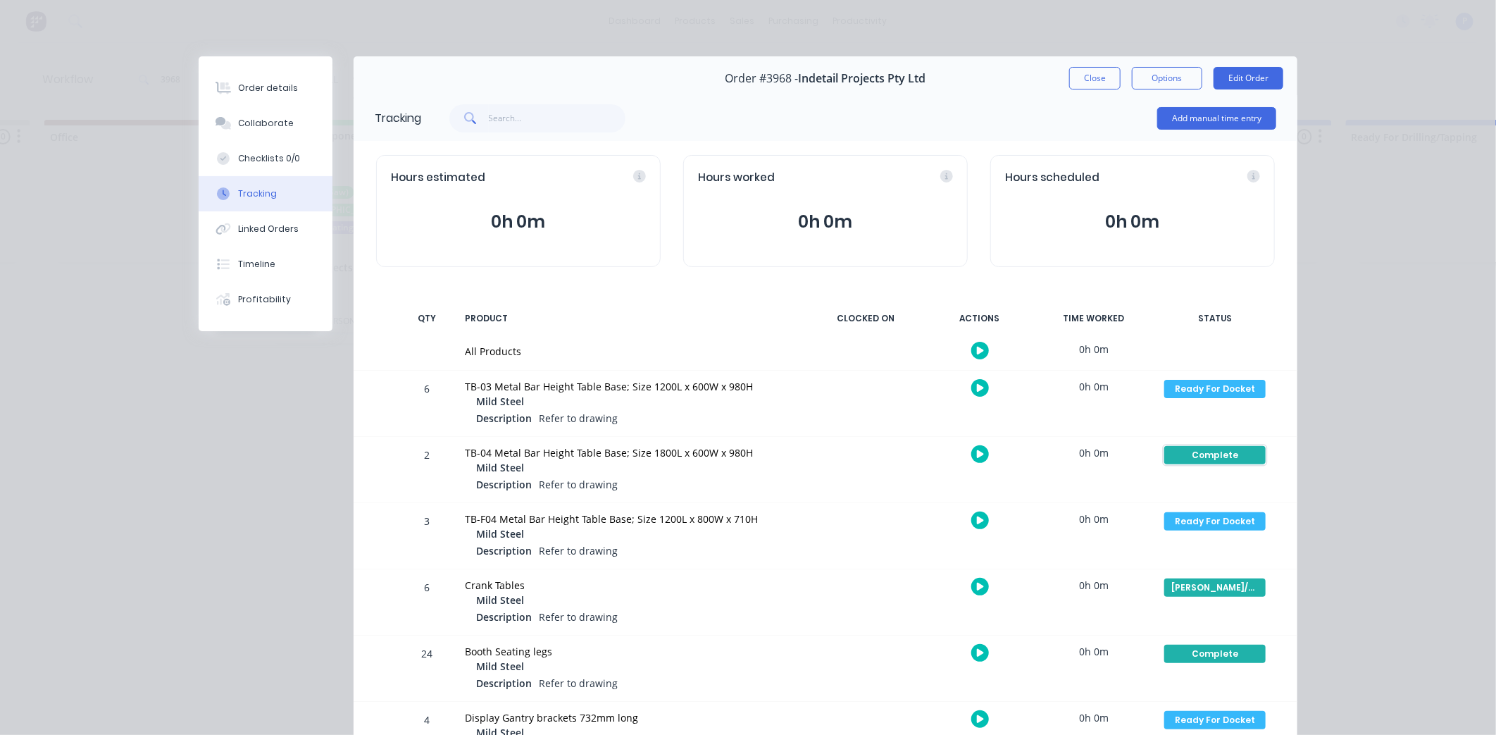
click at [1190, 453] on div "Complete" at bounding box center [1214, 455] width 101 height 18
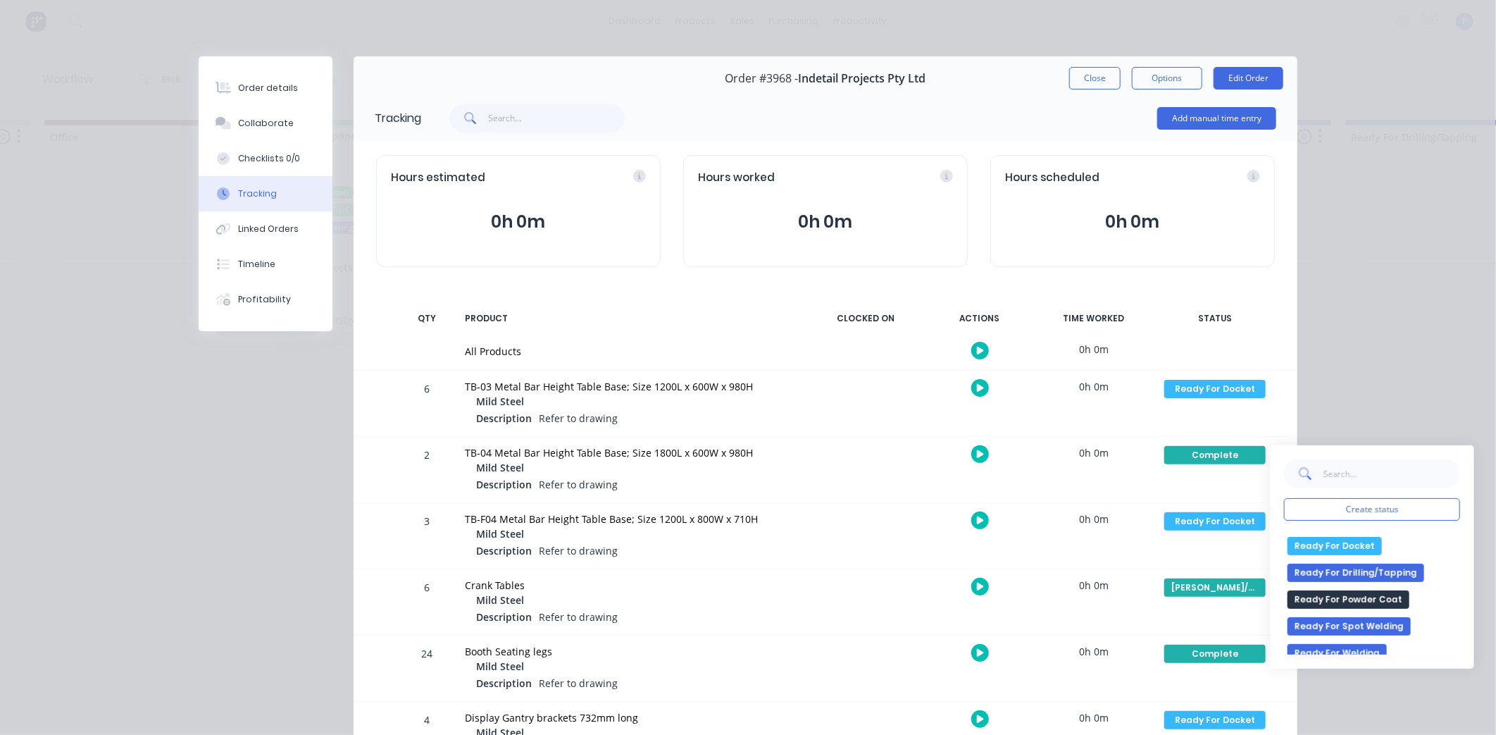
scroll to position [264, 0]
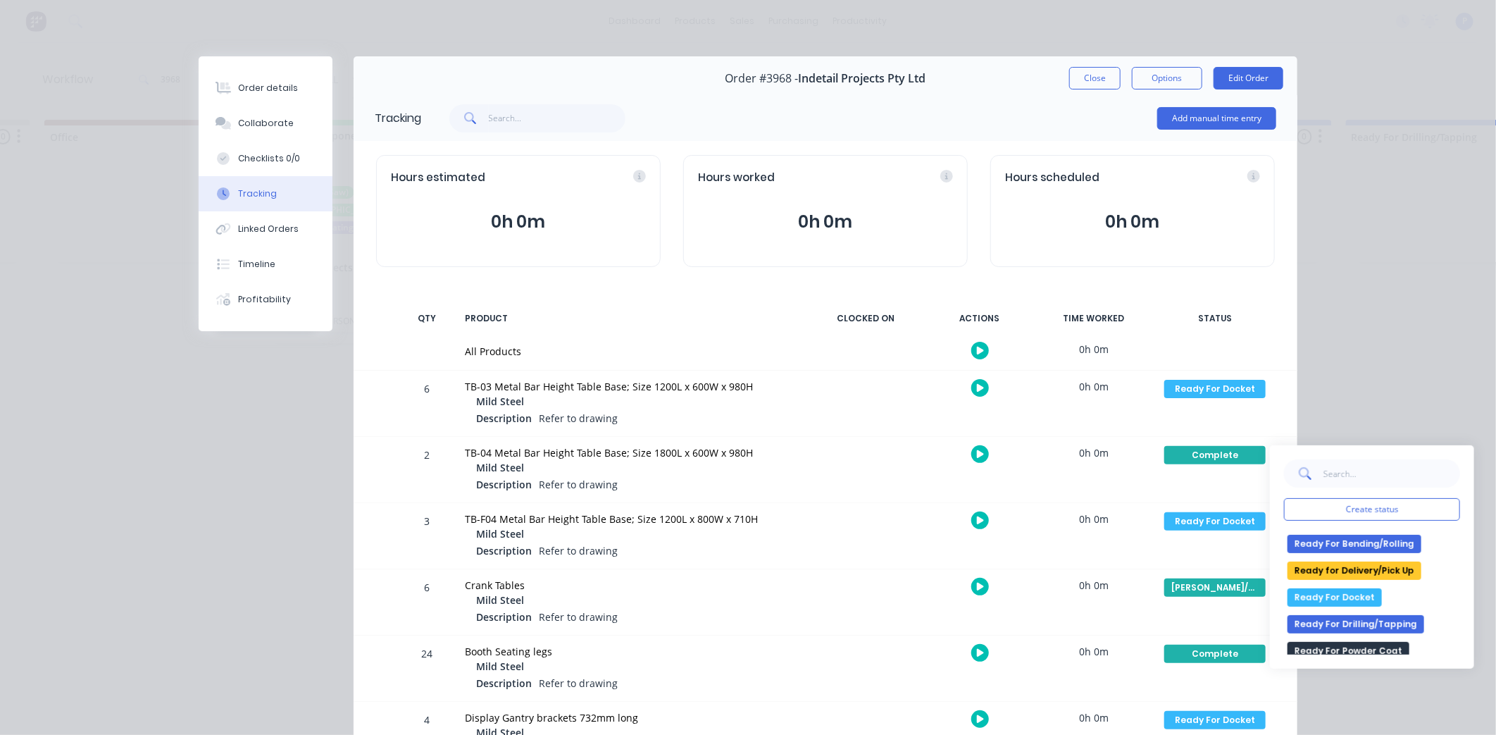
click at [1338, 592] on button "Ready For Docket" at bounding box center [1335, 597] width 94 height 18
